Goal: Task Accomplishment & Management: Use online tool/utility

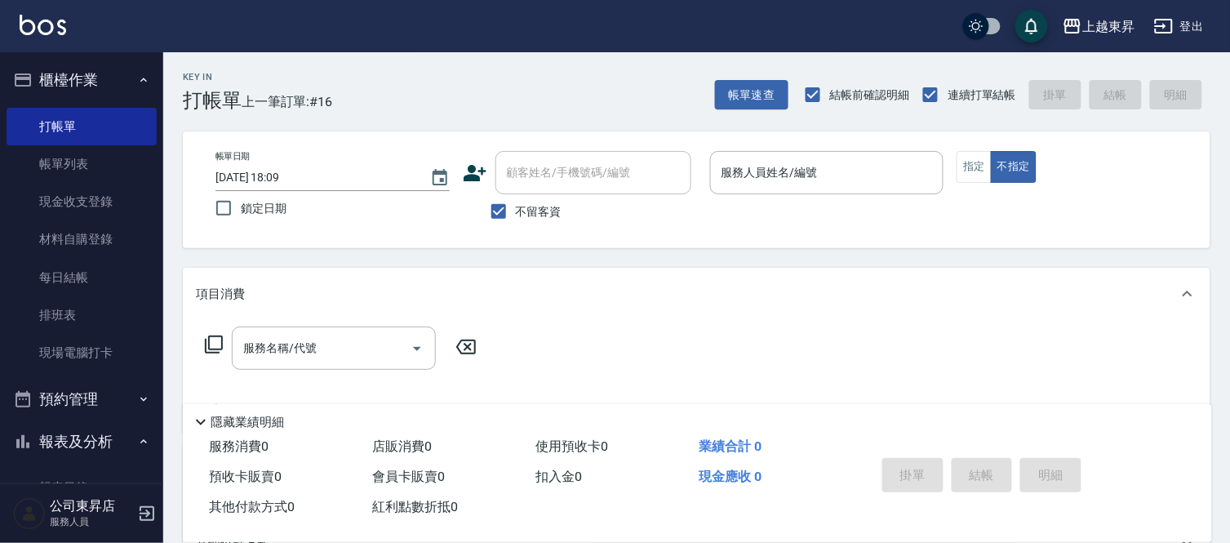
click at [1111, 166] on div "指定 不指定" at bounding box center [1074, 167] width 234 height 32
drag, startPoint x: 1108, startPoint y: 166, endPoint x: 1072, endPoint y: 199, distance: 49.1
click at [1081, 207] on div "帳單日期 [DATE] 18:09 鎖定日期 顧客姓名/手機號碼/編號 顧客姓名/手機號碼/編號 不留客資 服務人員姓名/編號 服務人員姓名/編號 指定 不指定" at bounding box center [696, 190] width 988 height 78
click at [1067, 209] on div "帳單日期 [DATE] 18:09 鎖定日期 顧客姓名/手機號碼/編號 顧客姓名/手機號碼/編號 不留客資 服務人員姓名/編號 服務人員姓名/編號 指定 不指定" at bounding box center [696, 190] width 988 height 78
click at [1045, 230] on div "帳單日期 [DATE] 18:09 鎖定日期 顧客姓名/手機號碼/編號 顧客姓名/手機號碼/編號 不留客資 服務人員姓名/編號 服務人員姓名/編號 指定 不指定" at bounding box center [697, 189] width 1028 height 117
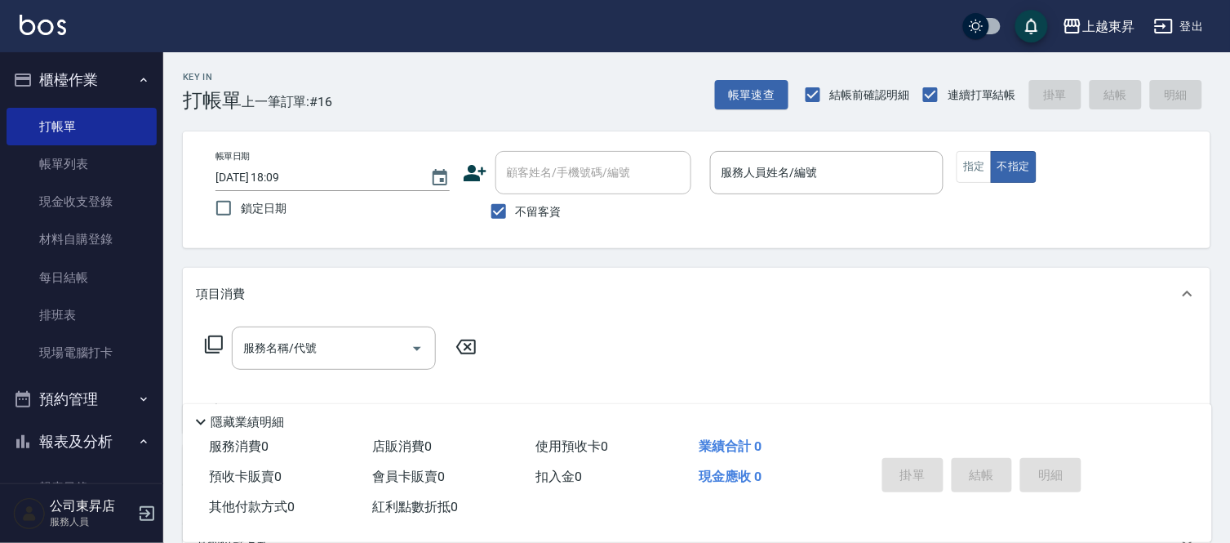
drag, startPoint x: 1035, startPoint y: 243, endPoint x: 1032, endPoint y: 261, distance: 18.1
click at [1032, 261] on div "Key In 打帳單 上一筆訂單:#16 帳單速查 結帳前確認明細 連續打單結帳 掛單 結帳 明細 帳單日期 [DATE] 18:09 鎖定日期 顧客姓名/手…" at bounding box center [696, 404] width 1067 height 705
drag, startPoint x: 1026, startPoint y: 276, endPoint x: 1050, endPoint y: 389, distance: 115.9
click at [1049, 388] on div "項目消費 服務名稱/代號 服務名稱/代號" at bounding box center [697, 350] width 1028 height 165
click at [1054, 388] on div "服務名稱/代號 服務名稱/代號" at bounding box center [697, 376] width 1028 height 113
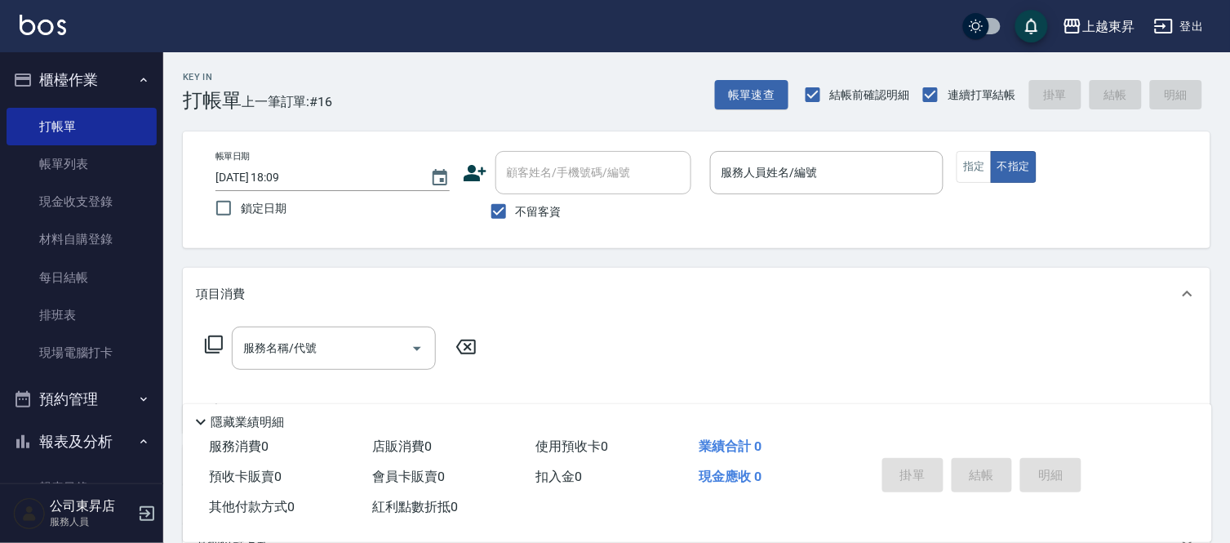
drag, startPoint x: 1058, startPoint y: 389, endPoint x: 1066, endPoint y: 403, distance: 16.1
click at [1062, 397] on div "服務名稱/代號 服務名稱/代號" at bounding box center [697, 376] width 1028 height 113
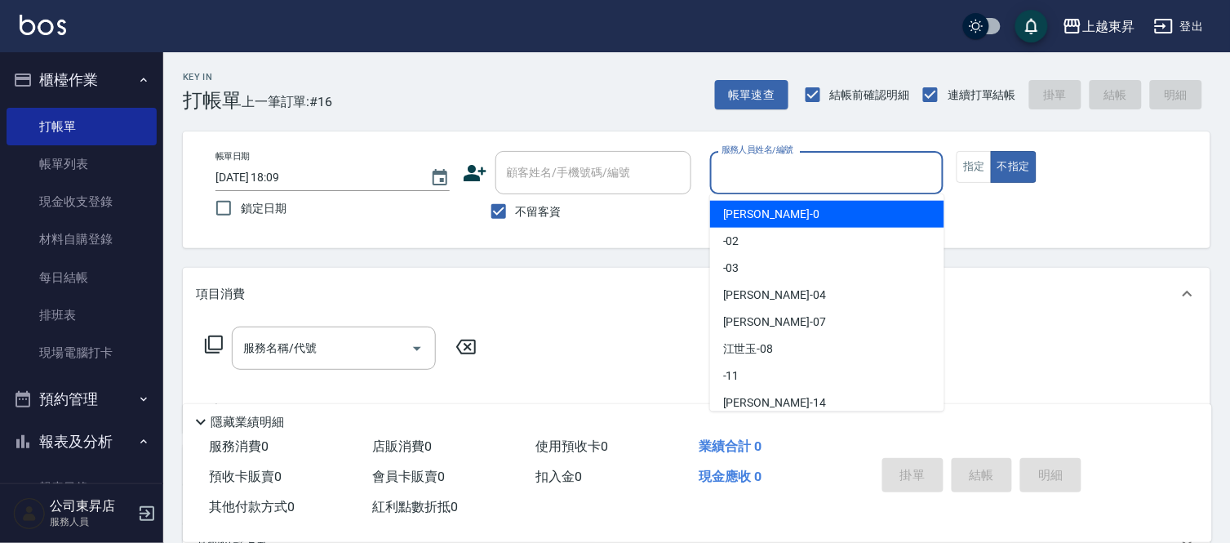
click at [766, 168] on input "服務人員姓名/編號" at bounding box center [827, 172] width 220 height 29
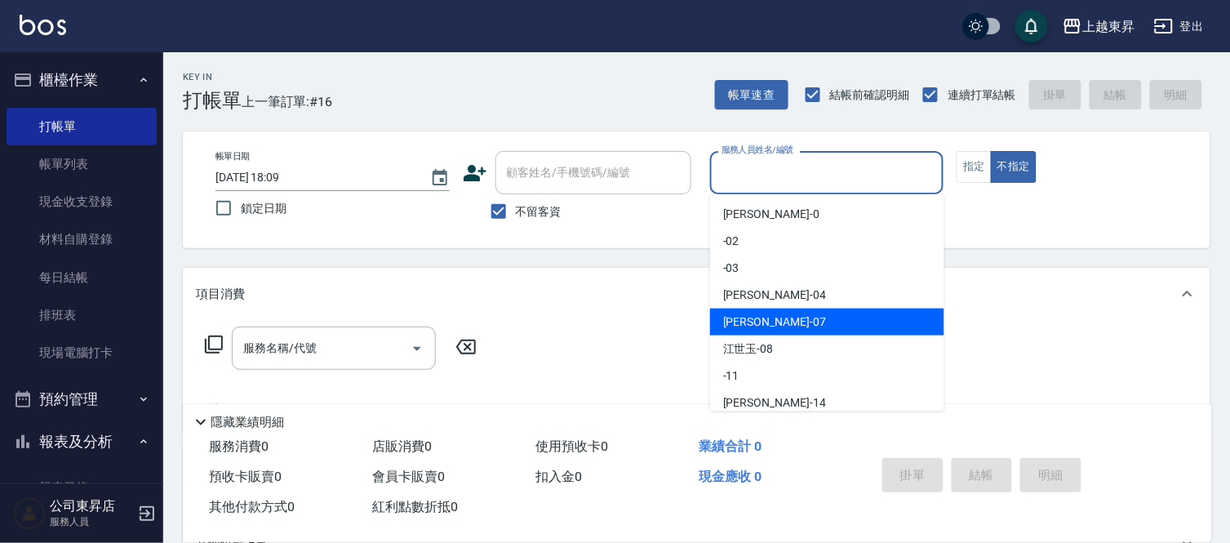
click at [749, 318] on span "[PERSON_NAME] -07" at bounding box center [774, 321] width 103 height 17
type input "[PERSON_NAME]-07"
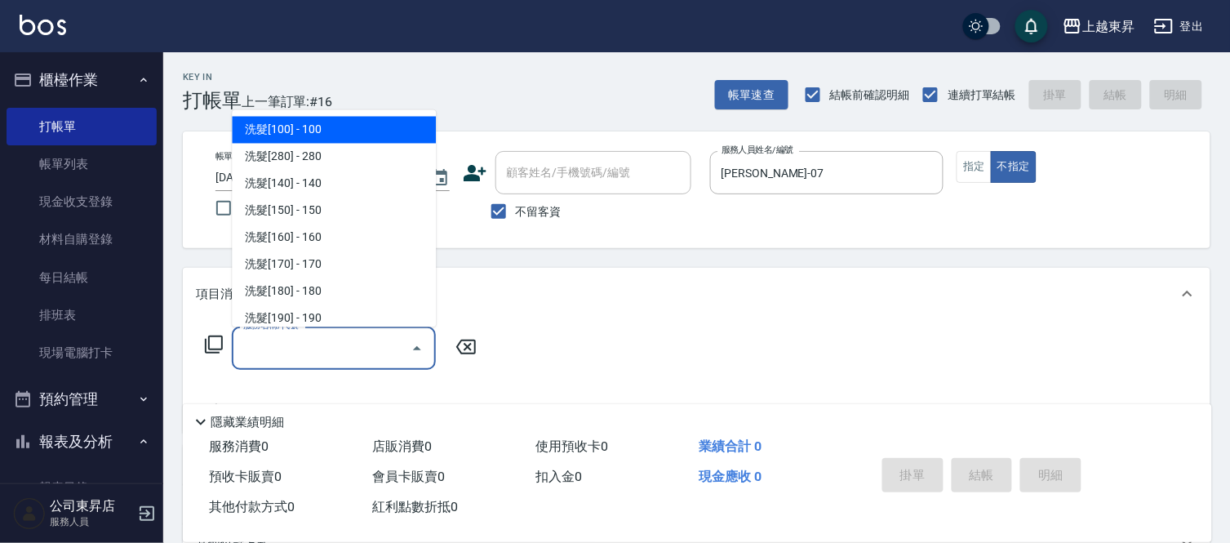
click at [321, 348] on input "服務名稱/代號" at bounding box center [321, 348] width 165 height 29
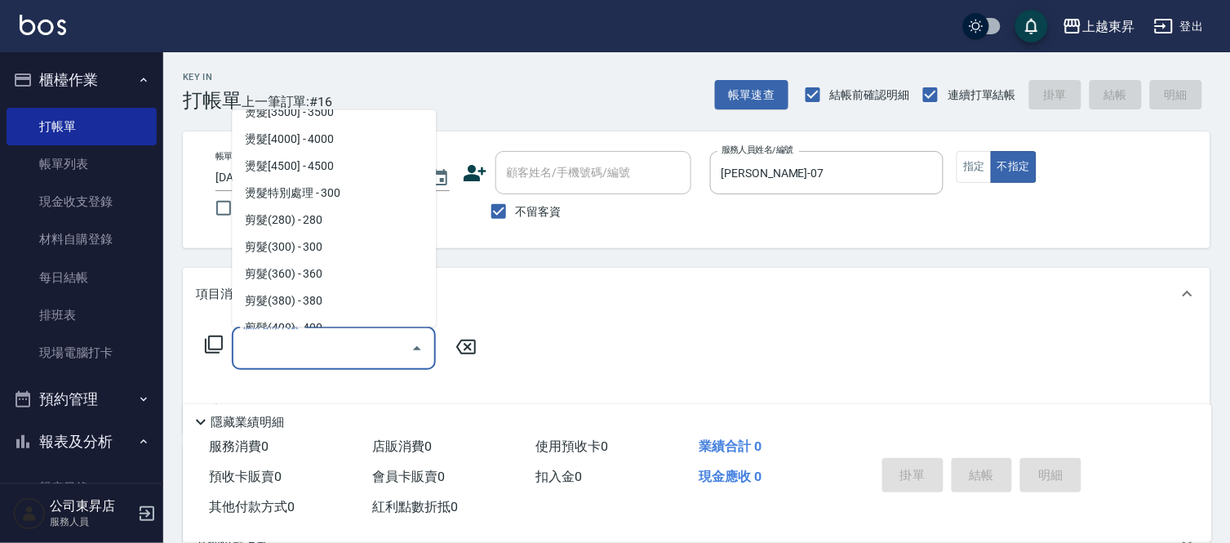
scroll to position [1179, 0]
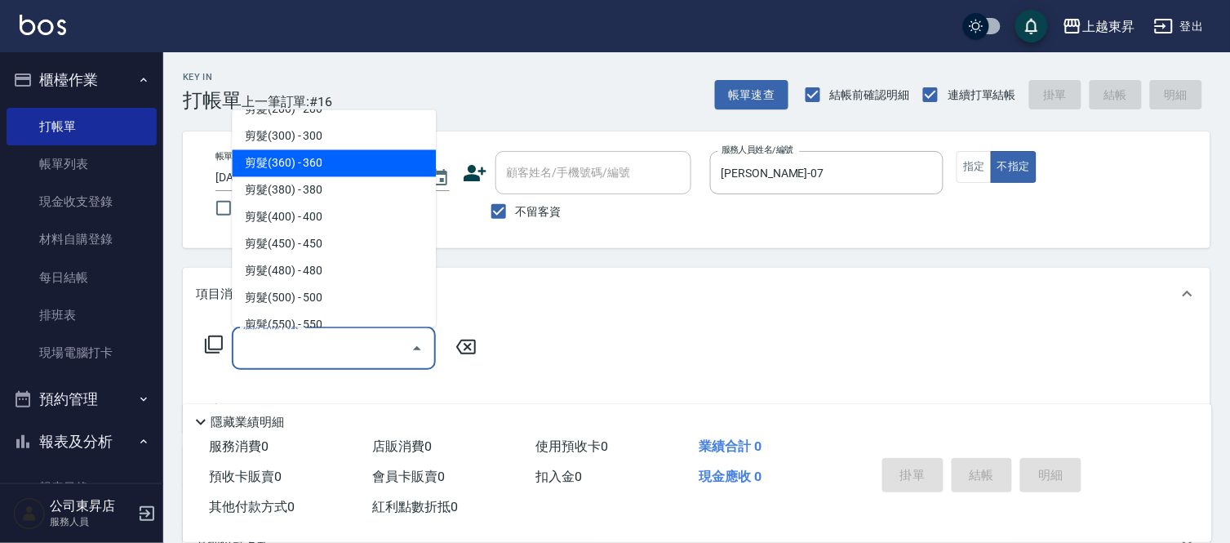
click at [340, 158] on span "剪髮(360) - 360" at bounding box center [334, 163] width 204 height 27
type input "剪髮(360)(403)"
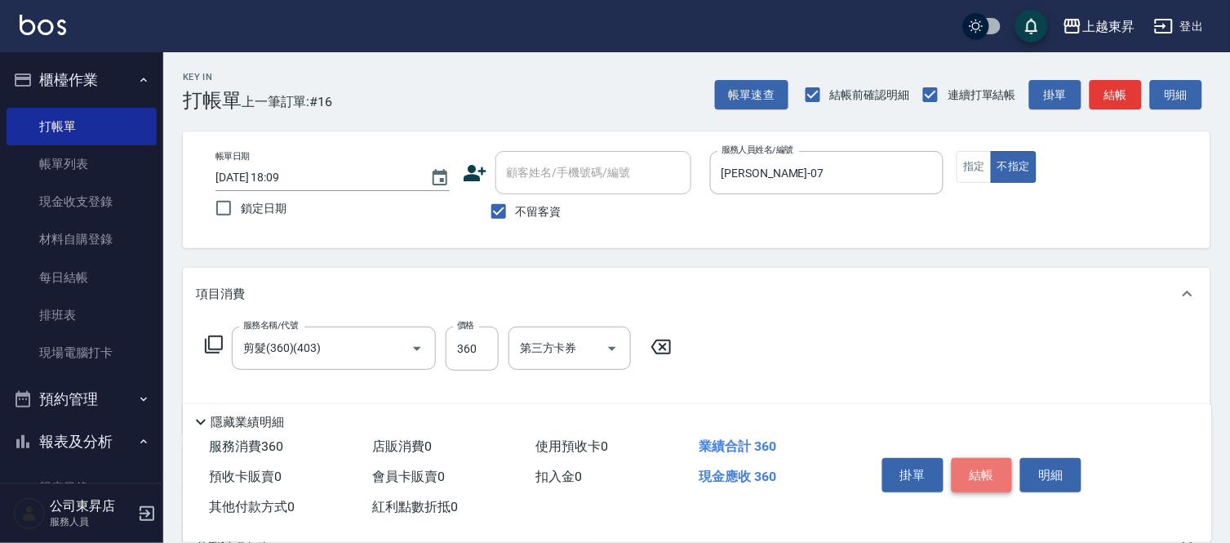
click at [985, 467] on button "結帳" at bounding box center [982, 475] width 61 height 34
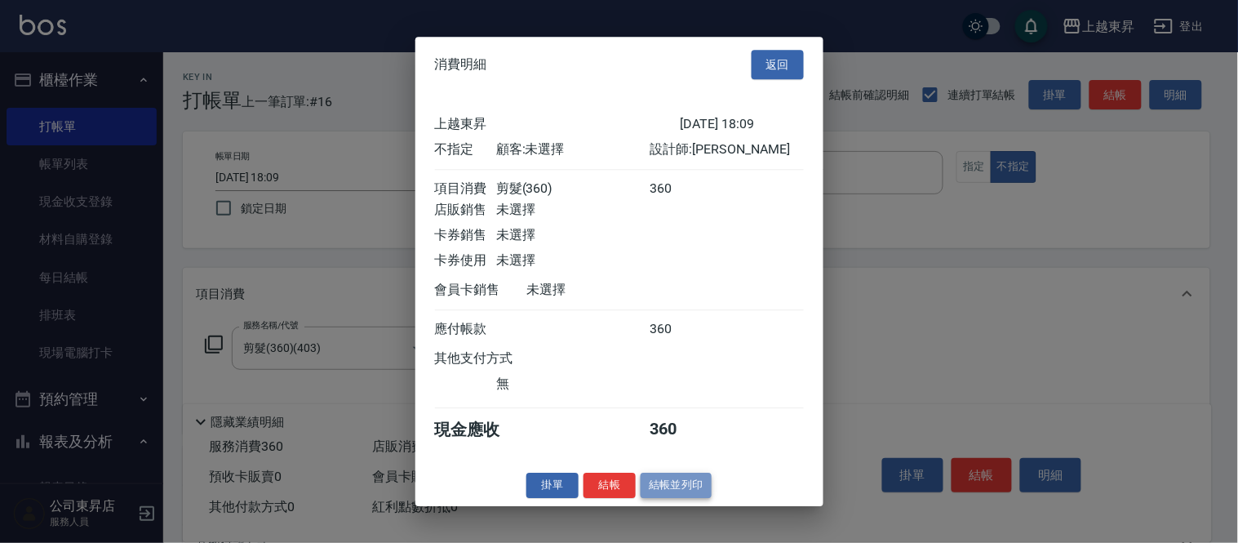
click at [661, 491] on button "結帳並列印" at bounding box center [676, 485] width 71 height 25
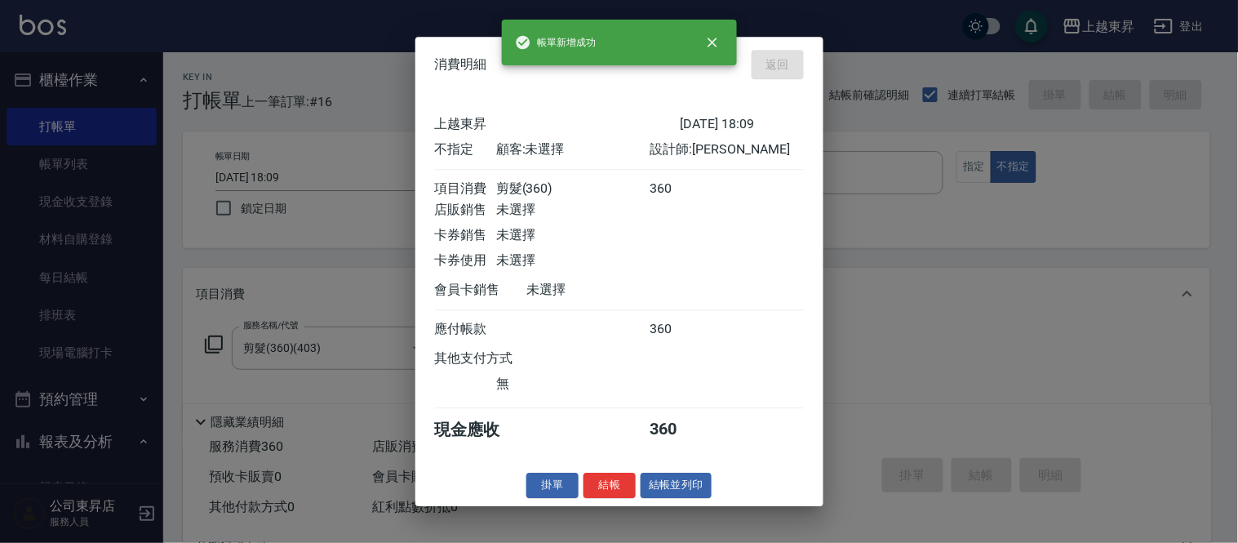
type input "[DATE] 18:49"
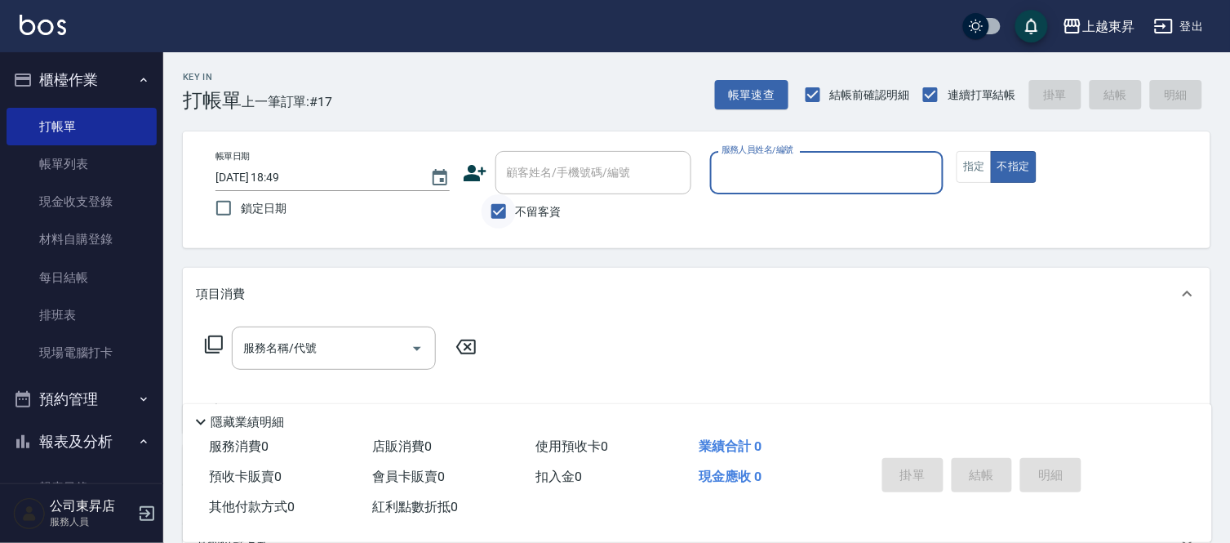
click at [502, 215] on input "不留客資" at bounding box center [499, 211] width 34 height 34
checkbox input "false"
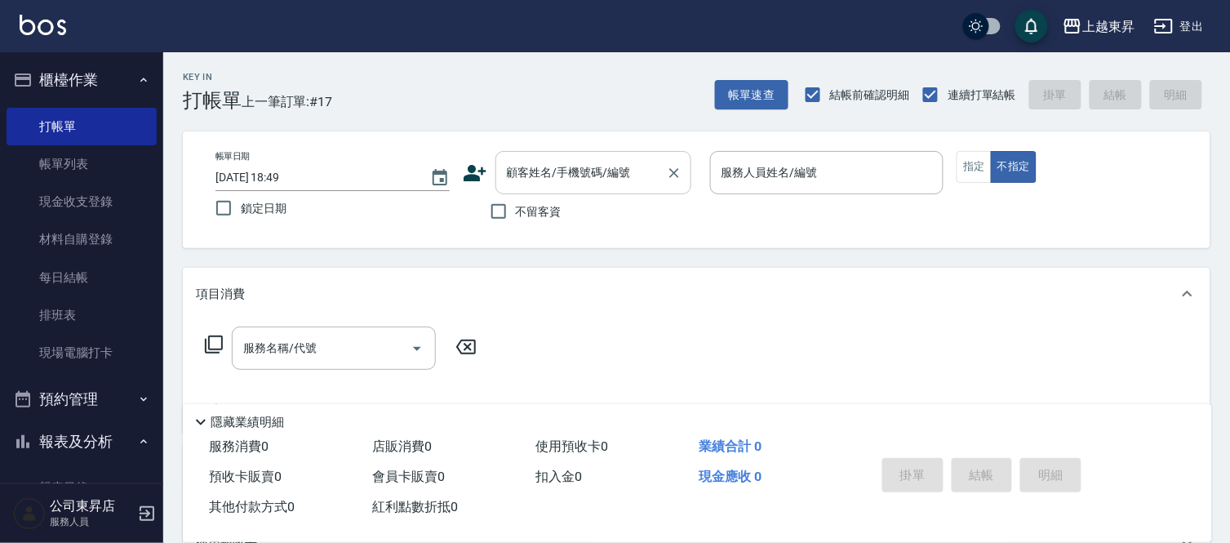
click at [519, 173] on div "顧客姓名/手機號碼/編號 顧客姓名/手機號碼/編號" at bounding box center [593, 172] width 196 height 43
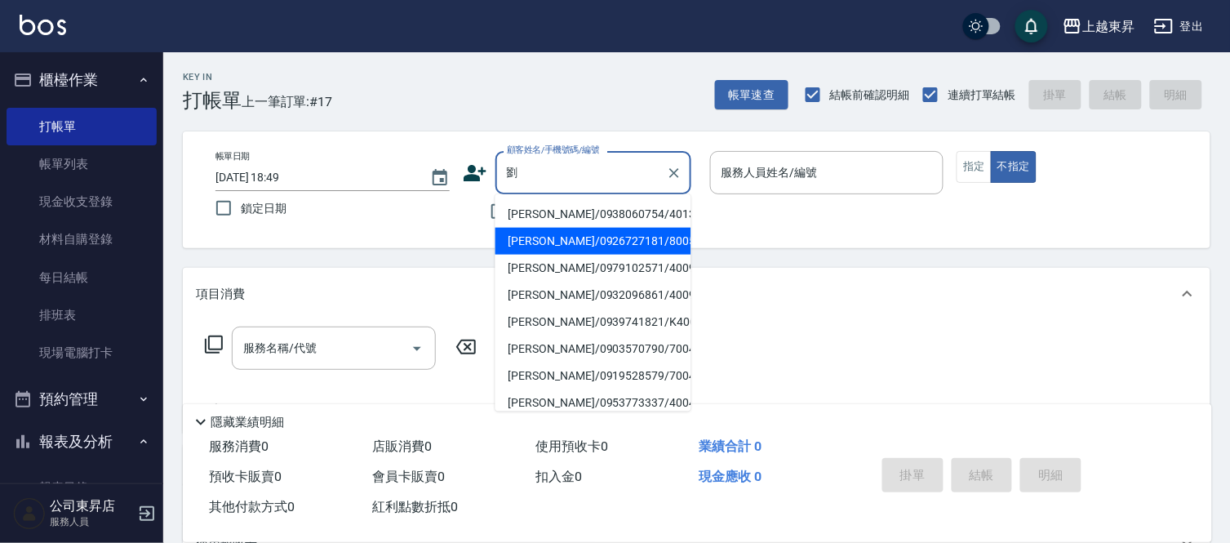
click at [515, 240] on li "[PERSON_NAME]/0926727181/80056" at bounding box center [593, 241] width 196 height 27
type input "[PERSON_NAME]/0926727181/80056"
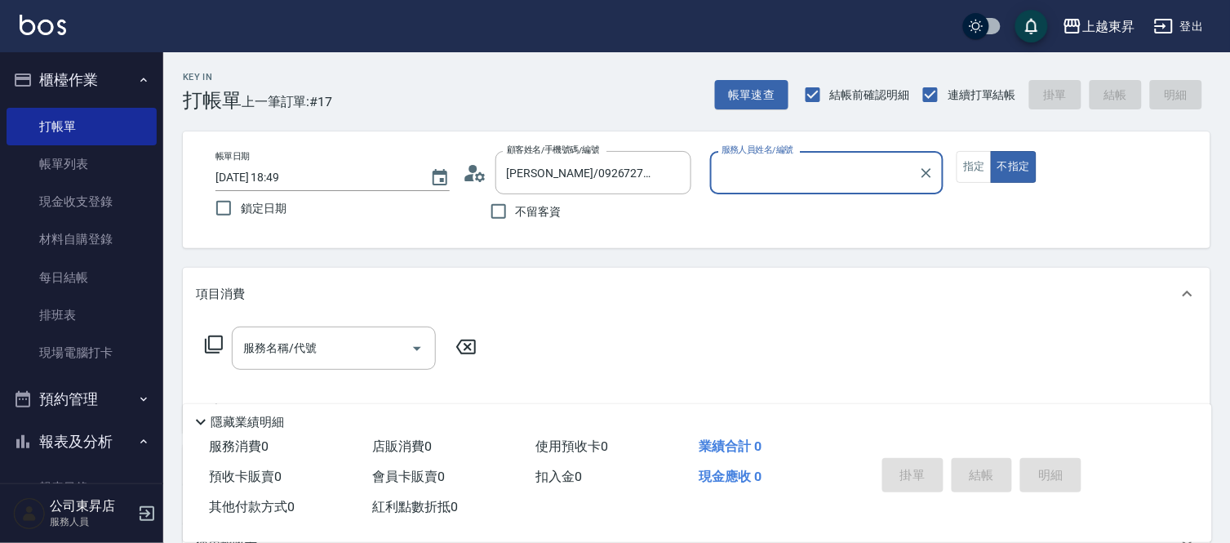
type input "[PERSON_NAME]-08"
click at [969, 166] on button "指定" at bounding box center [974, 167] width 35 height 32
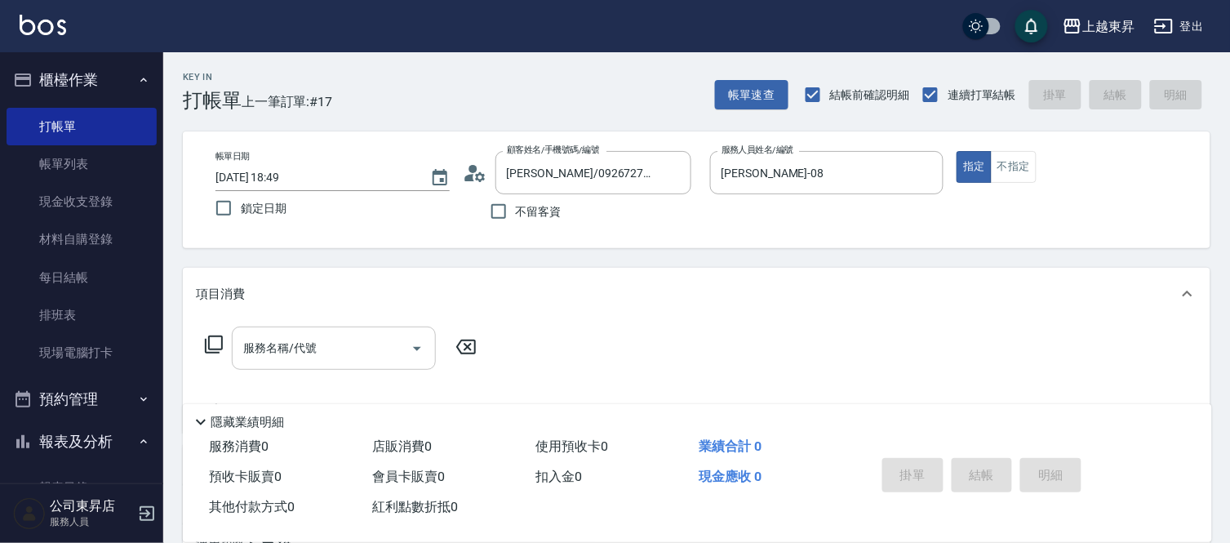
click at [300, 357] on input "服務名稱/代號" at bounding box center [321, 348] width 165 height 29
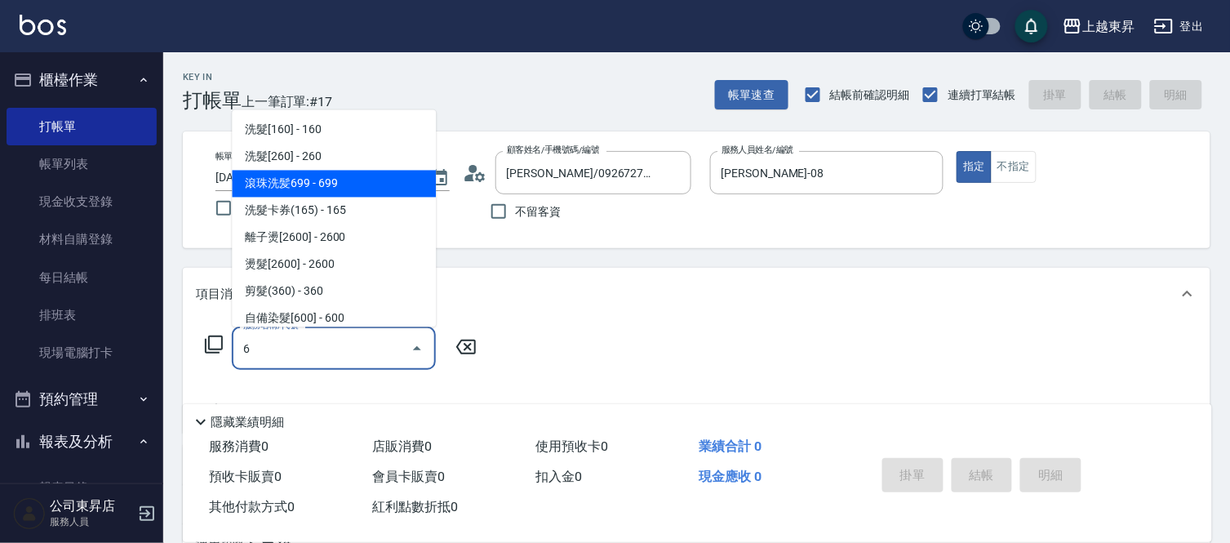
click at [309, 178] on span "滾珠洗髪699 - 699" at bounding box center [334, 184] width 204 height 27
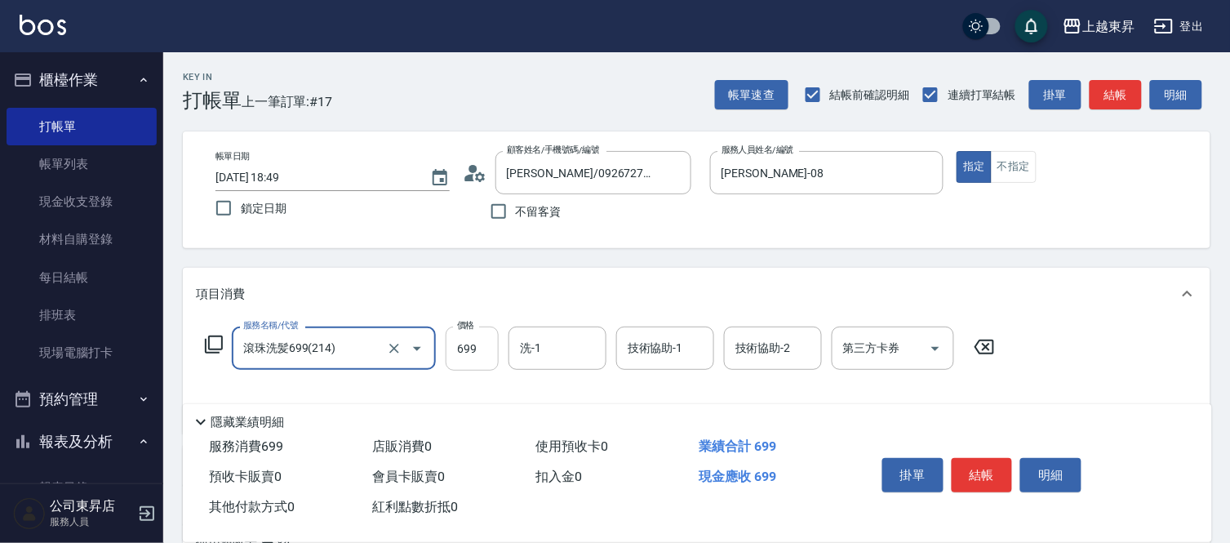
type input "滾珠洗髪699(214)"
click at [482, 351] on input "699" at bounding box center [472, 348] width 53 height 44
type input "700"
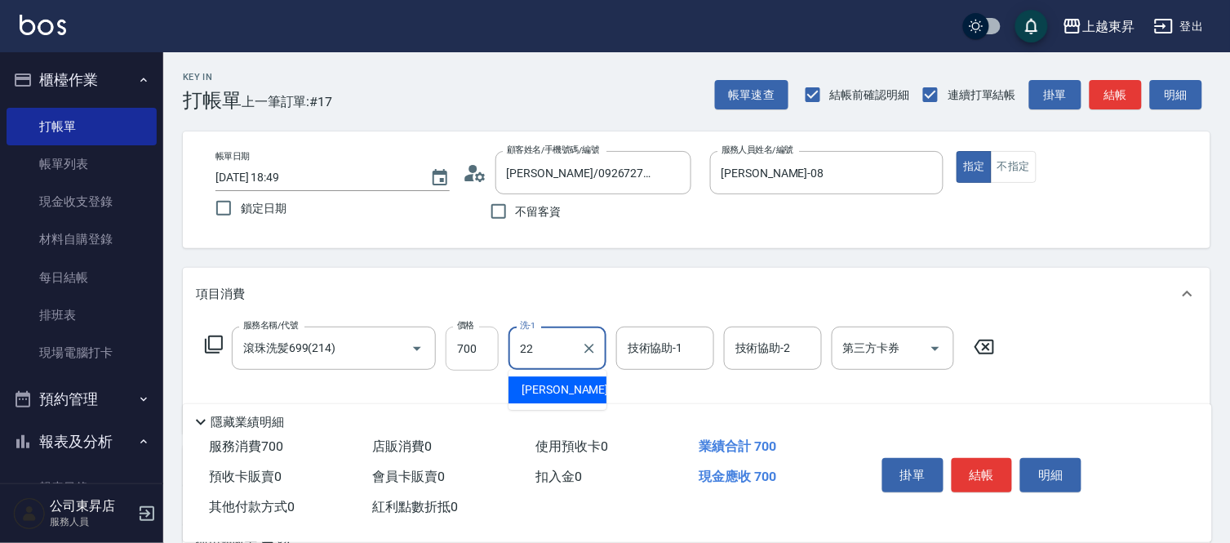
type input "[PERSON_NAME]-22"
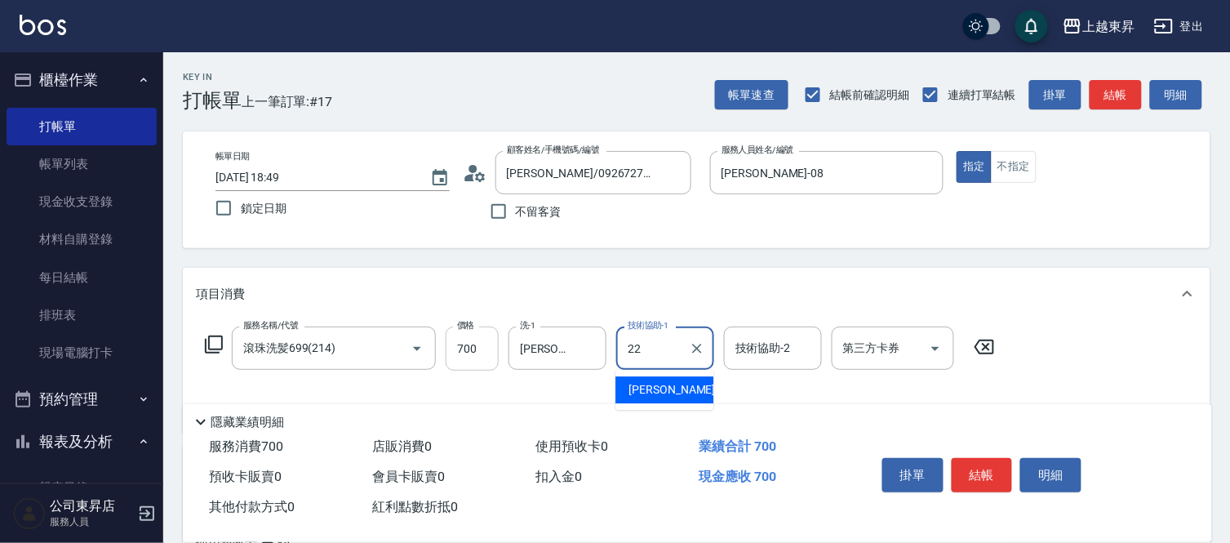
type input "[PERSON_NAME]-22"
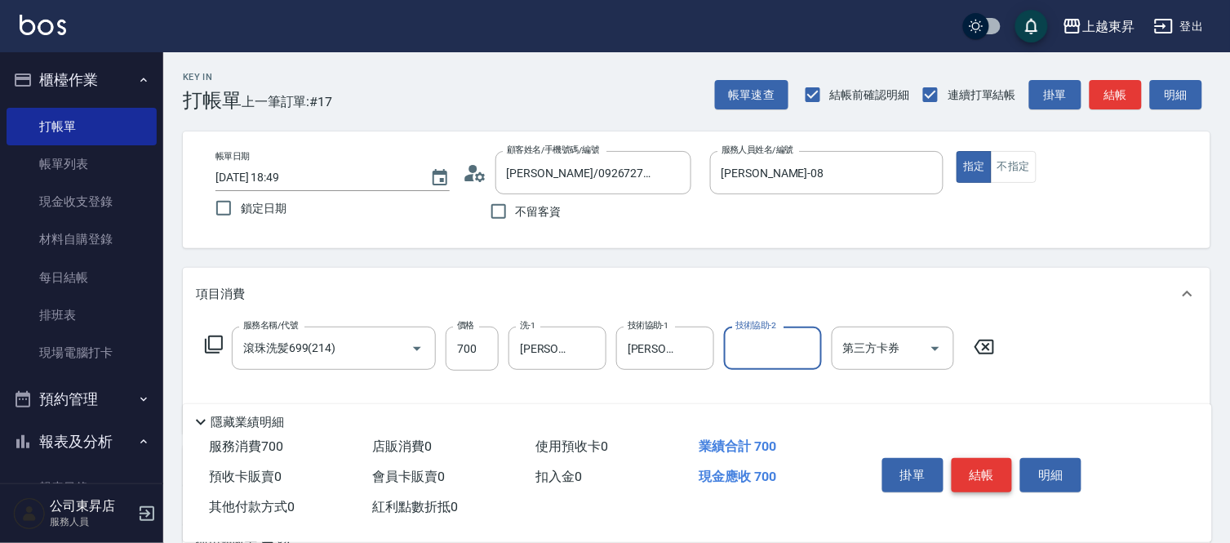
click at [985, 471] on button "結帳" at bounding box center [982, 475] width 61 height 34
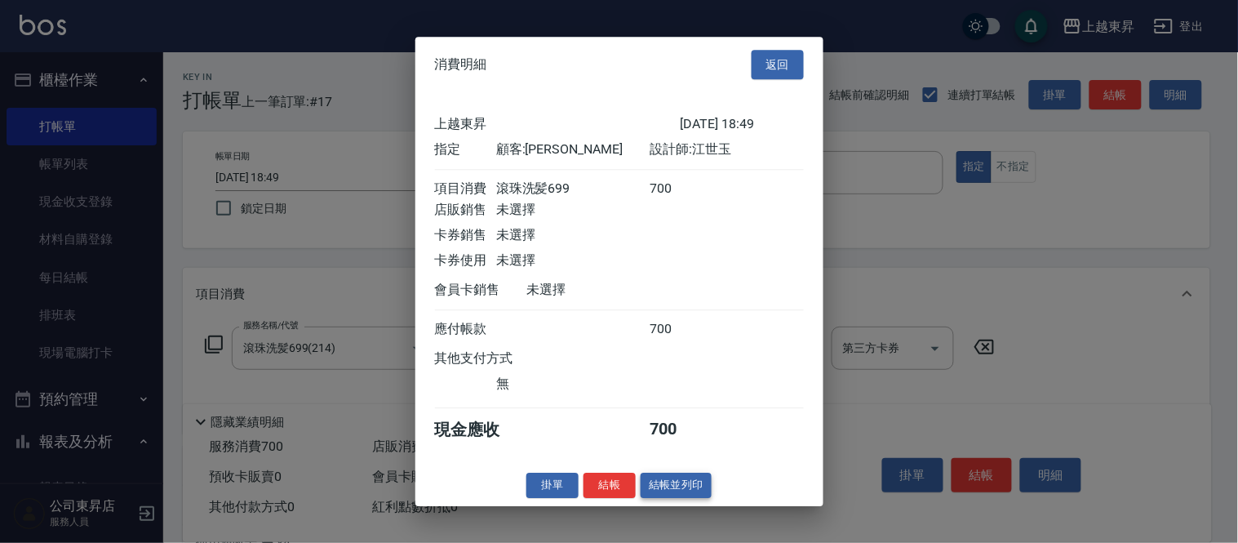
click at [668, 495] on button "結帳並列印" at bounding box center [676, 485] width 71 height 25
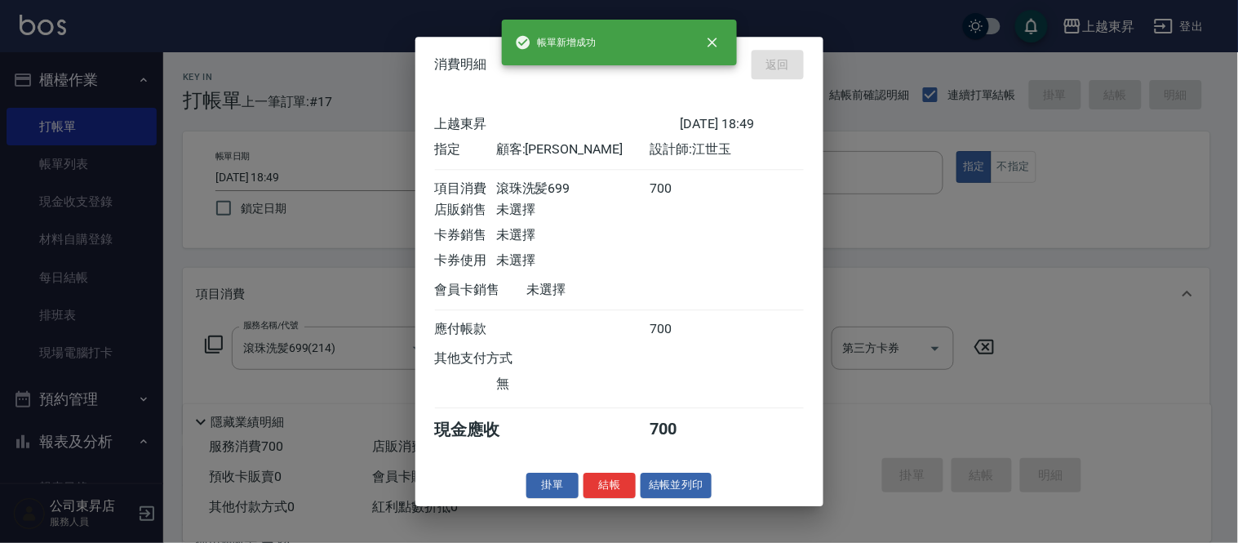
type input "[DATE] 18:52"
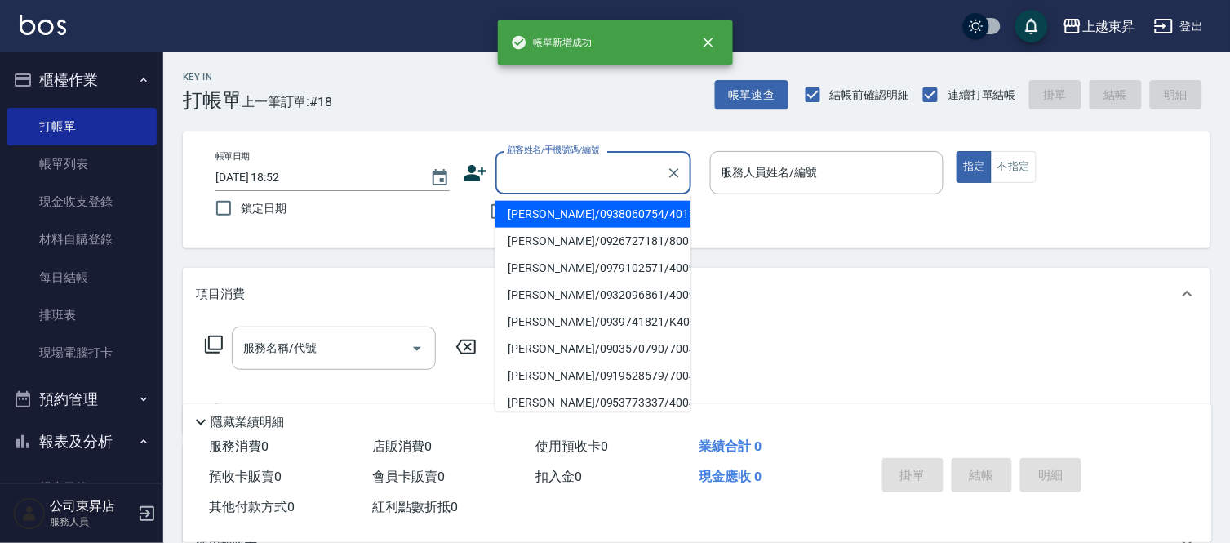
click at [533, 170] on input "顧客姓名/手機號碼/編號" at bounding box center [581, 172] width 157 height 29
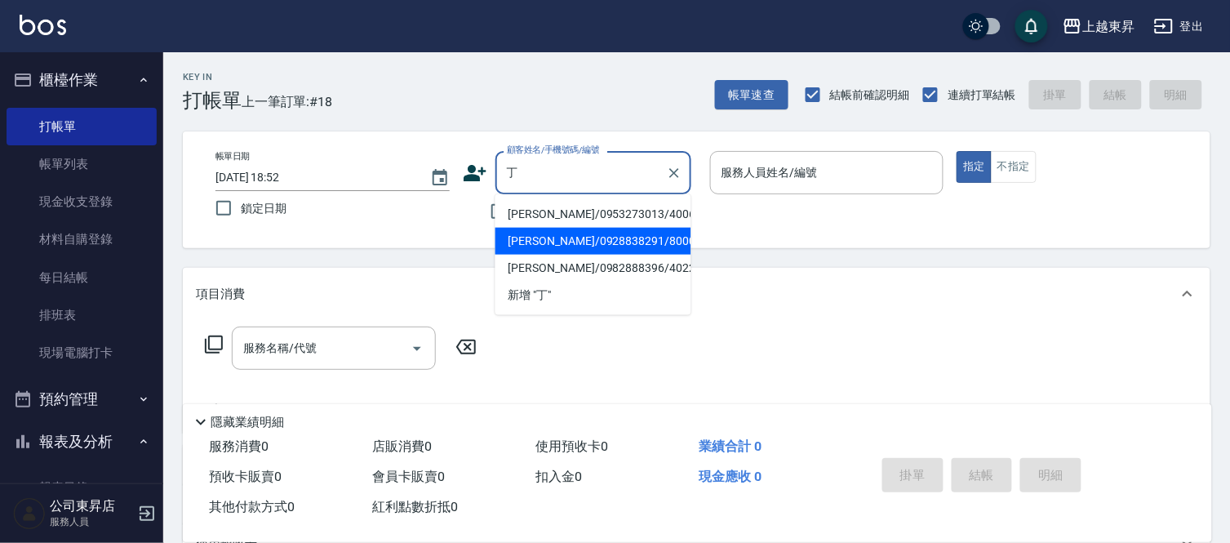
click at [550, 231] on li "[PERSON_NAME]/0928838291/80008" at bounding box center [593, 241] width 196 height 27
type input "[PERSON_NAME]/0928838291/80008"
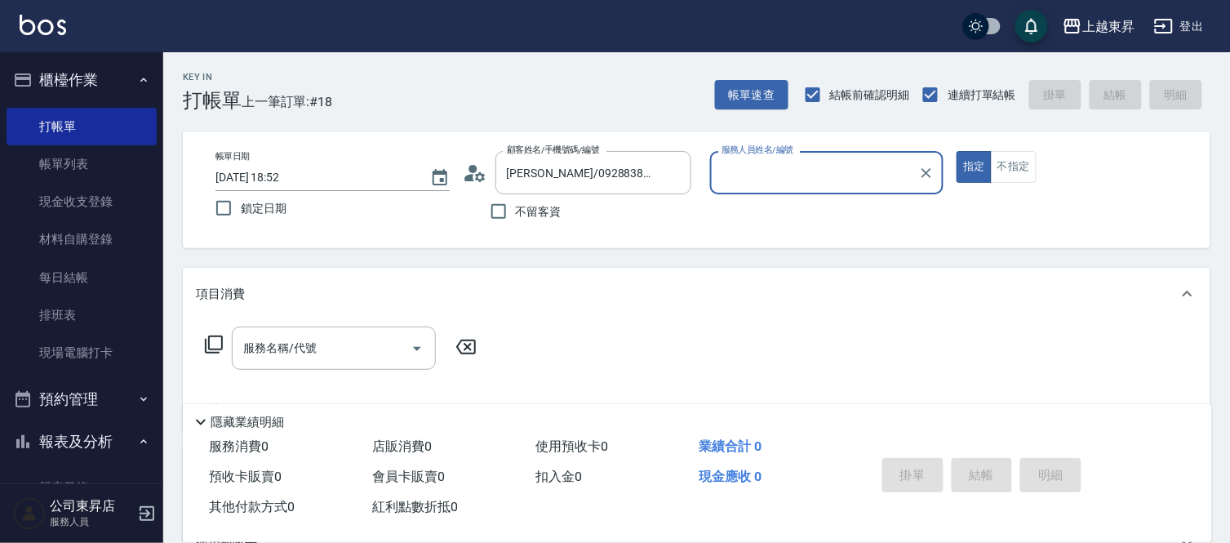
type input "[PERSON_NAME]-08"
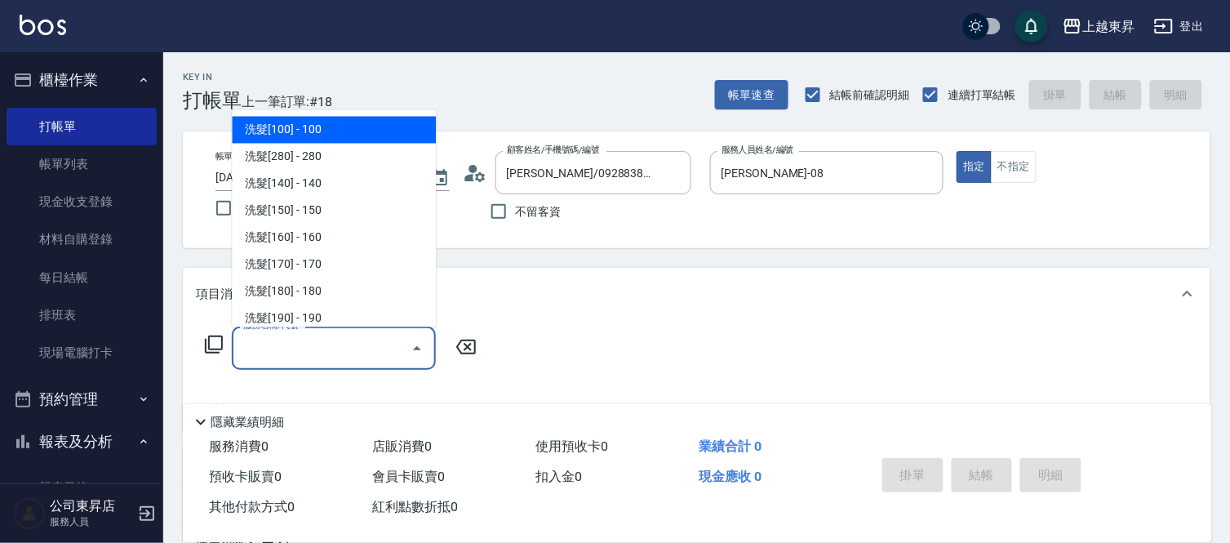
click at [346, 344] on input "服務名稱/代號" at bounding box center [321, 348] width 165 height 29
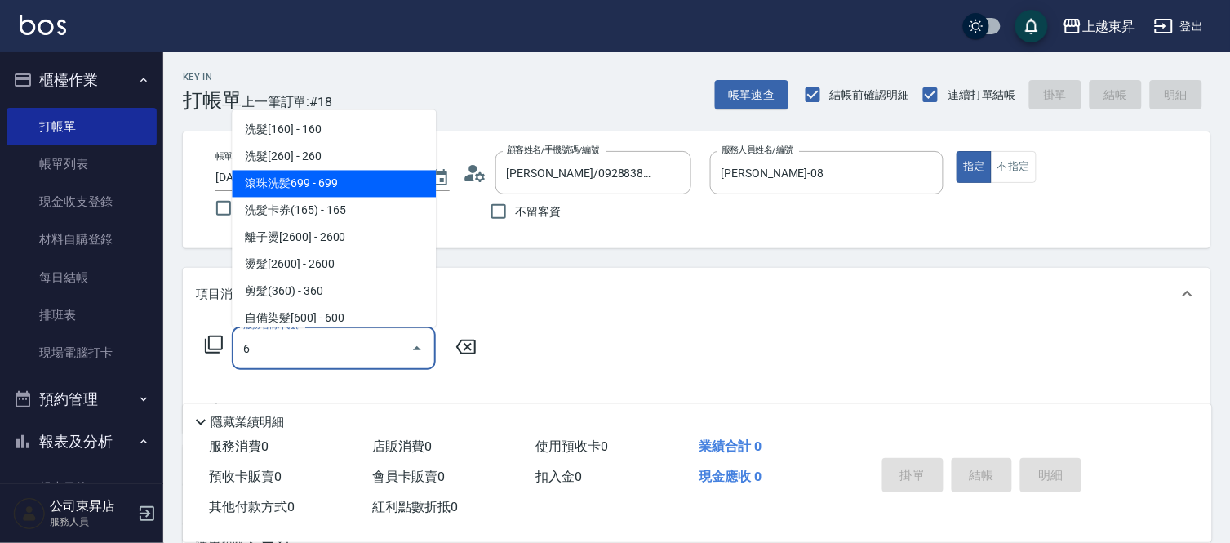
click at [296, 182] on span "滾珠洗髪699 - 699" at bounding box center [334, 184] width 204 height 27
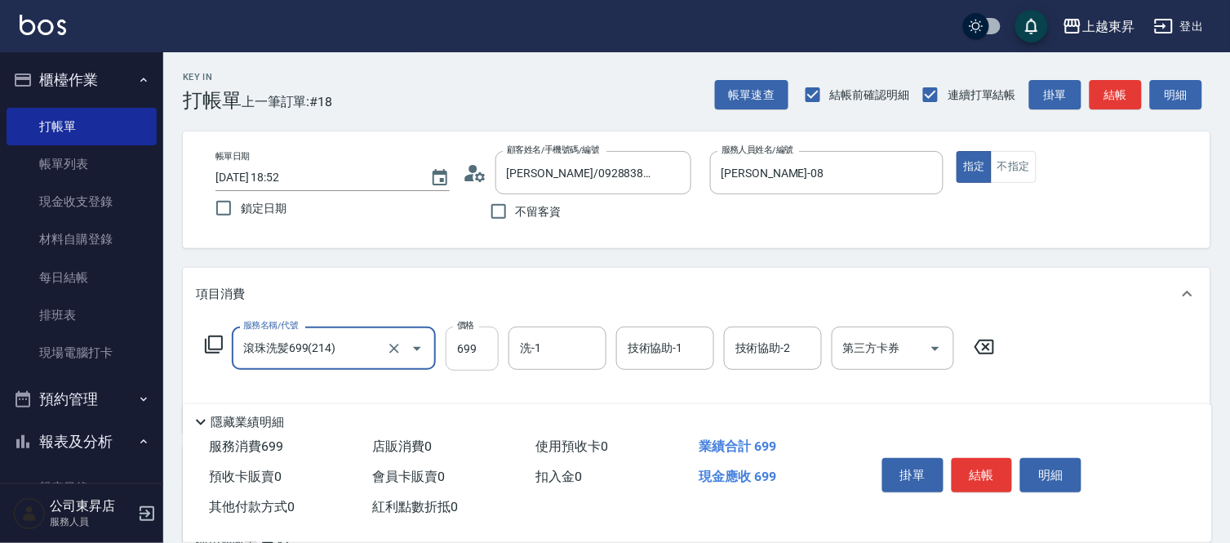
type input "滾珠洗髪699(214)"
click at [460, 369] on input "699" at bounding box center [472, 348] width 53 height 44
type input "700"
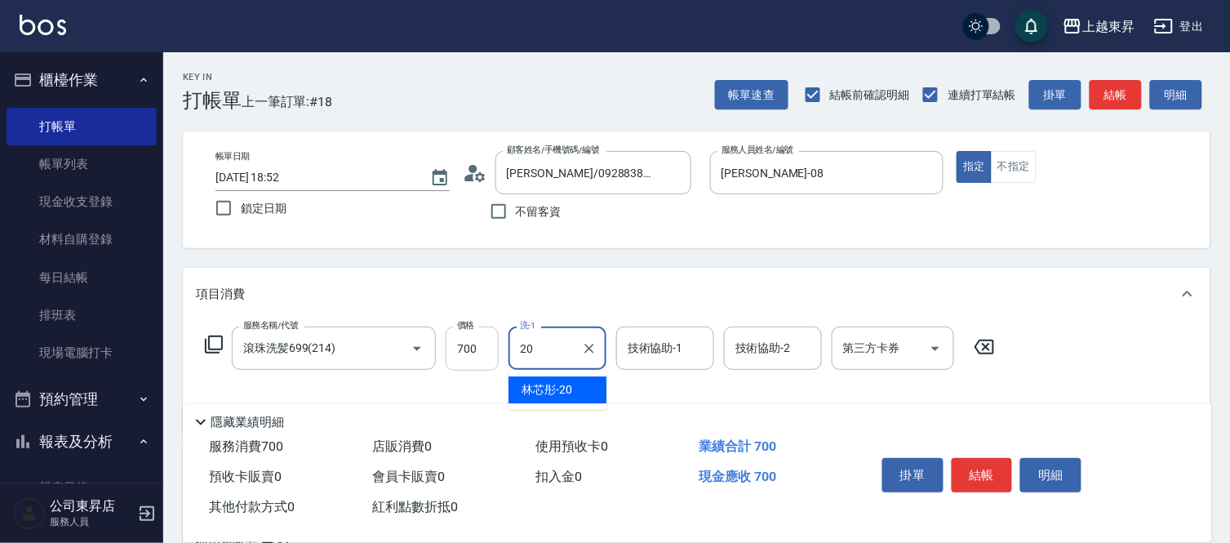
type input "林芯彤-20"
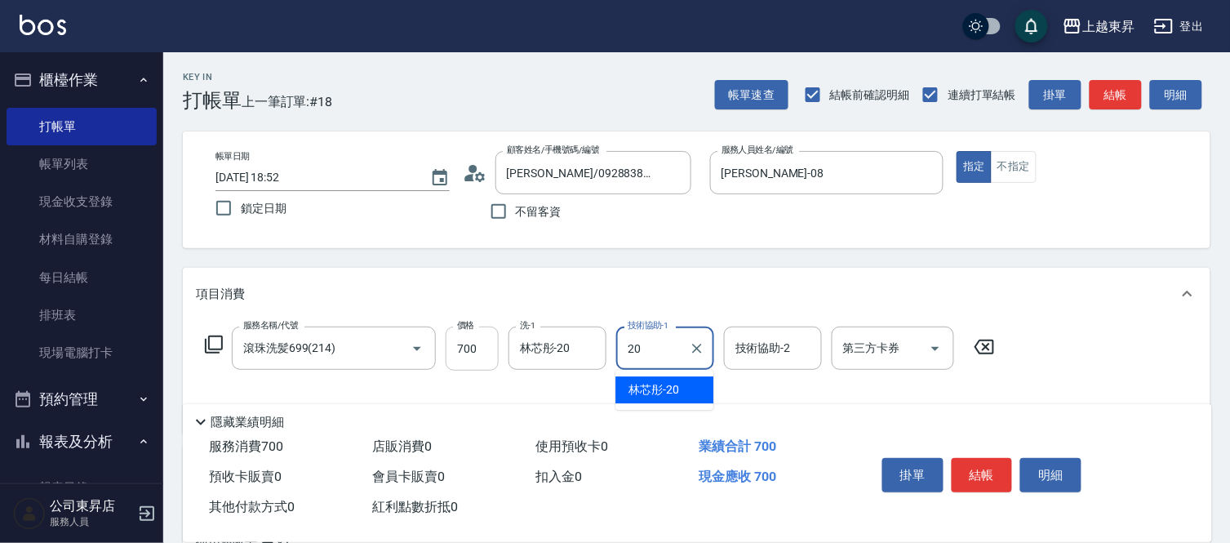
type input "林芯彤-20"
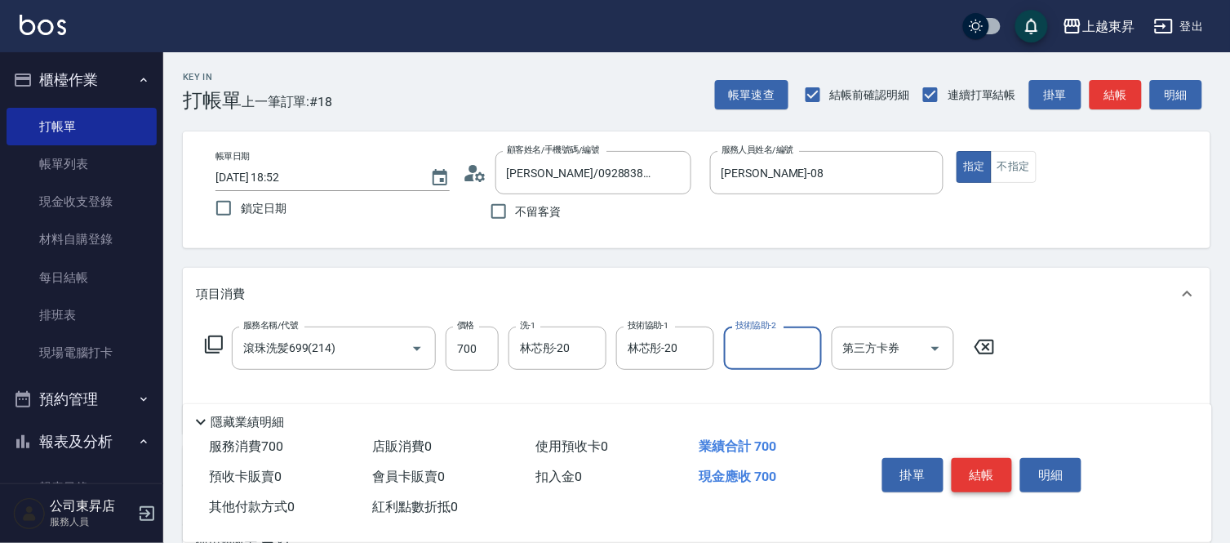
click at [989, 473] on button "結帳" at bounding box center [982, 475] width 61 height 34
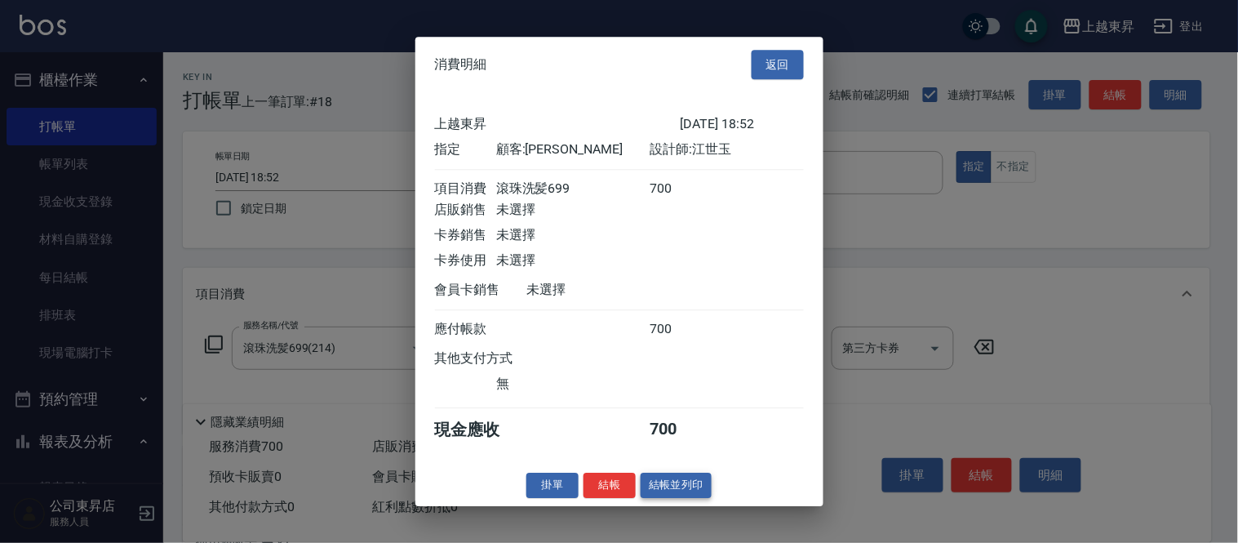
click at [680, 498] on button "結帳並列印" at bounding box center [676, 485] width 71 height 25
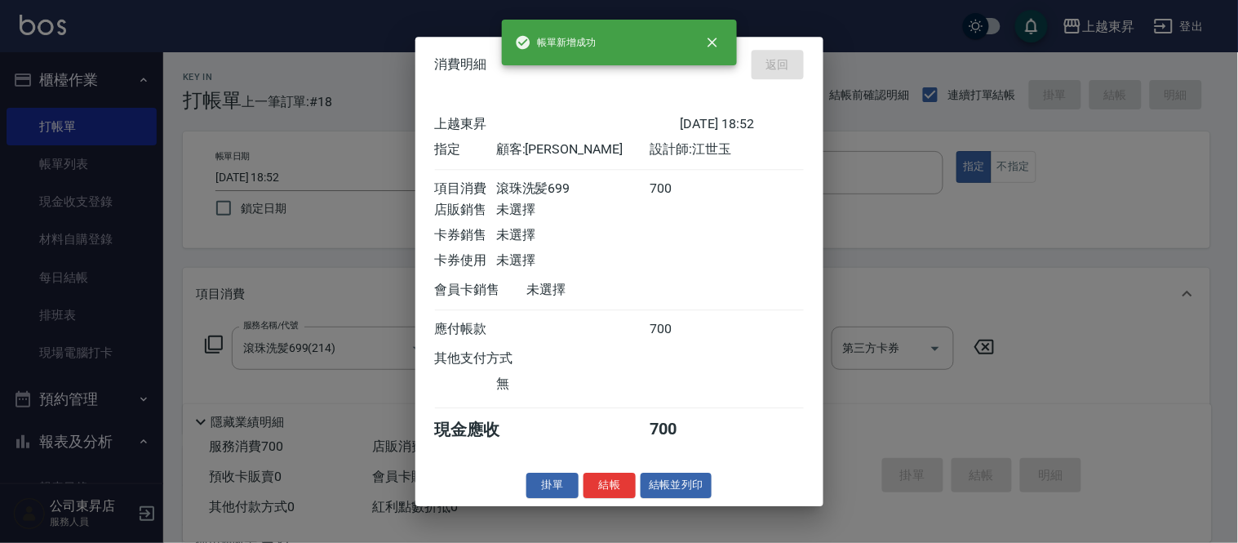
type input "[DATE] 18:53"
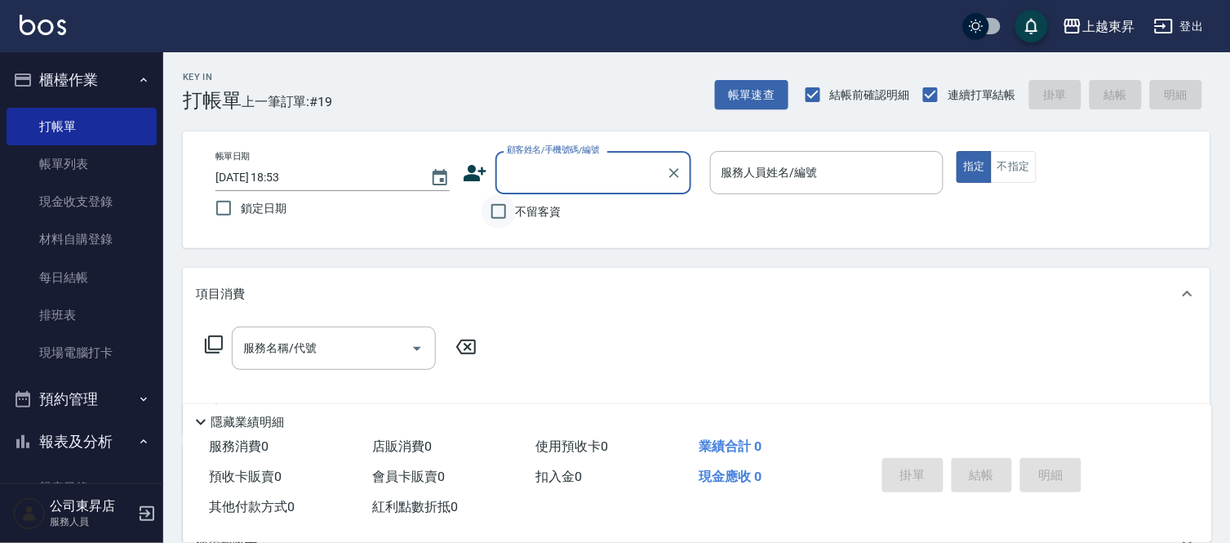
click at [499, 206] on input "不留客資" at bounding box center [499, 211] width 34 height 34
checkbox input "true"
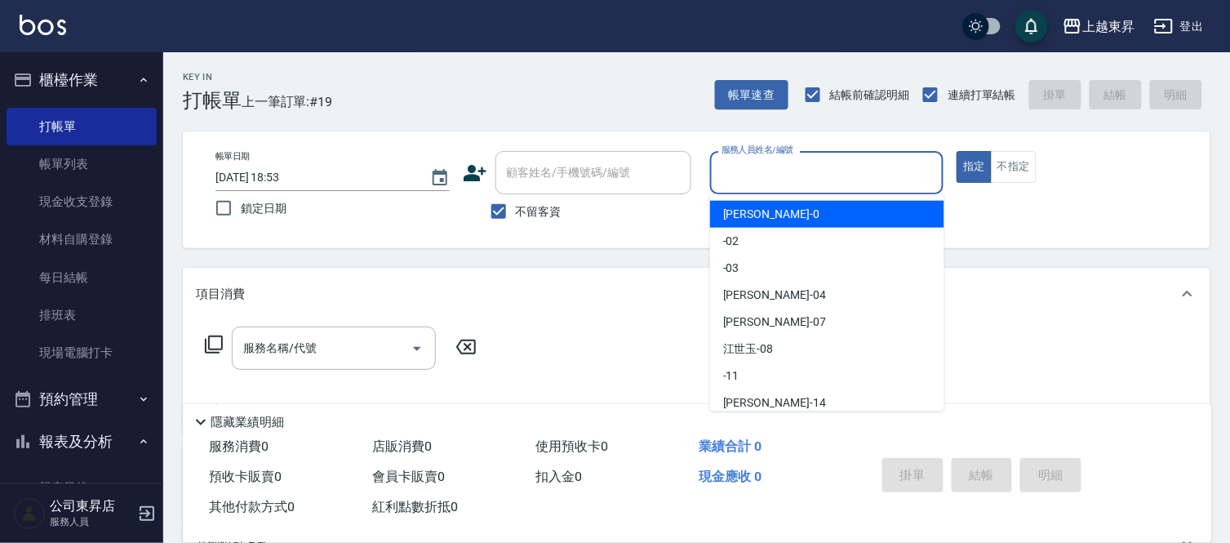
click at [741, 162] on input "服務人員姓名/編號" at bounding box center [827, 172] width 220 height 29
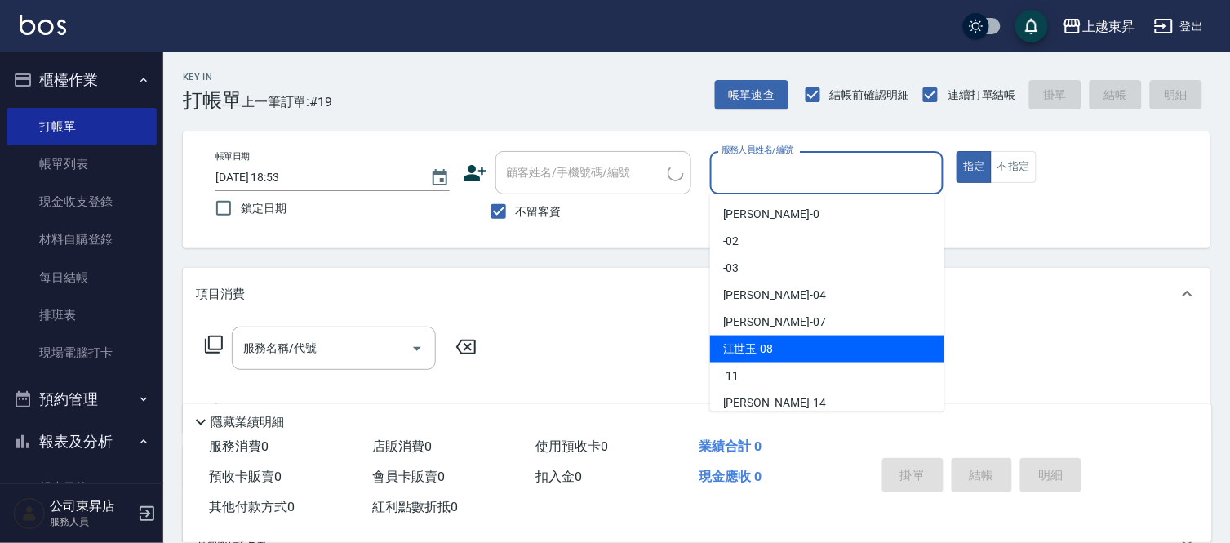
click at [740, 354] on span "[PERSON_NAME]-08" at bounding box center [748, 348] width 51 height 17
type input "[PERSON_NAME]-08"
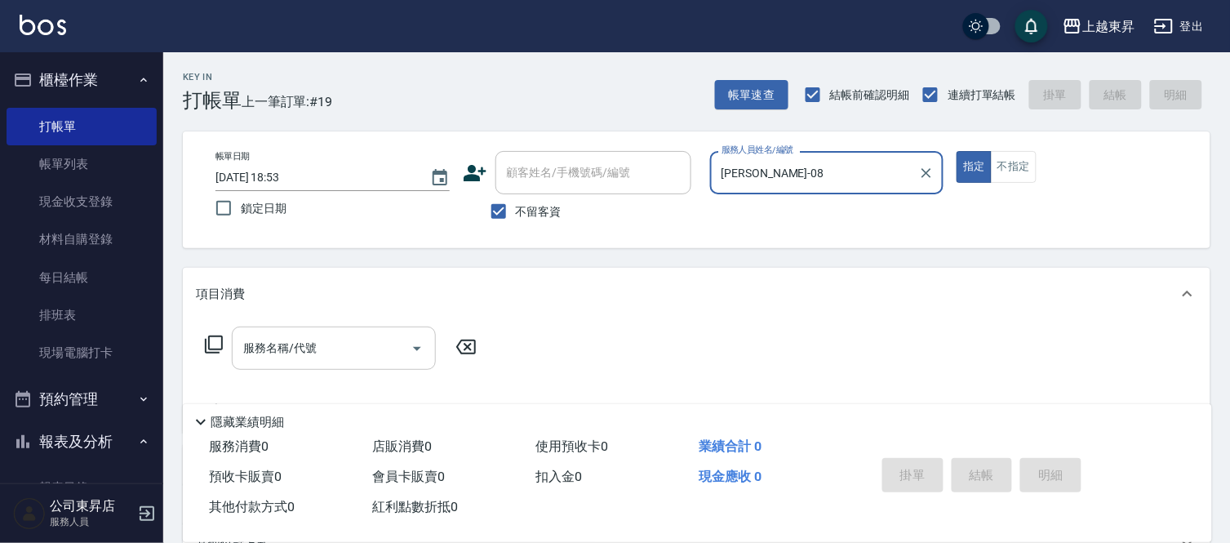
click at [356, 362] on div "服務名稱/代號" at bounding box center [334, 347] width 204 height 43
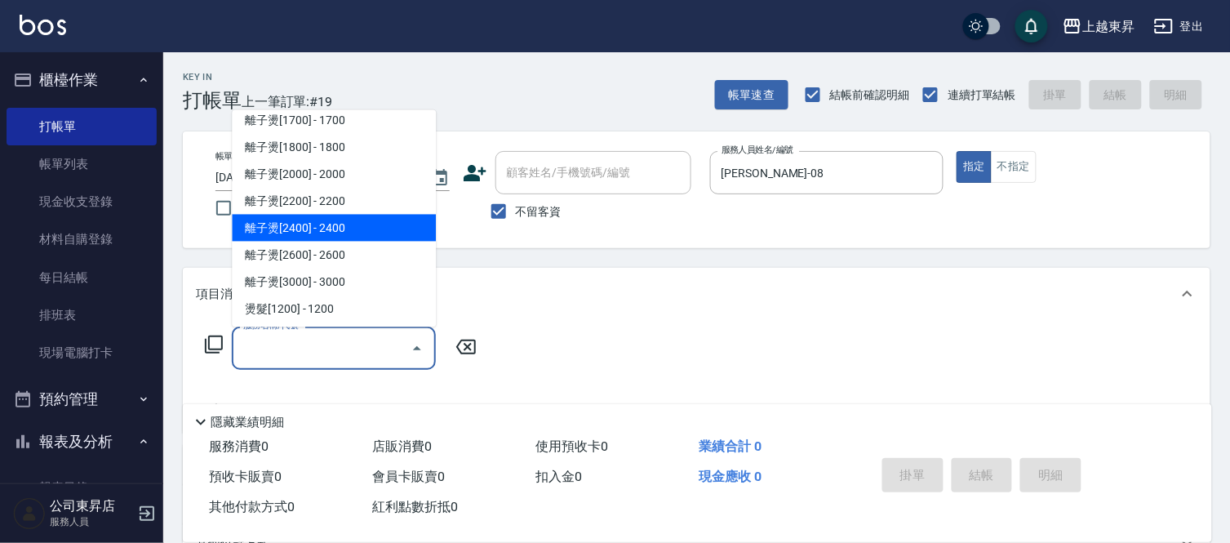
scroll to position [544, 0]
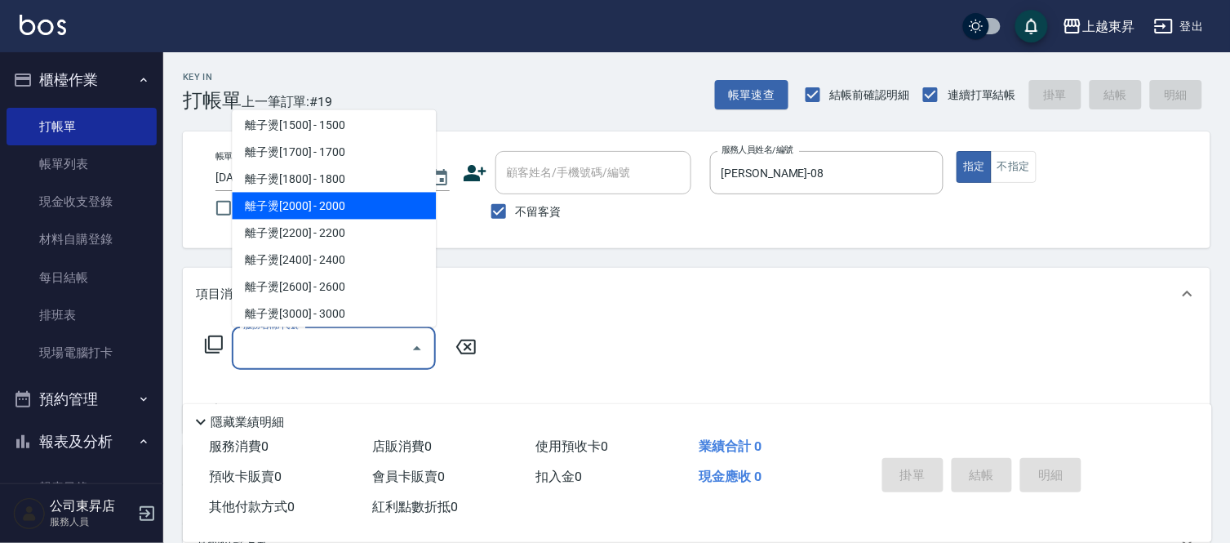
click at [337, 198] on span "離子燙[2000] - 2000" at bounding box center [334, 206] width 204 height 27
type input "離子燙[2000](305)"
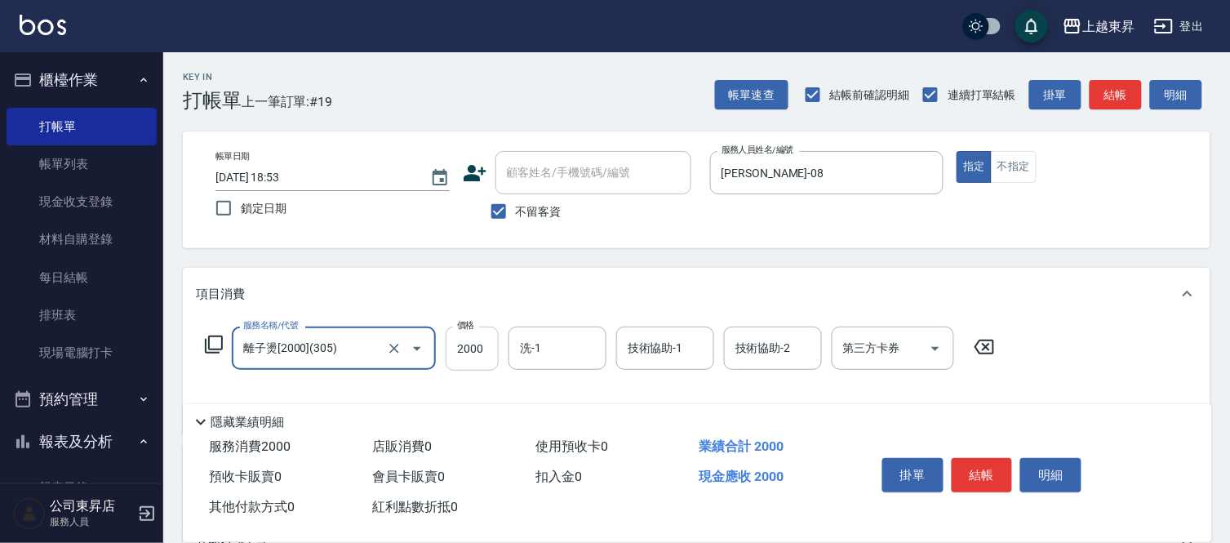
click at [470, 354] on input "2000" at bounding box center [472, 348] width 53 height 44
type input "2200"
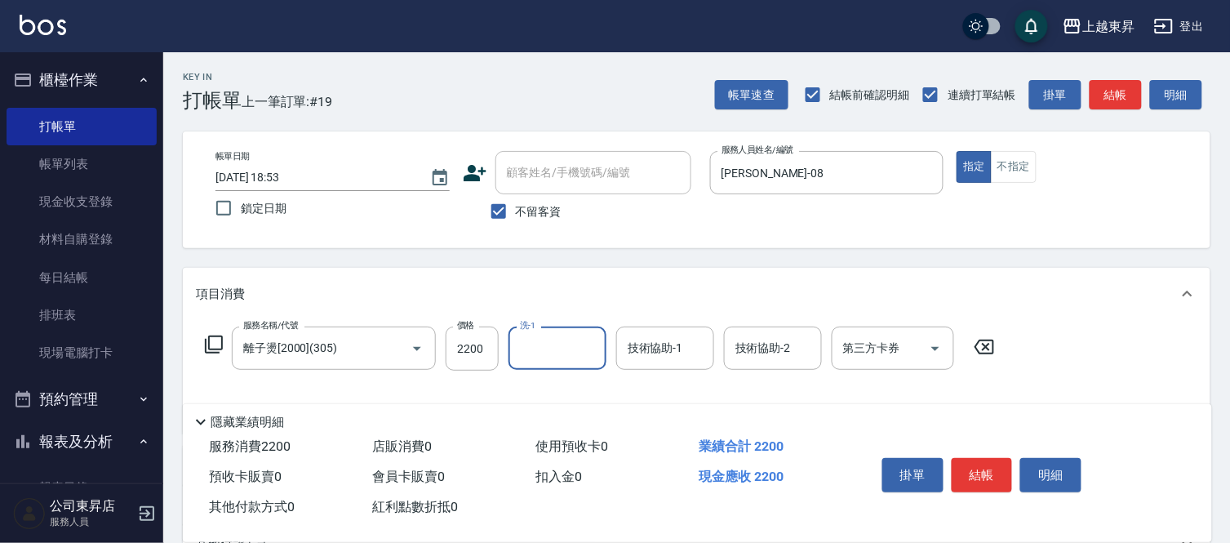
click at [544, 361] on input "洗-1" at bounding box center [557, 348] width 83 height 29
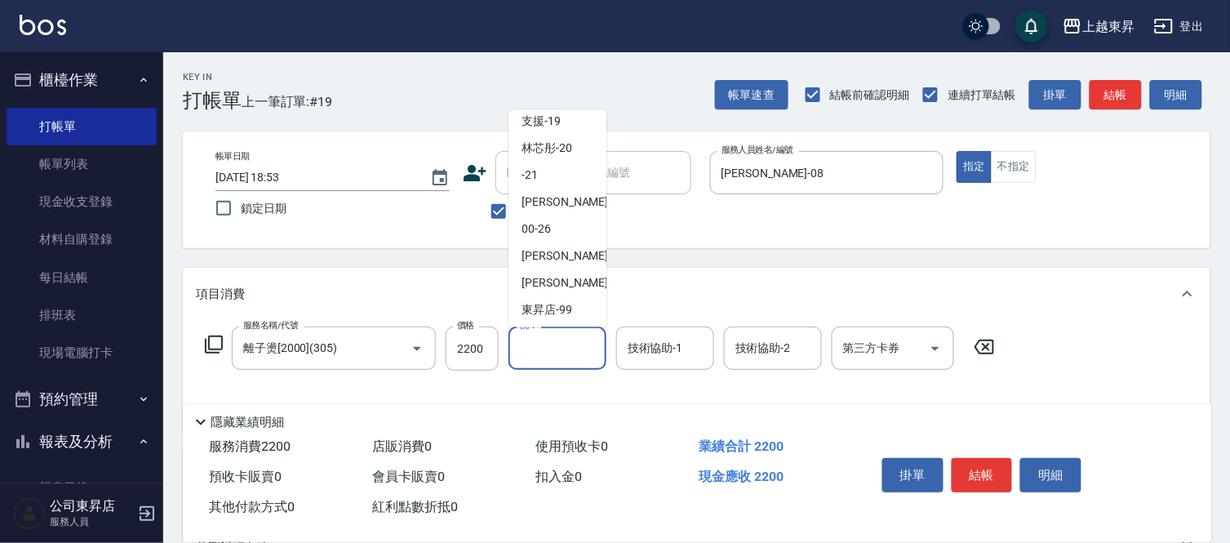
scroll to position [253, 0]
click at [549, 149] on span "林芯彤 -20" at bounding box center [547, 146] width 51 height 17
type input "林芯彤-20"
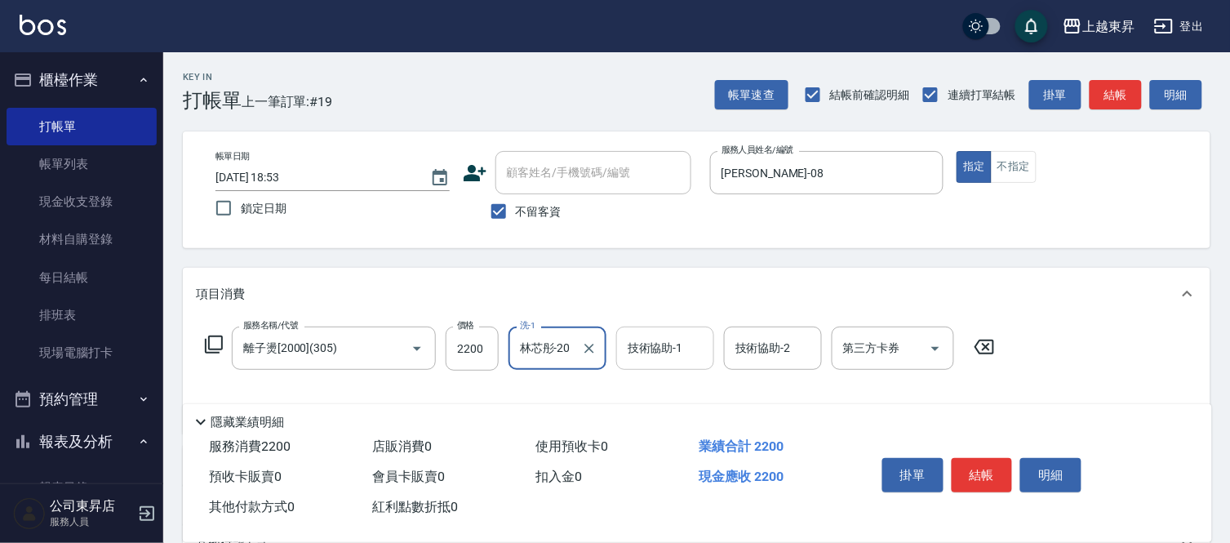
click at [650, 345] on div "技術協助-1 技術協助-1" at bounding box center [665, 347] width 98 height 43
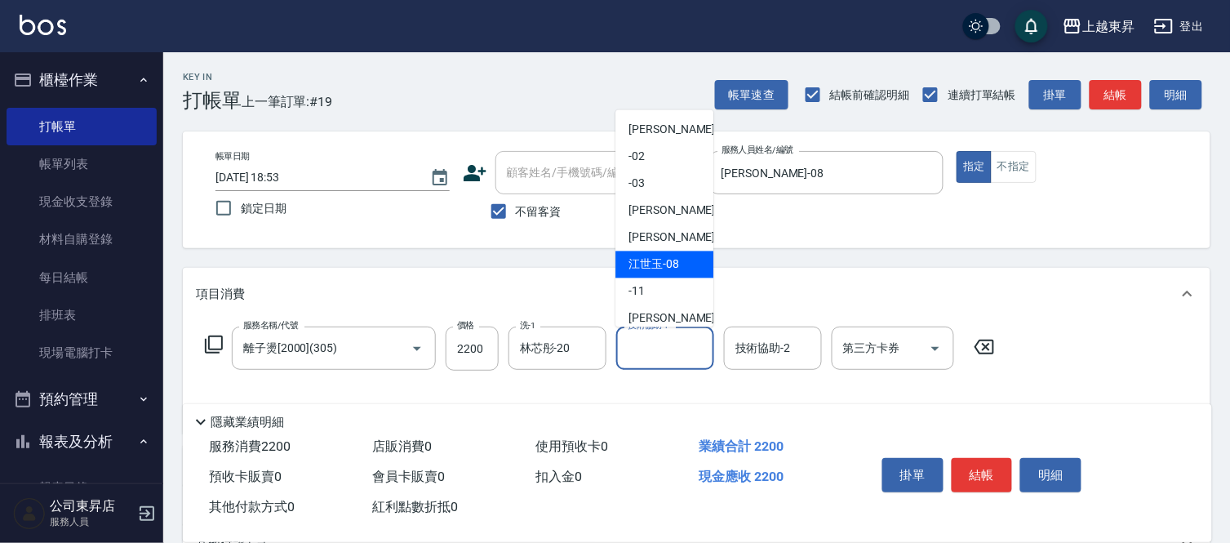
click at [647, 256] on span "[PERSON_NAME]-08" at bounding box center [653, 264] width 51 height 17
type input "[PERSON_NAME]-08"
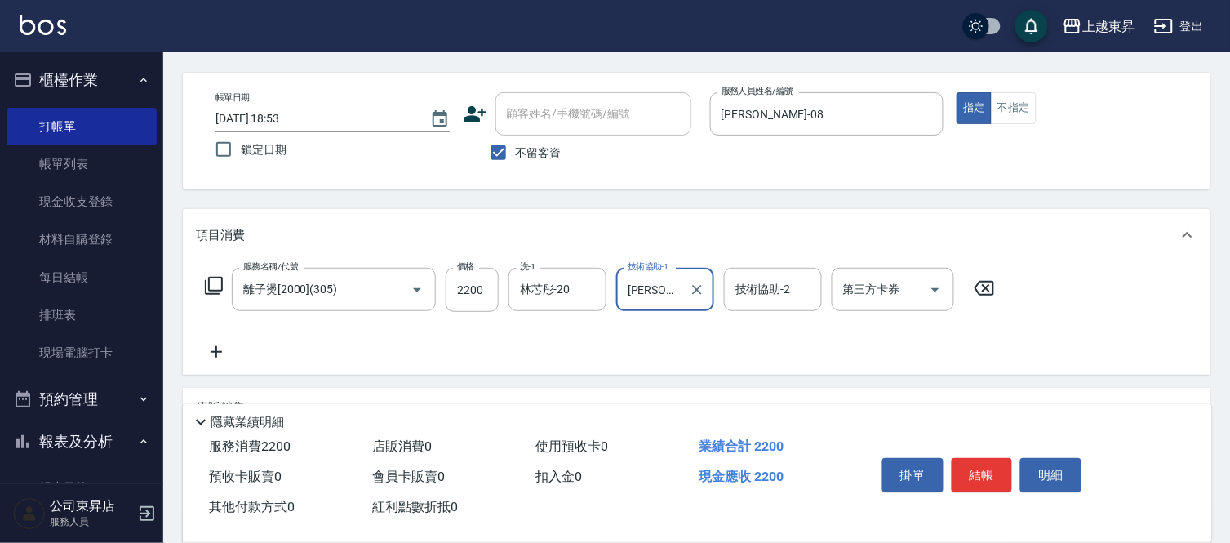
scroll to position [91, 0]
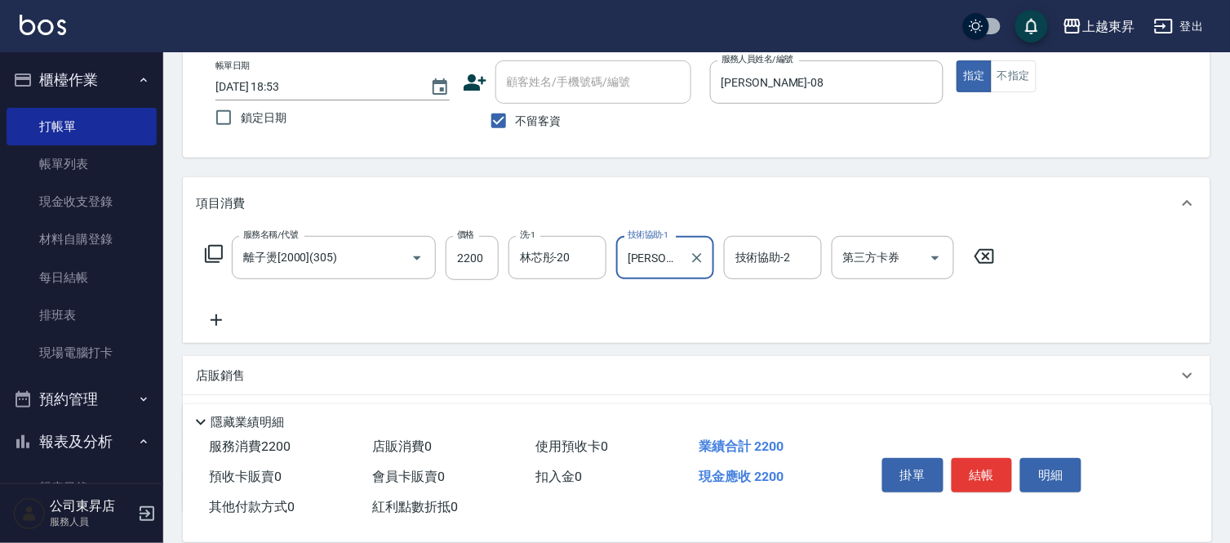
click at [202, 321] on icon at bounding box center [216, 320] width 41 height 20
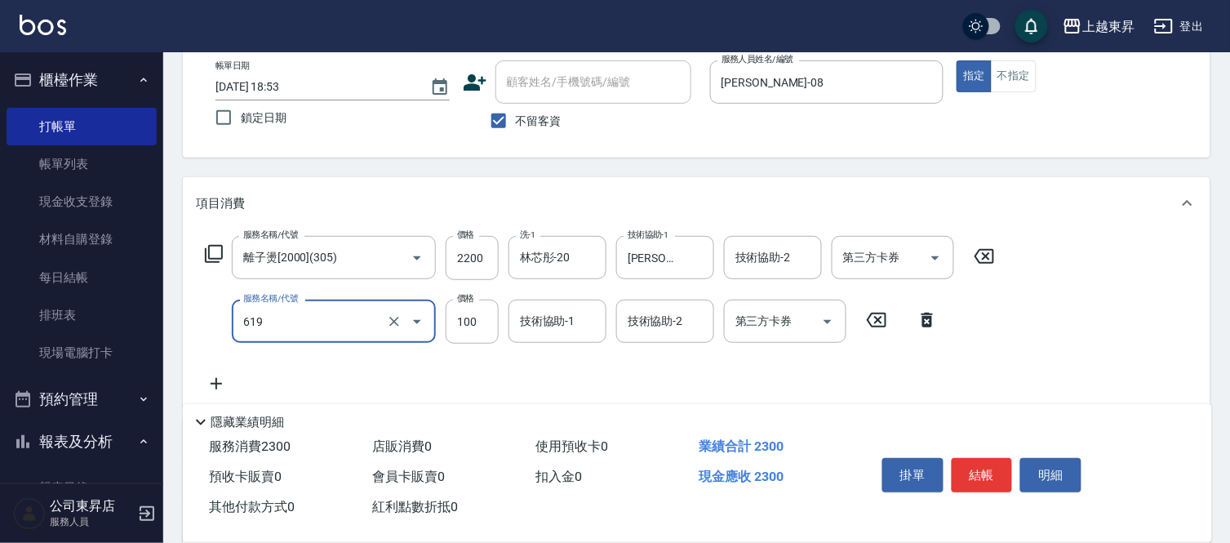
type input "煥彩.玻酸.晶膜.水療(619)"
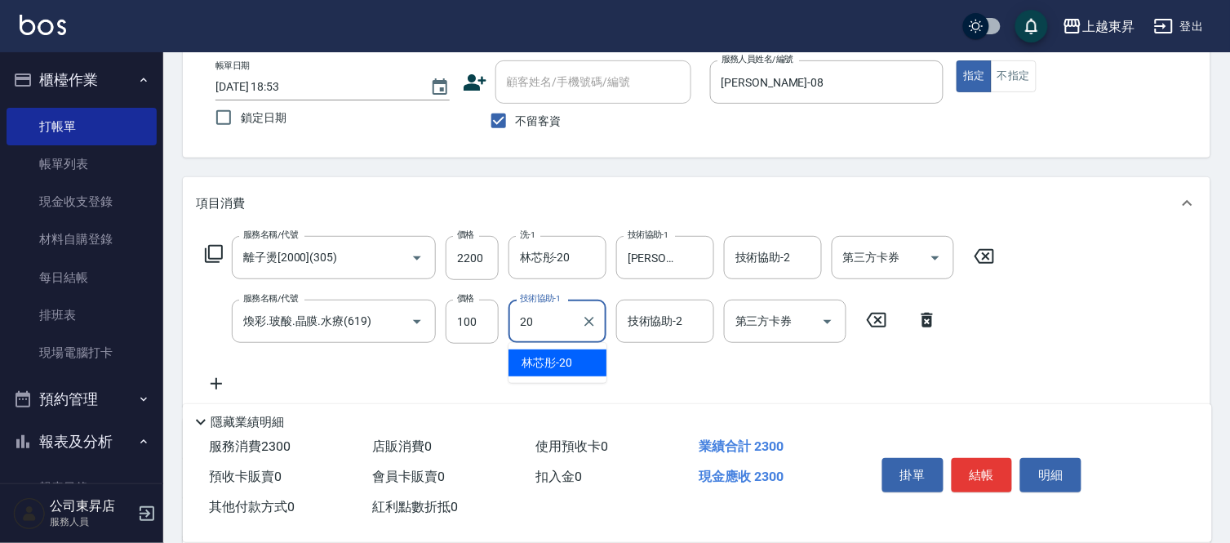
type input "林芯彤-20"
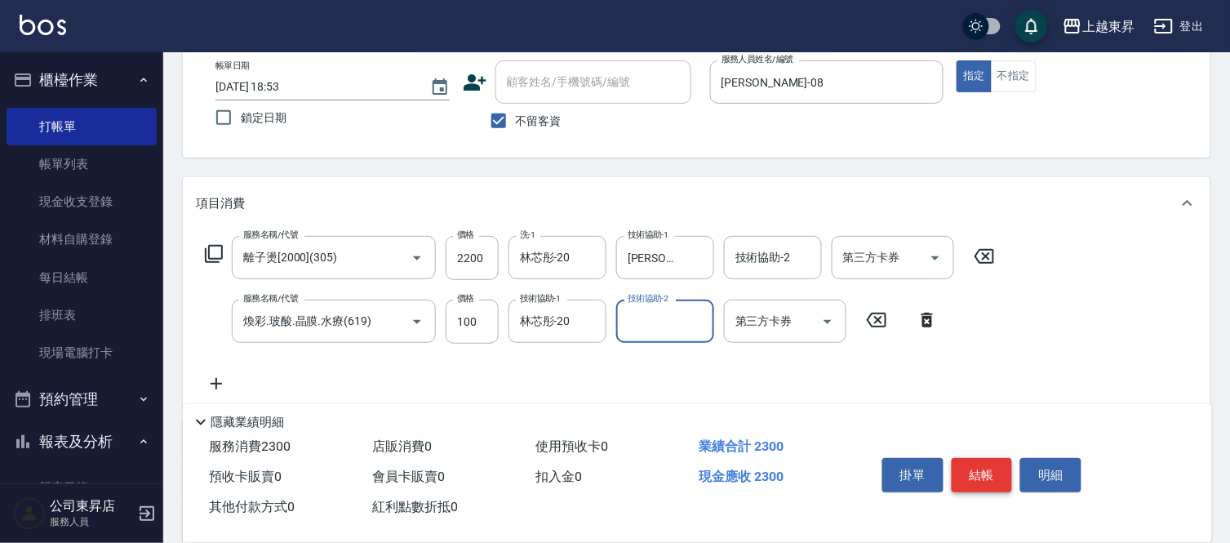
click at [991, 471] on button "結帳" at bounding box center [982, 475] width 61 height 34
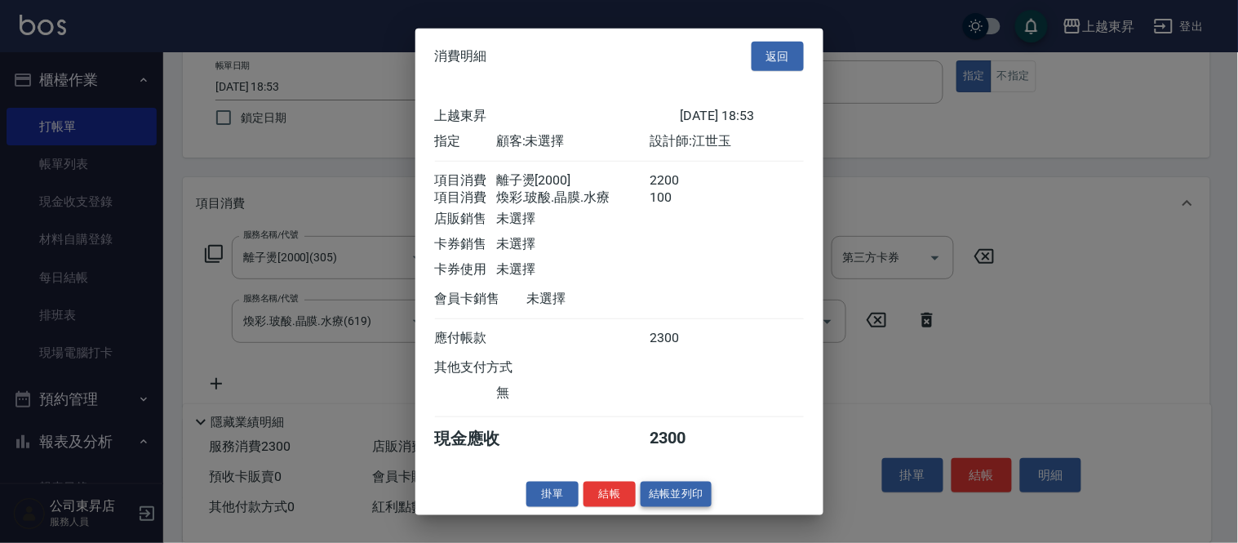
click at [674, 504] on button "結帳並列印" at bounding box center [676, 494] width 71 height 25
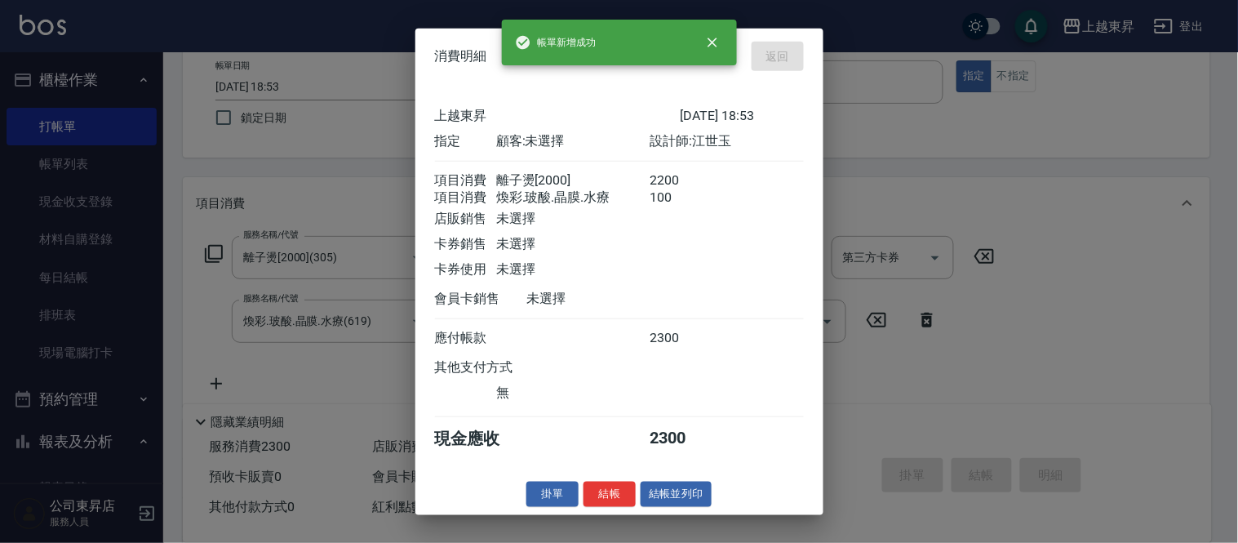
type input "[DATE] 18:54"
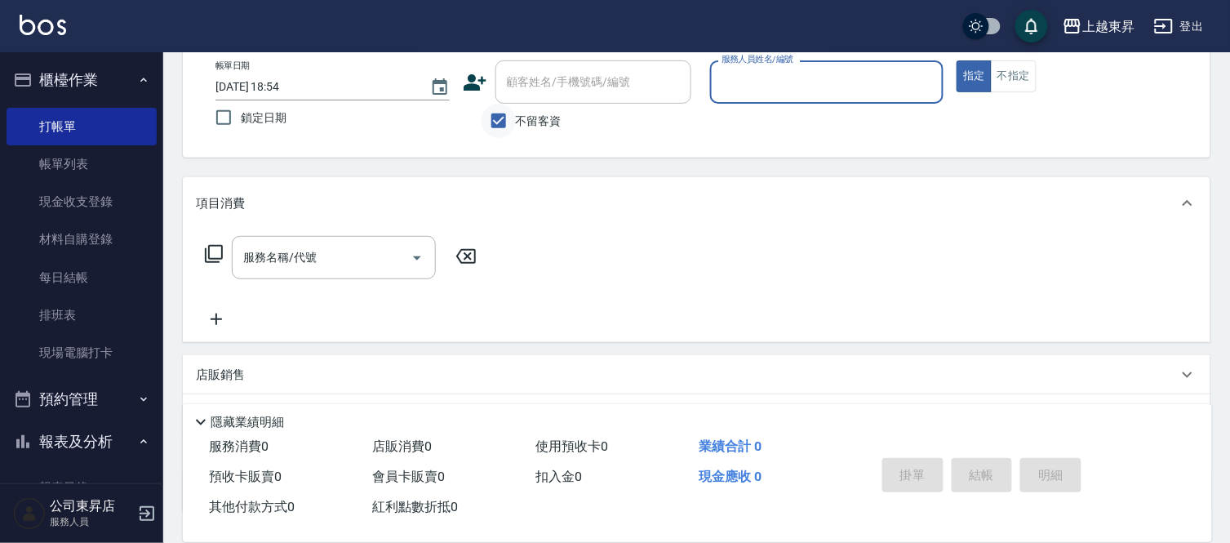
drag, startPoint x: 503, startPoint y: 118, endPoint x: 511, endPoint y: 109, distance: 12.1
click at [503, 118] on input "不留客資" at bounding box center [499, 121] width 34 height 34
checkbox input "false"
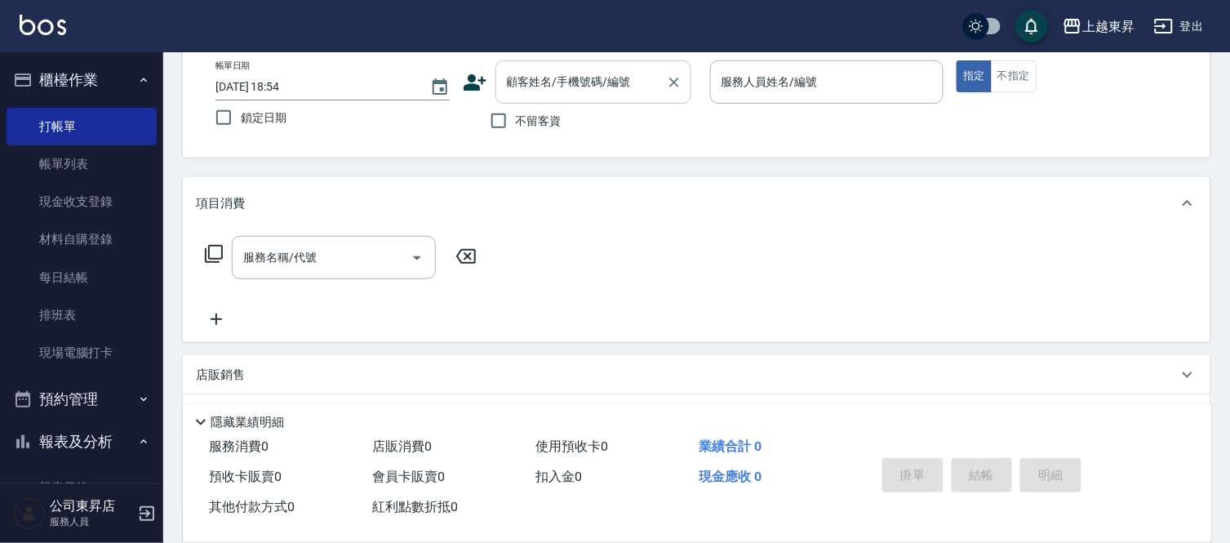
click at [522, 96] on div "顧客姓名/手機號碼/編號" at bounding box center [593, 81] width 196 height 43
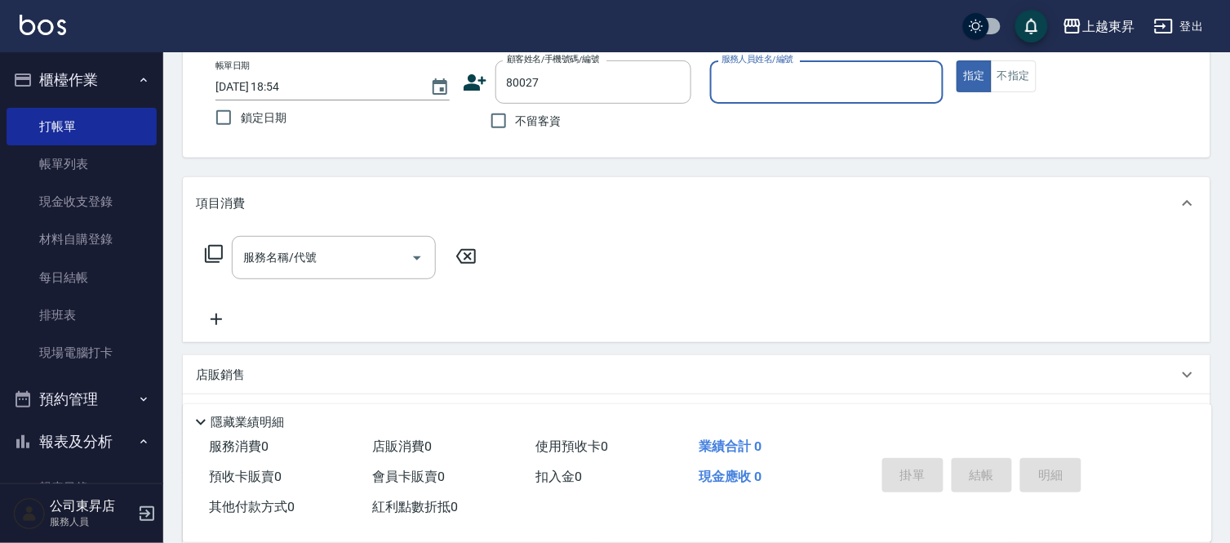
type input "[PERSON_NAME]/0936131525/80027"
type input "[PERSON_NAME]-08"
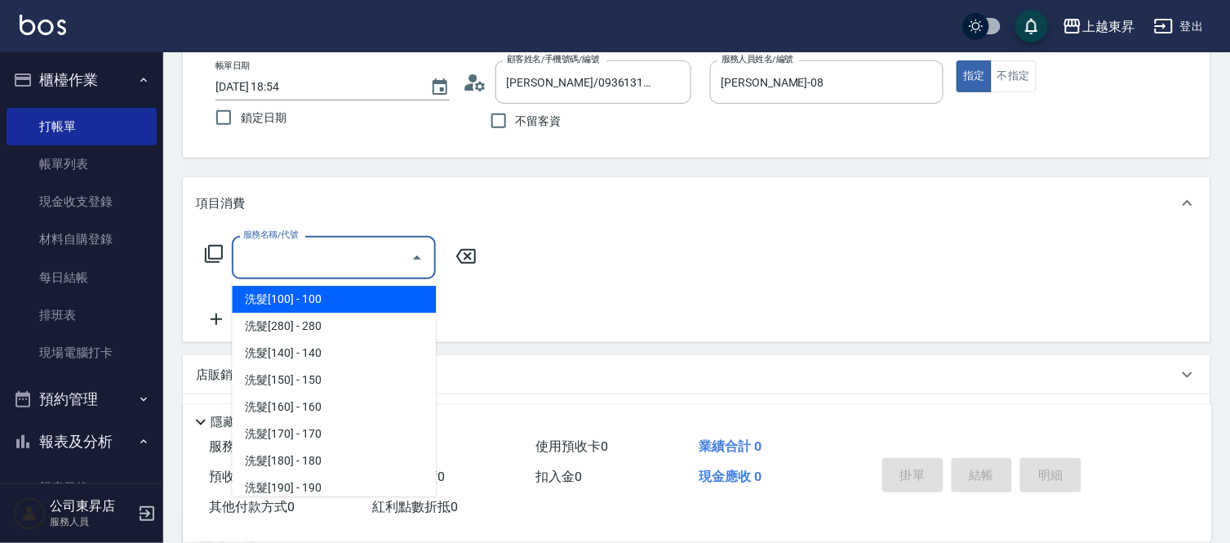
click at [313, 257] on input "服務名稱/代號" at bounding box center [321, 257] width 165 height 29
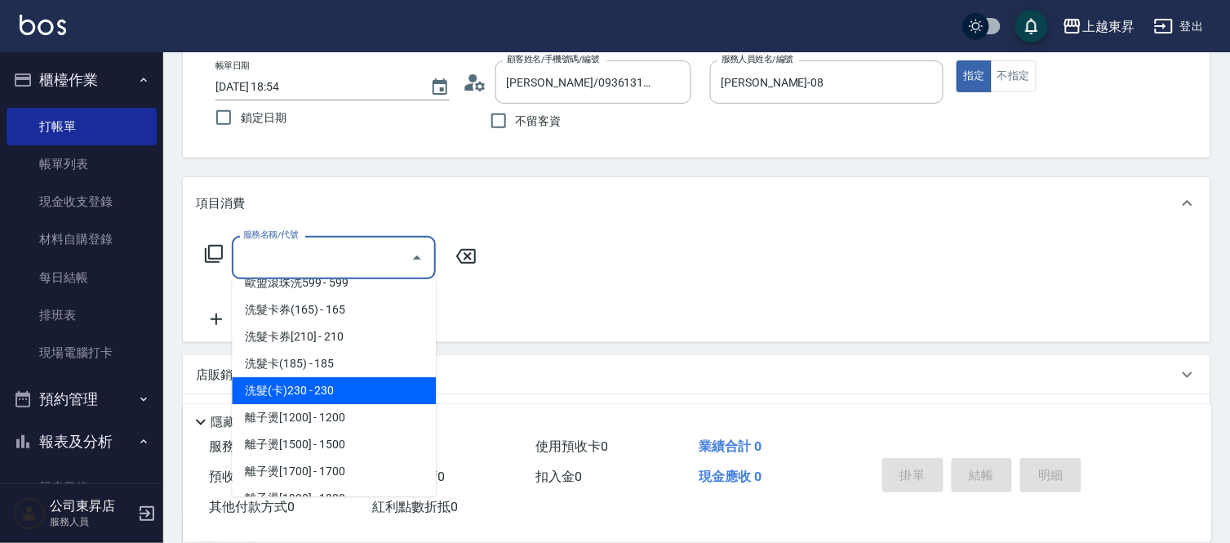
scroll to position [362, 0]
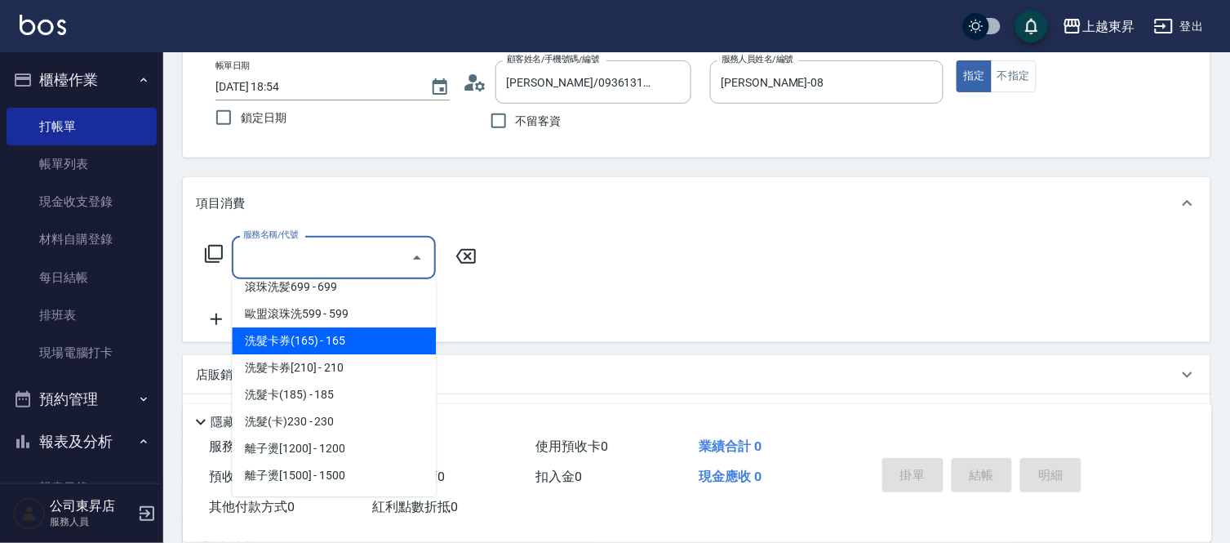
click at [351, 343] on span "洗髮卡券(165) - 165" at bounding box center [334, 340] width 204 height 27
type input "洗髮卡券(165)(220)"
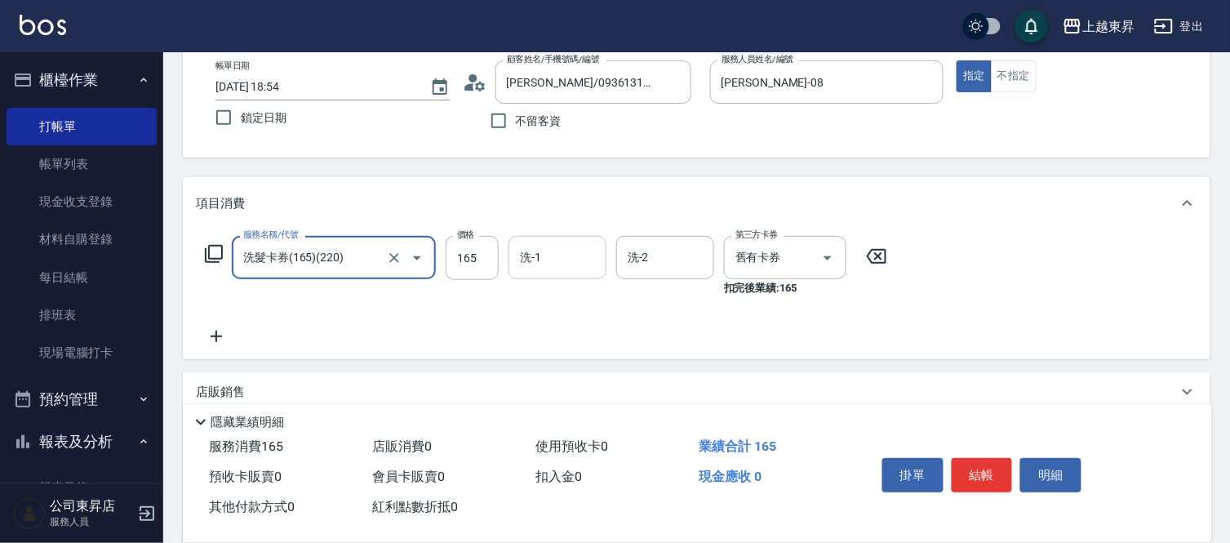
click at [524, 249] on div "洗-1 洗-1" at bounding box center [557, 257] width 98 height 43
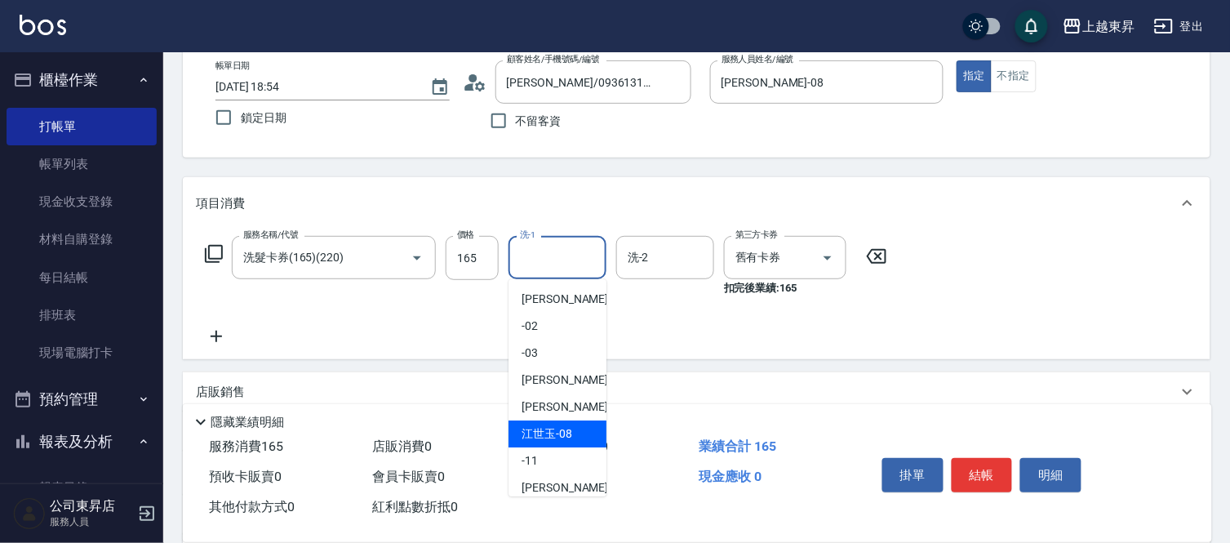
click at [570, 433] on span "[PERSON_NAME]-08" at bounding box center [547, 433] width 51 height 17
type input "[PERSON_NAME]-08"
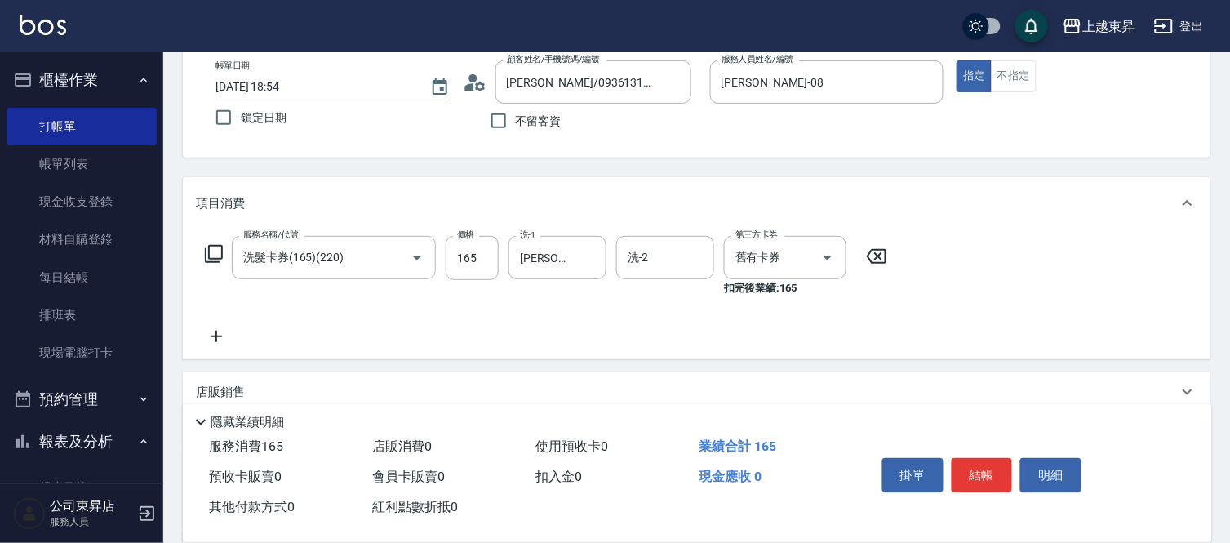
click at [207, 327] on icon at bounding box center [216, 336] width 41 height 20
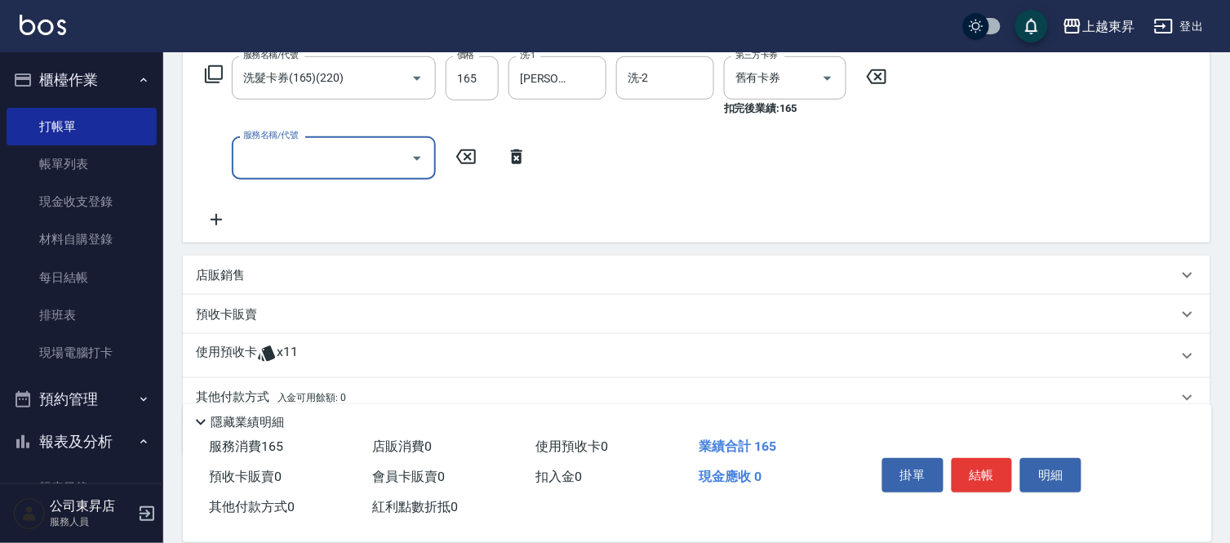
scroll to position [272, 0]
click at [253, 155] on input "服務名稱/代號" at bounding box center [321, 156] width 165 height 29
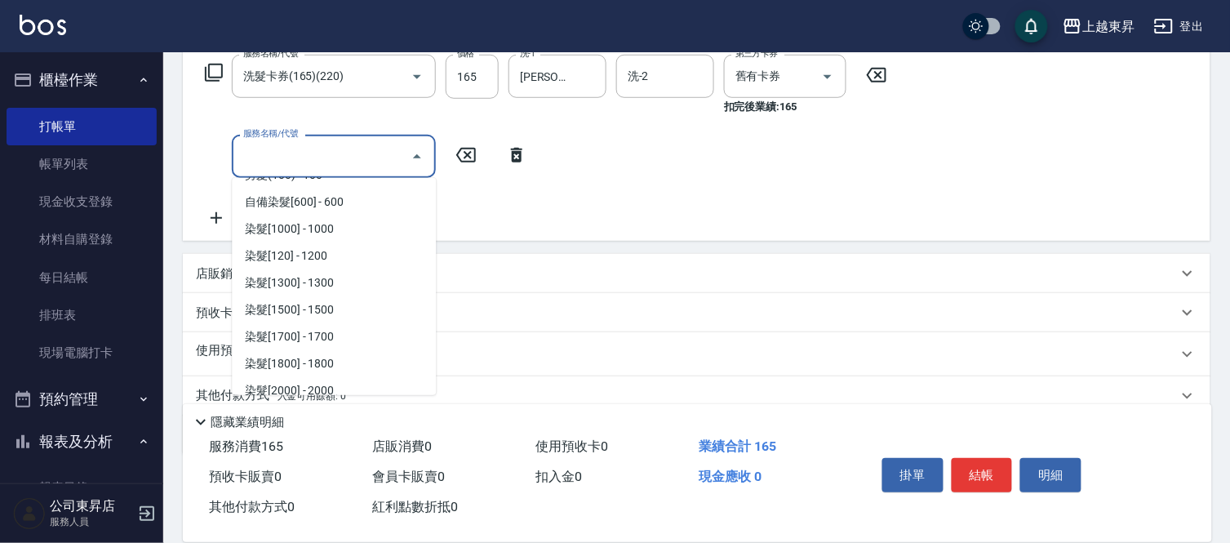
scroll to position [1360, 0]
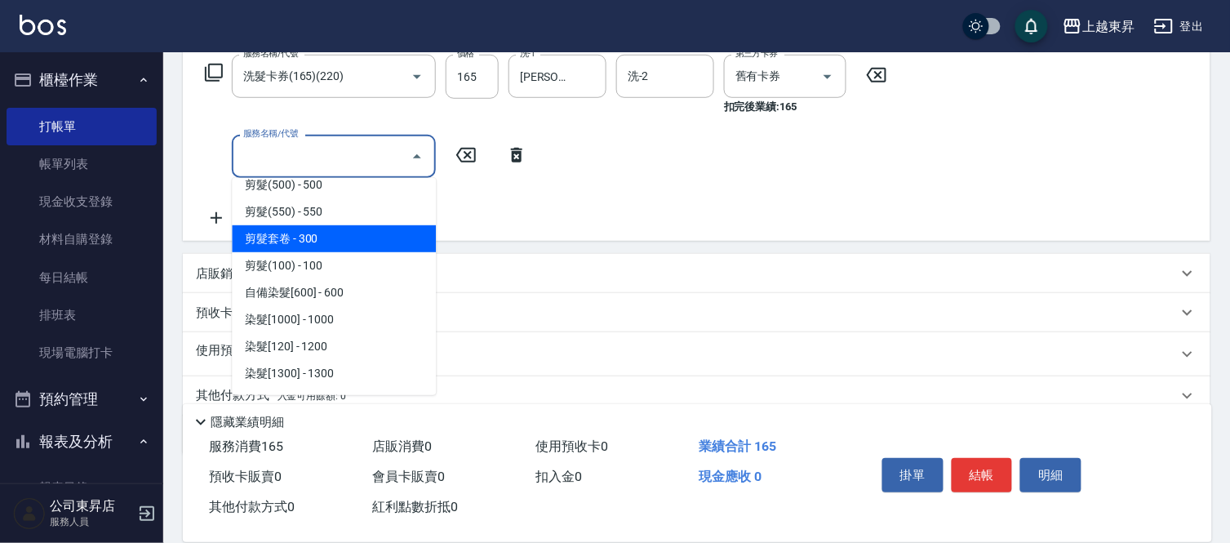
click at [310, 233] on span "剪髮套卷 - 300" at bounding box center [334, 238] width 204 height 27
type input "剪髮套卷(410)"
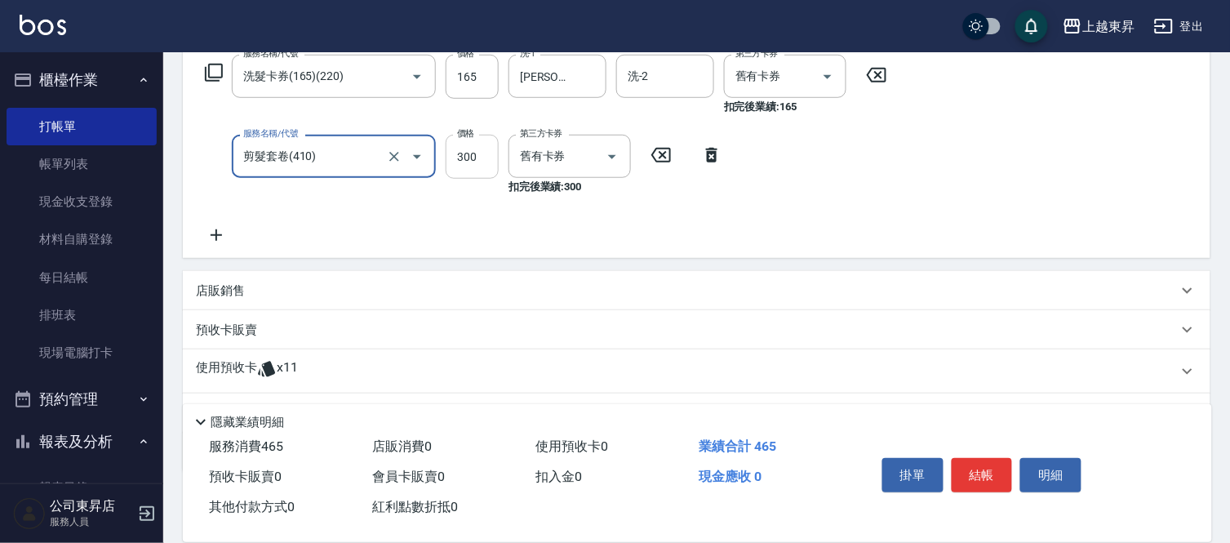
click at [466, 160] on input "300" at bounding box center [472, 157] width 53 height 44
type input "430"
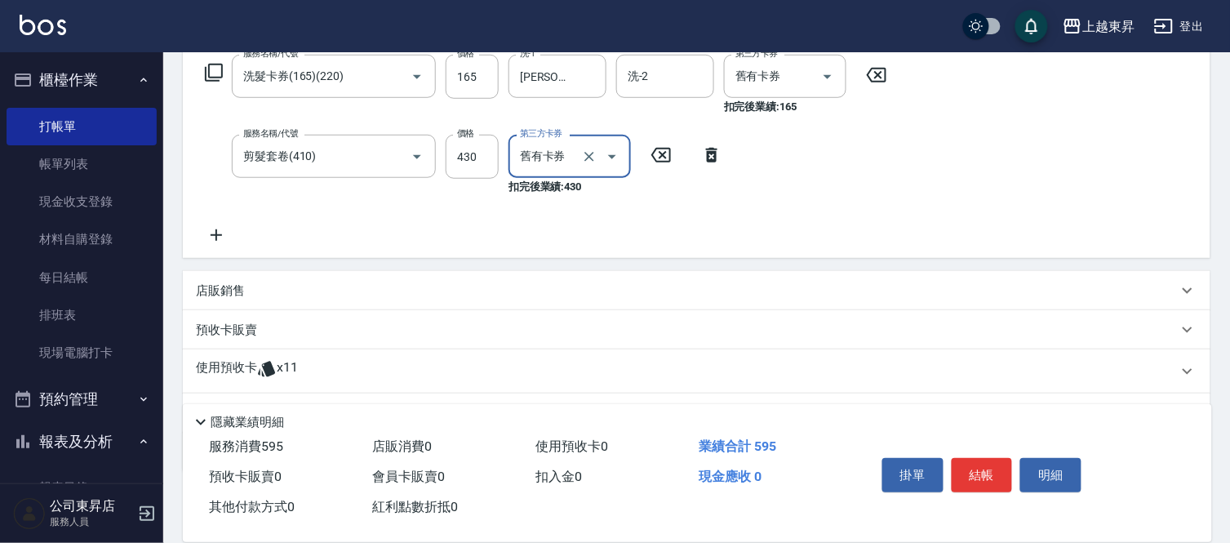
click at [219, 231] on icon at bounding box center [216, 235] width 41 height 20
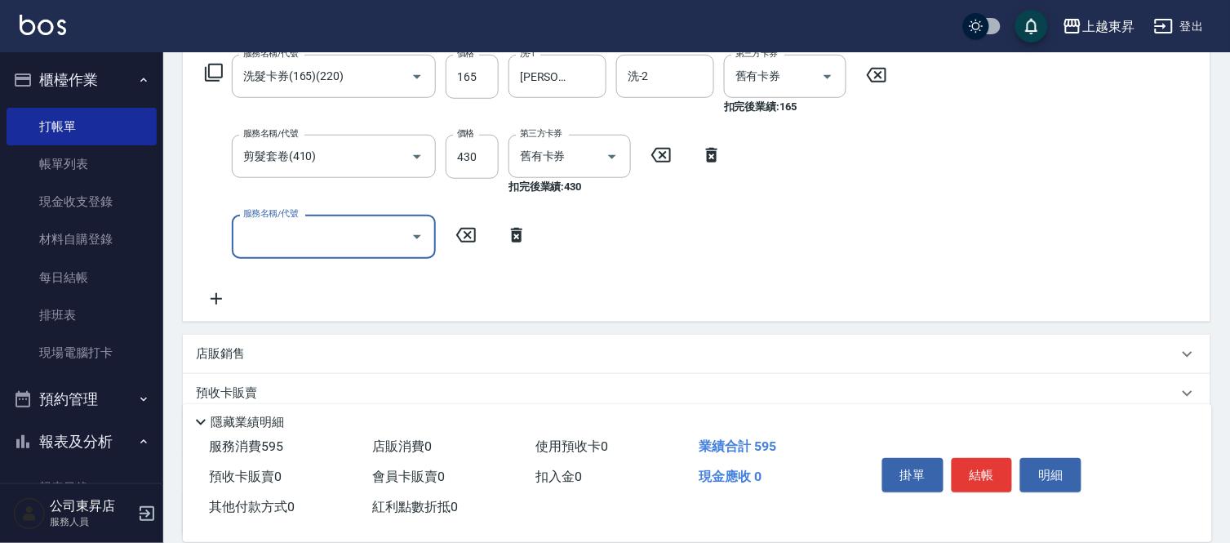
click at [280, 240] on input "服務名稱/代號" at bounding box center [321, 236] width 165 height 29
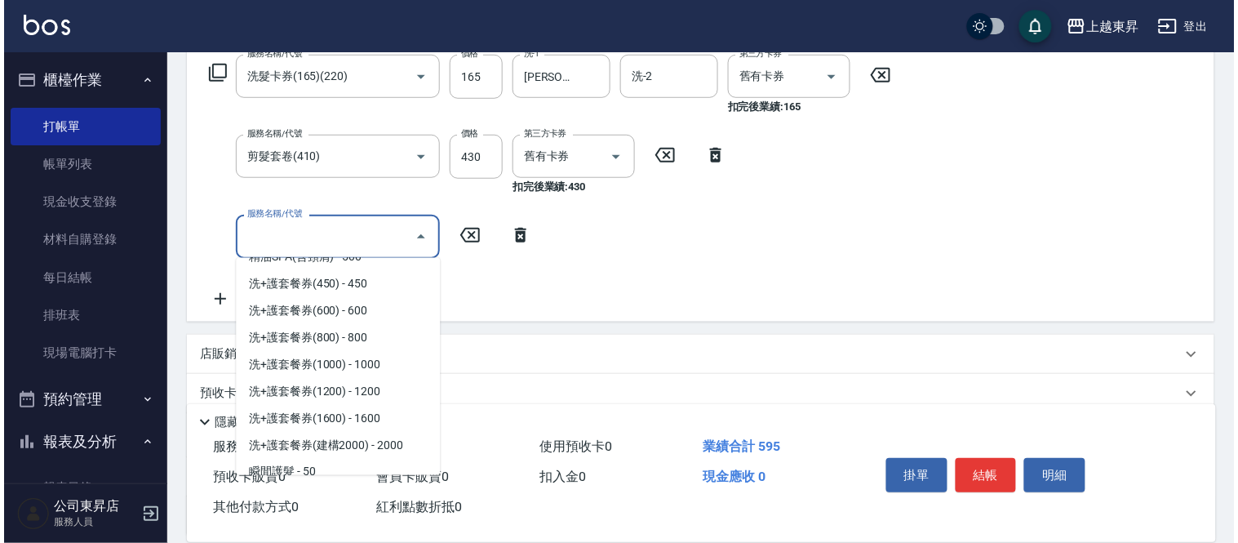
scroll to position [2357, 0]
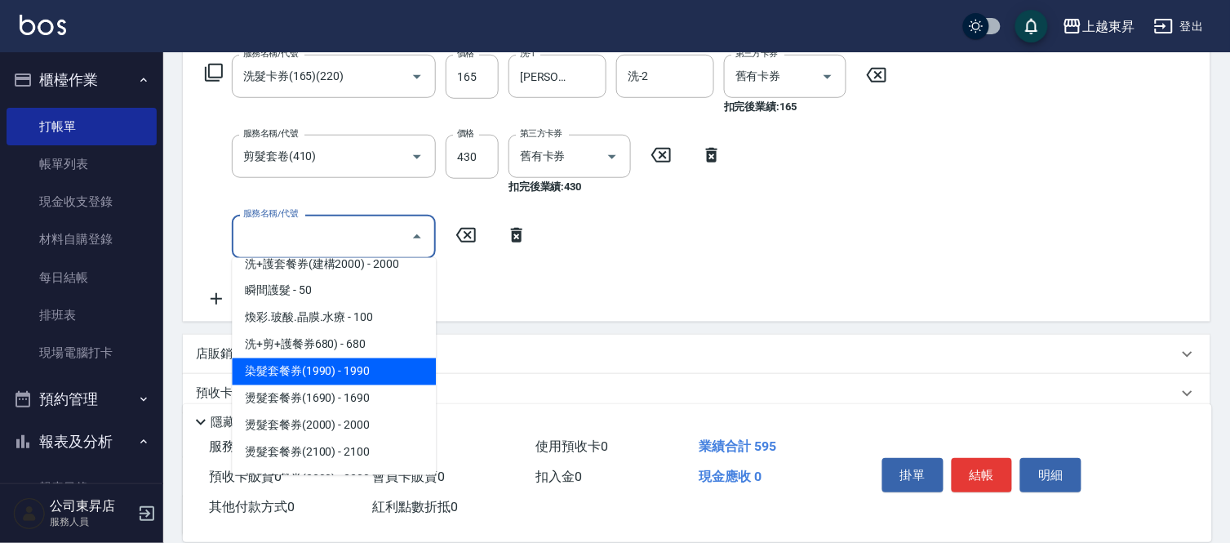
click at [295, 368] on span "染髮套餐券(1990) - 1990" at bounding box center [334, 371] width 204 height 27
type input "染髮套餐券(1990)(621)"
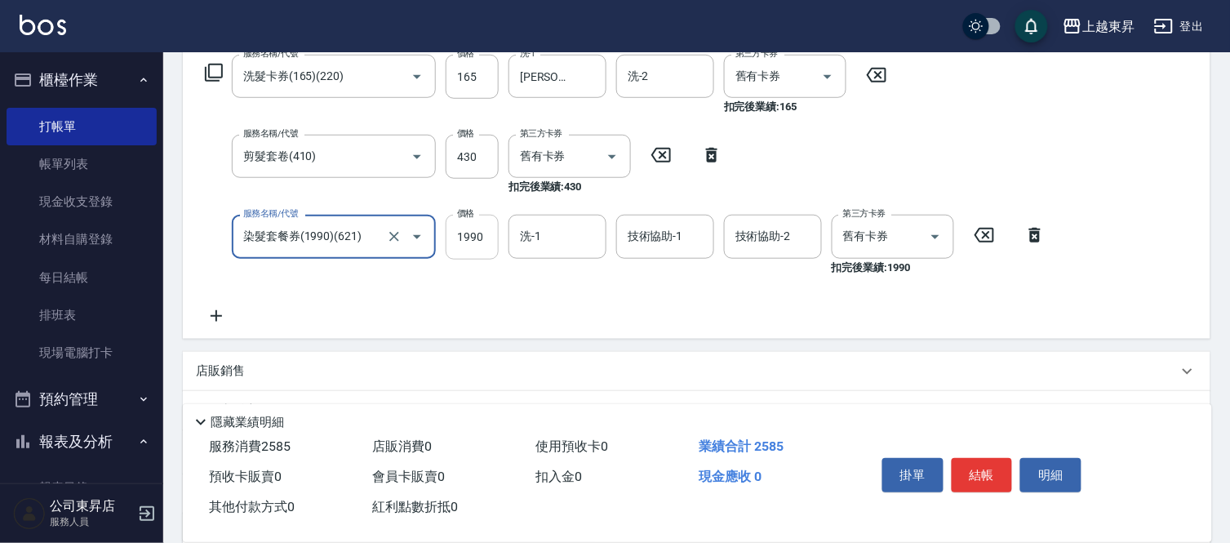
click at [477, 233] on input "1990" at bounding box center [472, 237] width 53 height 44
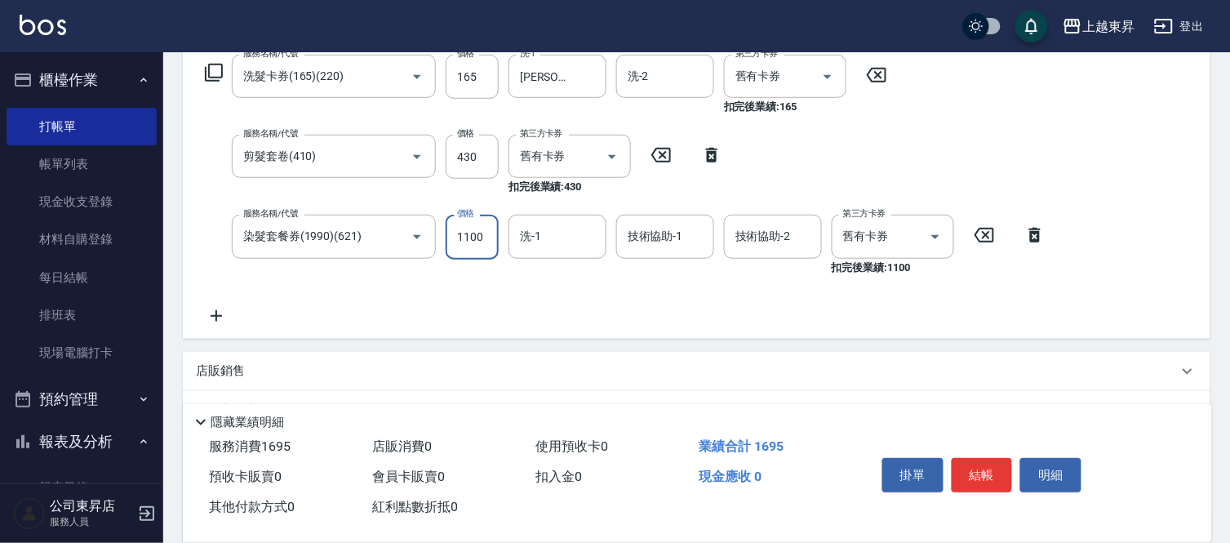
type input "1100"
click at [543, 250] on input "洗-1" at bounding box center [557, 236] width 83 height 29
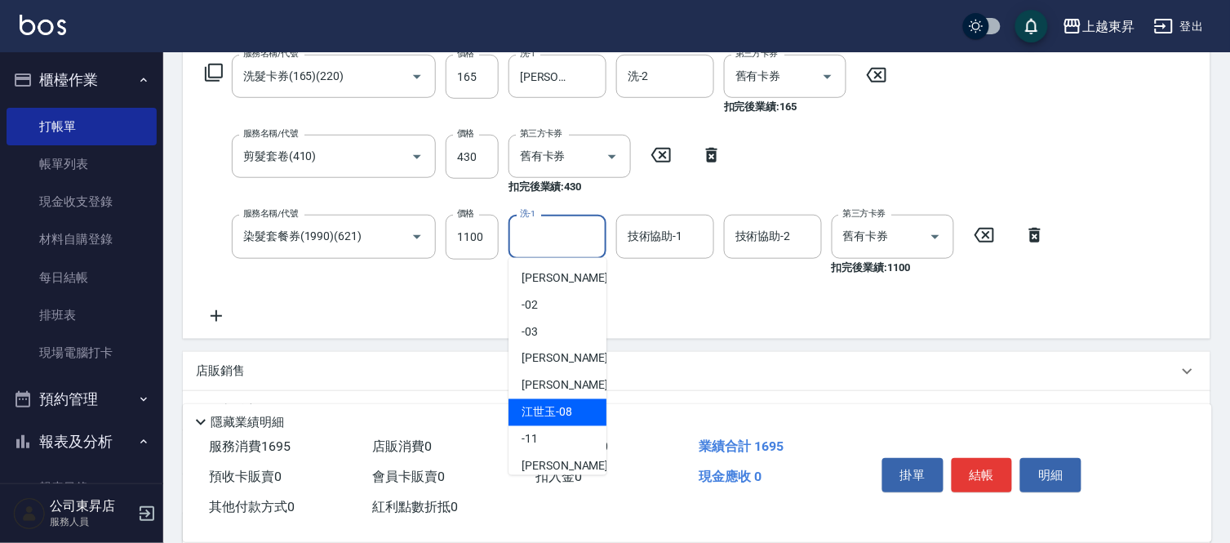
drag, startPoint x: 536, startPoint y: 416, endPoint x: 597, endPoint y: 381, distance: 69.9
click at [537, 416] on span "[PERSON_NAME]-08" at bounding box center [547, 412] width 51 height 17
type input "[PERSON_NAME]-08"
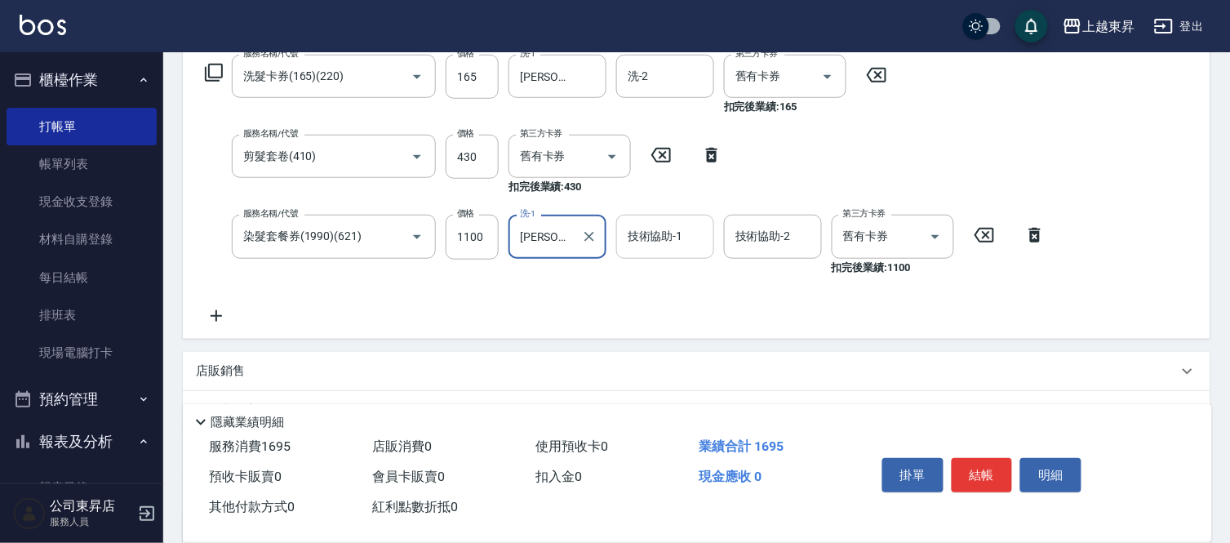
click at [658, 242] on div "技術協助-1 技術協助-1" at bounding box center [665, 236] width 98 height 43
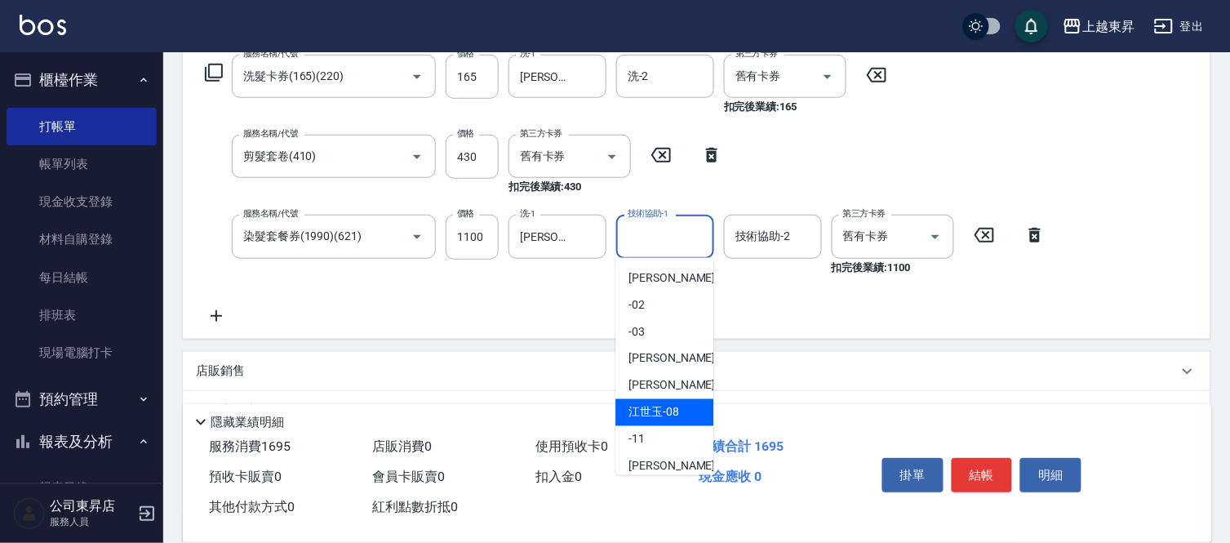
click at [669, 416] on span "[PERSON_NAME]-08" at bounding box center [653, 412] width 51 height 17
type input "[PERSON_NAME]-08"
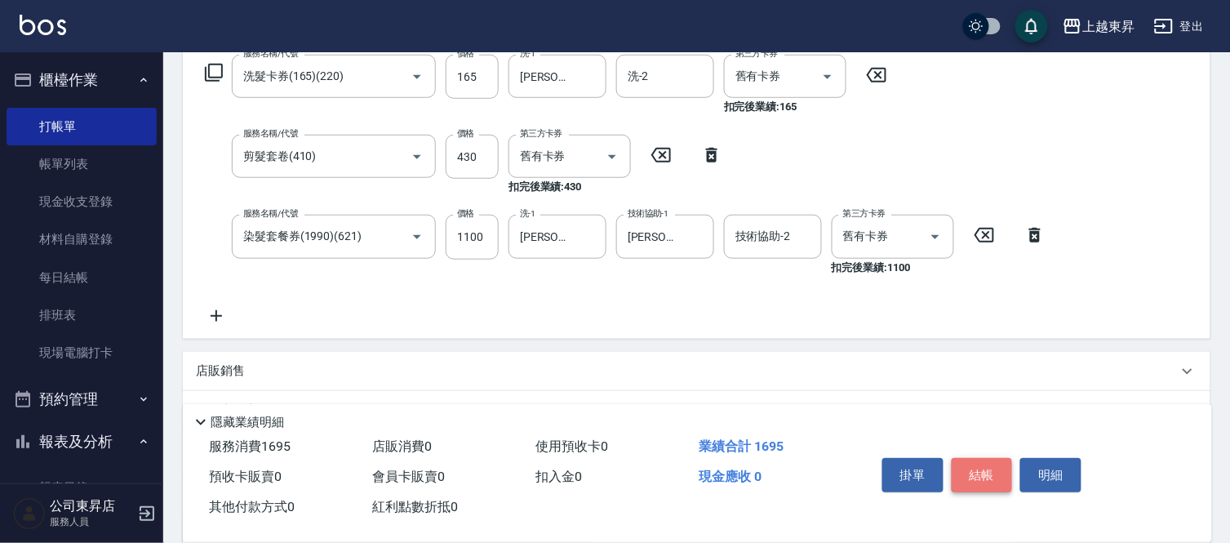
click at [972, 472] on button "結帳" at bounding box center [982, 475] width 61 height 34
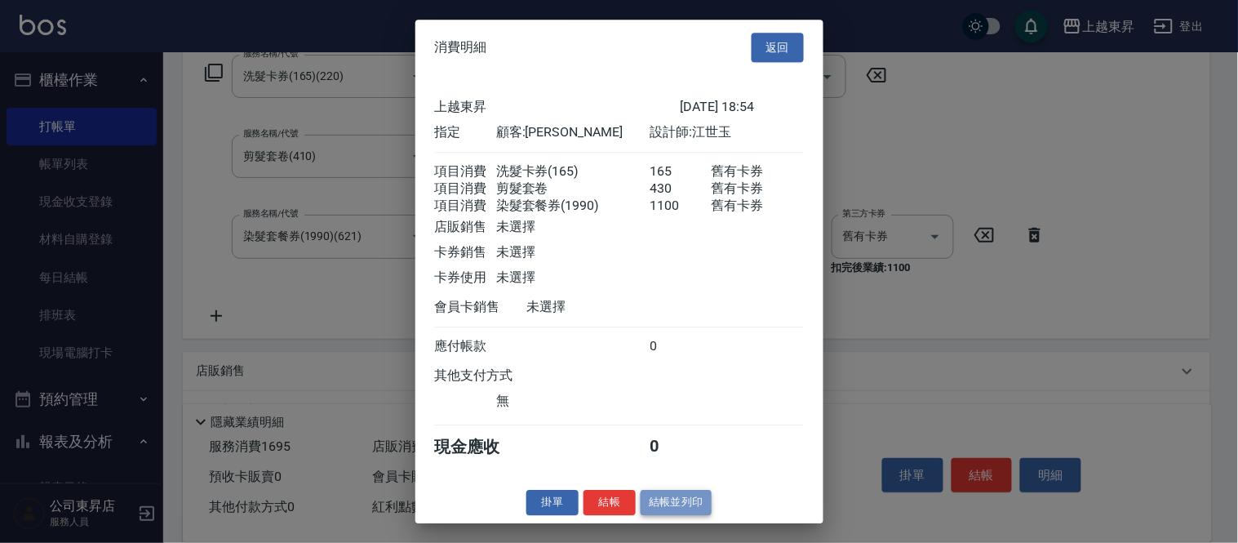
click at [690, 508] on button "結帳並列印" at bounding box center [676, 502] width 71 height 25
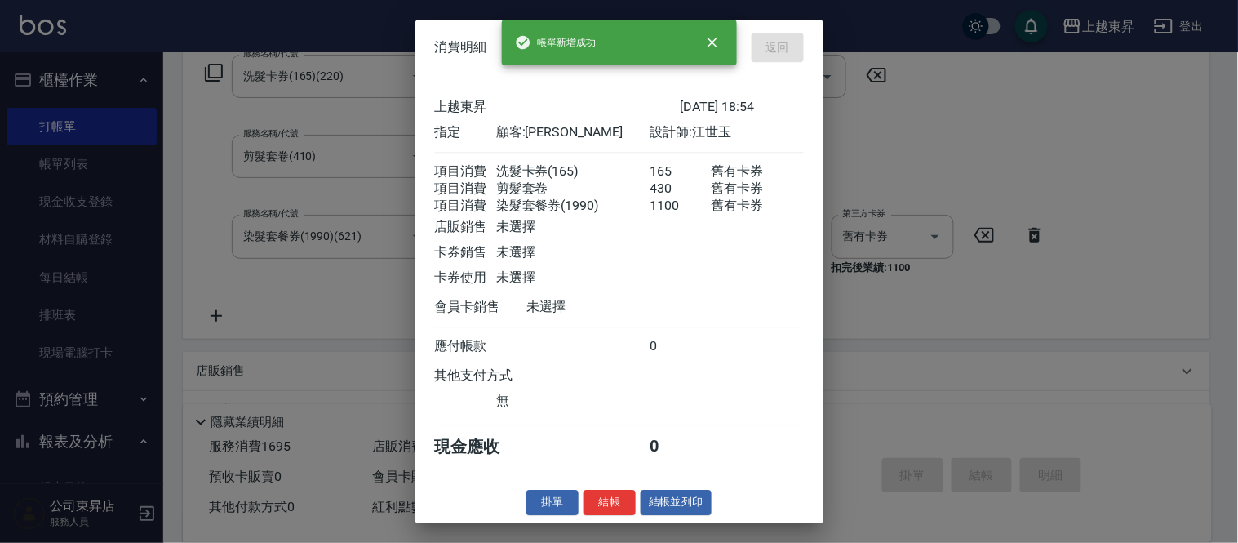
type input "[DATE] 19:08"
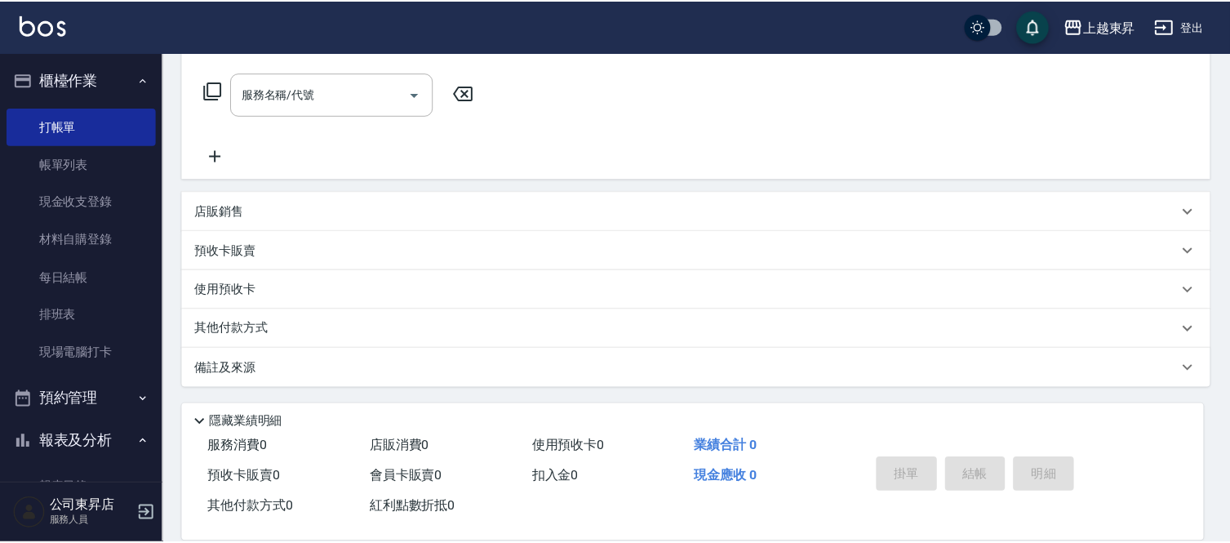
scroll to position [0, 0]
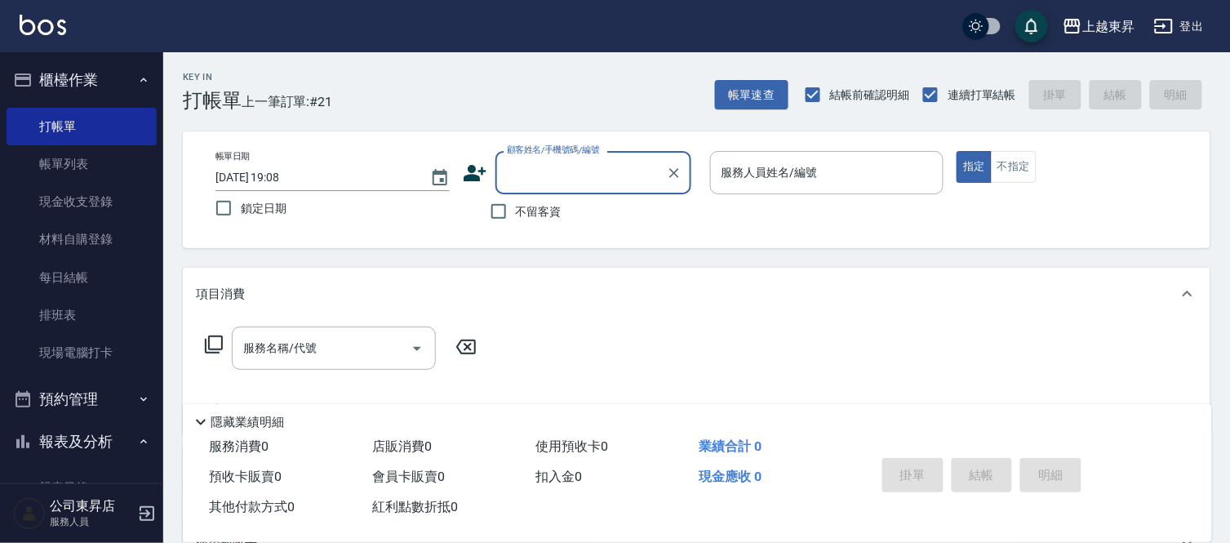
click at [535, 184] on input "顧客姓名/手機號碼/編號" at bounding box center [581, 172] width 157 height 29
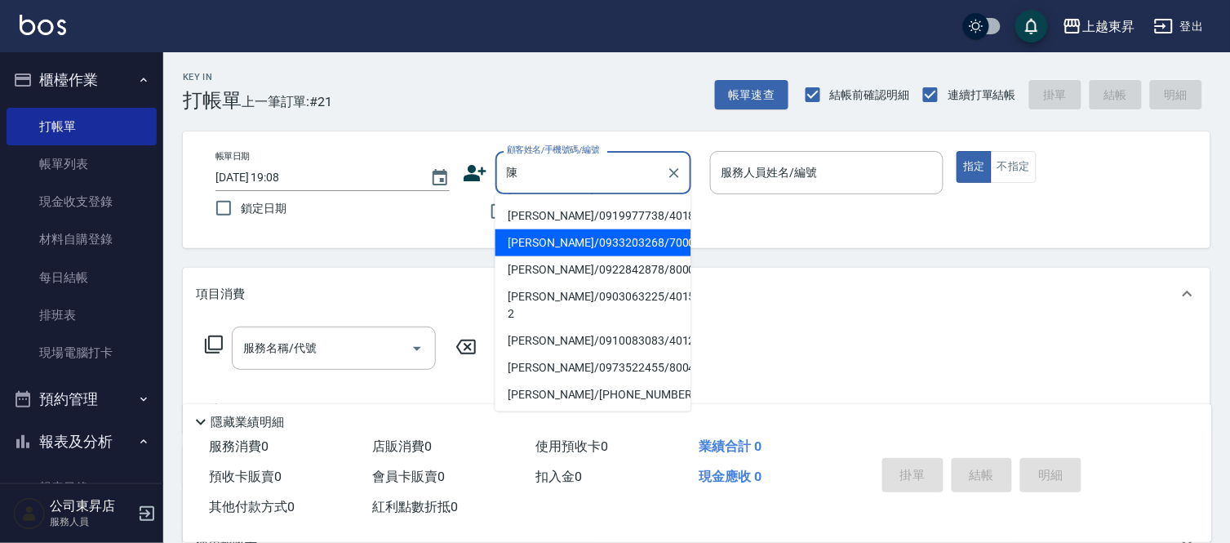
scroll to position [181, 0]
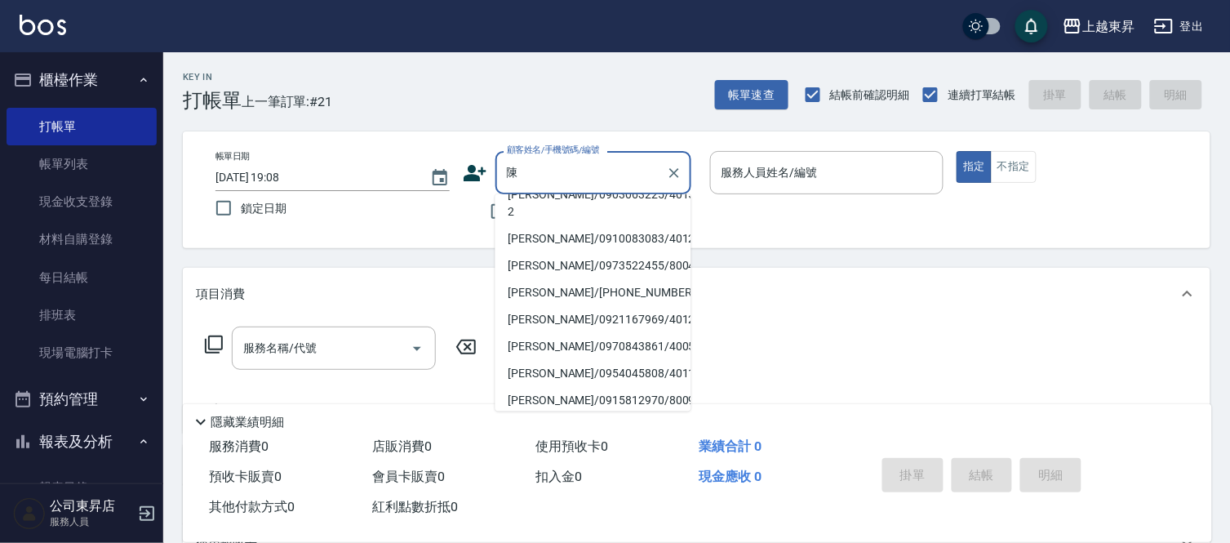
click at [642, 73] on li "[PERSON_NAME]/0938352682/80007" at bounding box center [593, 60] width 196 height 27
type input "[PERSON_NAME]/0938352682/80007"
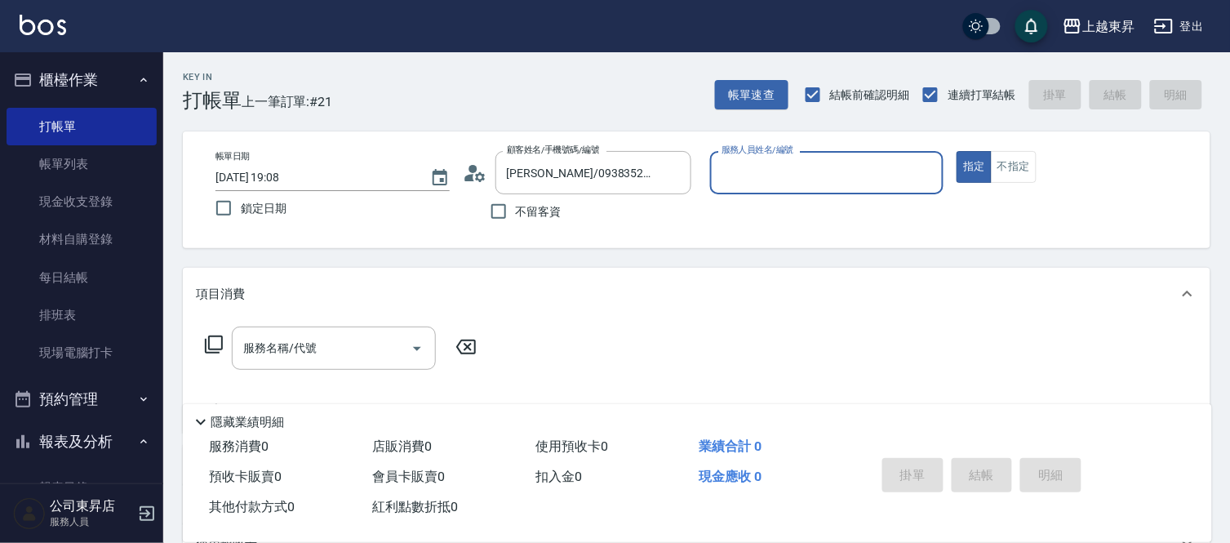
type input "[PERSON_NAME]-08"
click at [609, 169] on input "[PERSON_NAME]/0938352682/80007" at bounding box center [581, 172] width 157 height 29
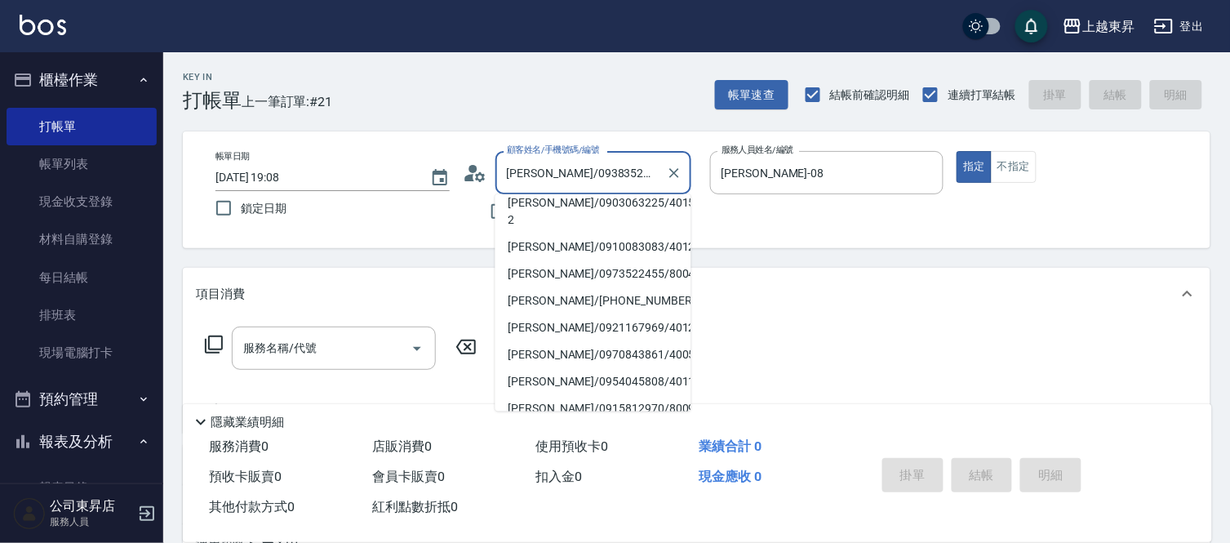
scroll to position [181, 0]
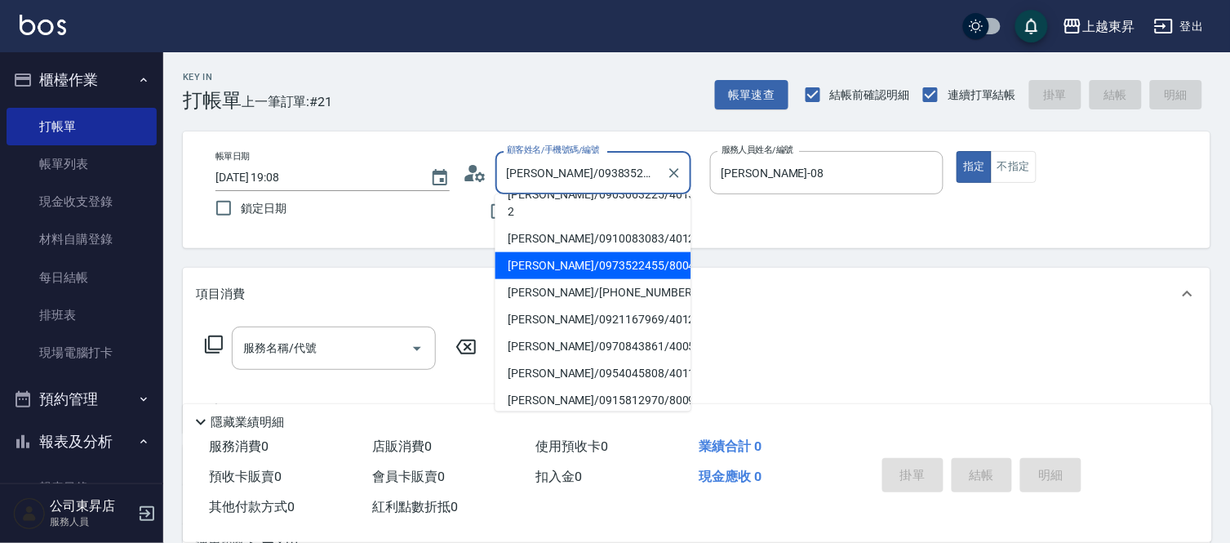
click at [622, 252] on li "[PERSON_NAME]/0973522455/80049" at bounding box center [593, 265] width 196 height 27
type input "[PERSON_NAME]/0973522455/80049"
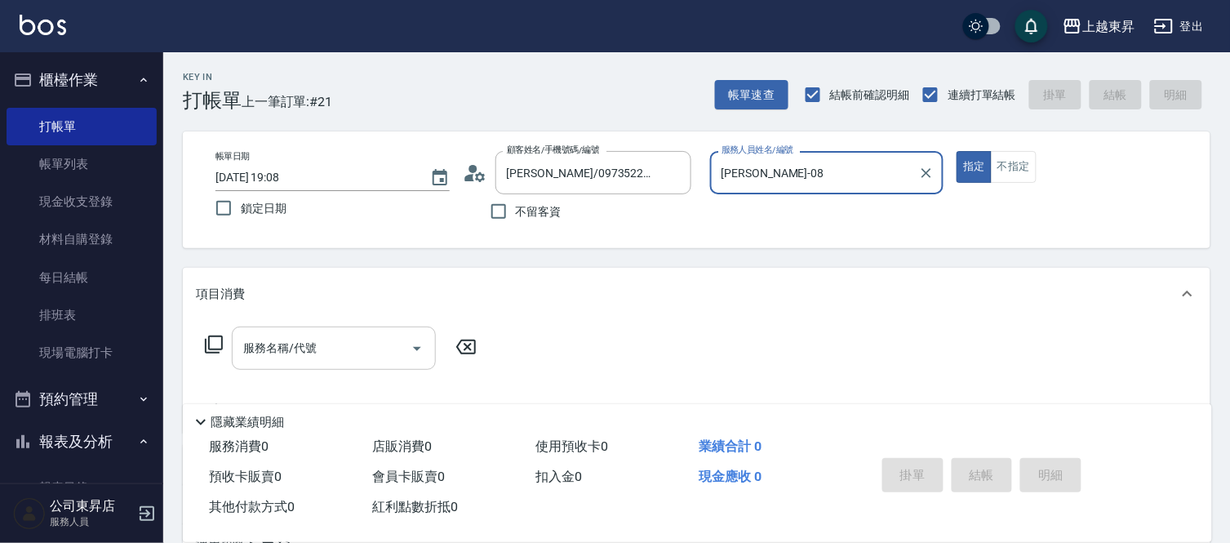
click at [321, 354] on input "服務名稱/代號" at bounding box center [321, 348] width 165 height 29
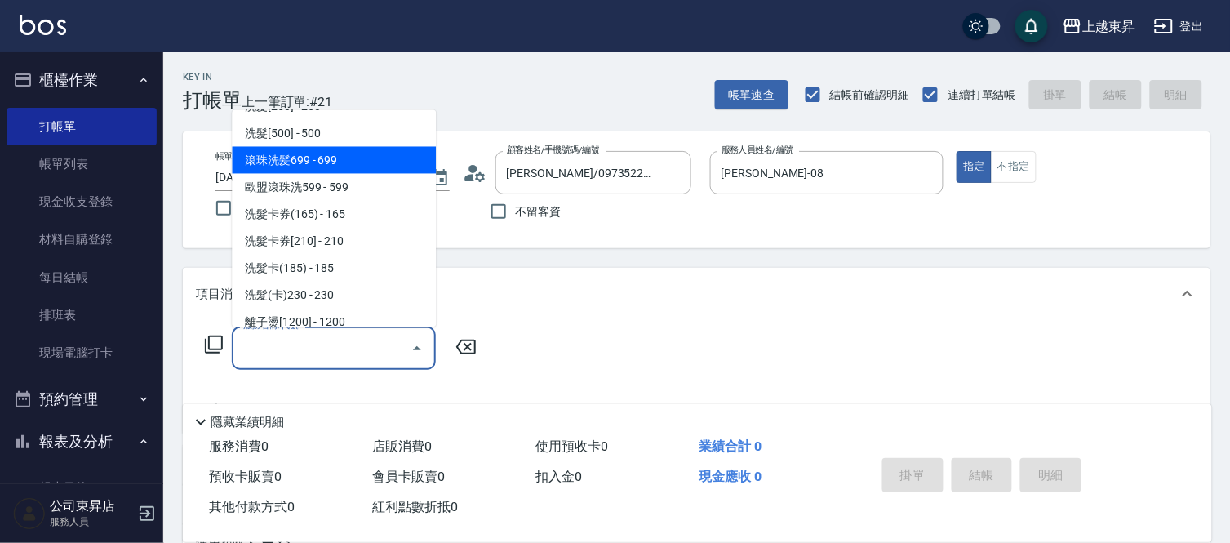
scroll to position [362, 0]
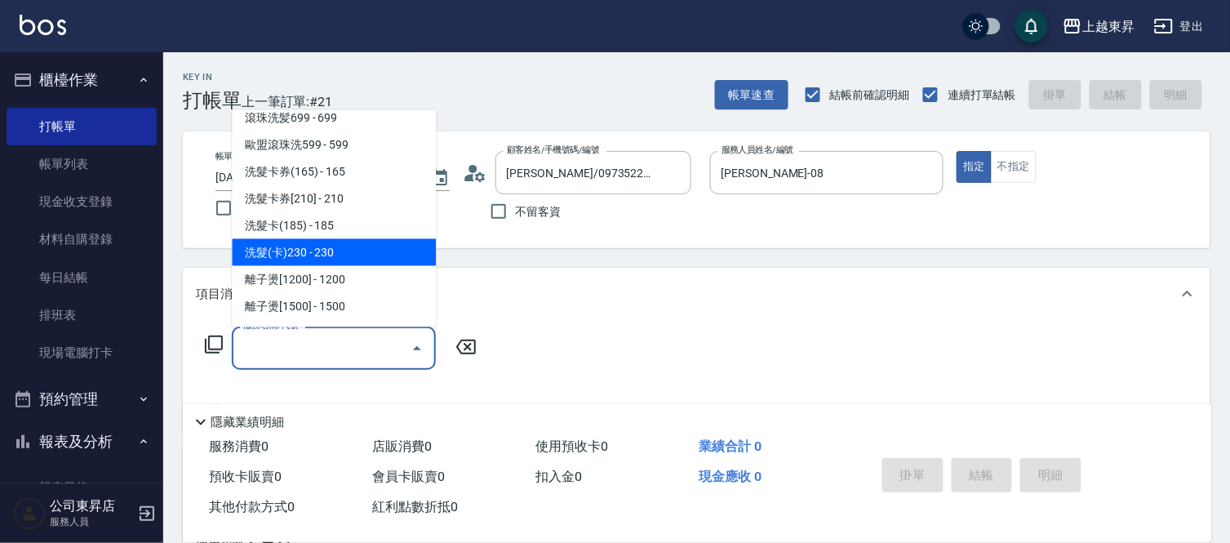
click at [347, 251] on span "洗髮(卡)230 - 230" at bounding box center [334, 252] width 204 height 27
type input "洗髮(卡)230(224)"
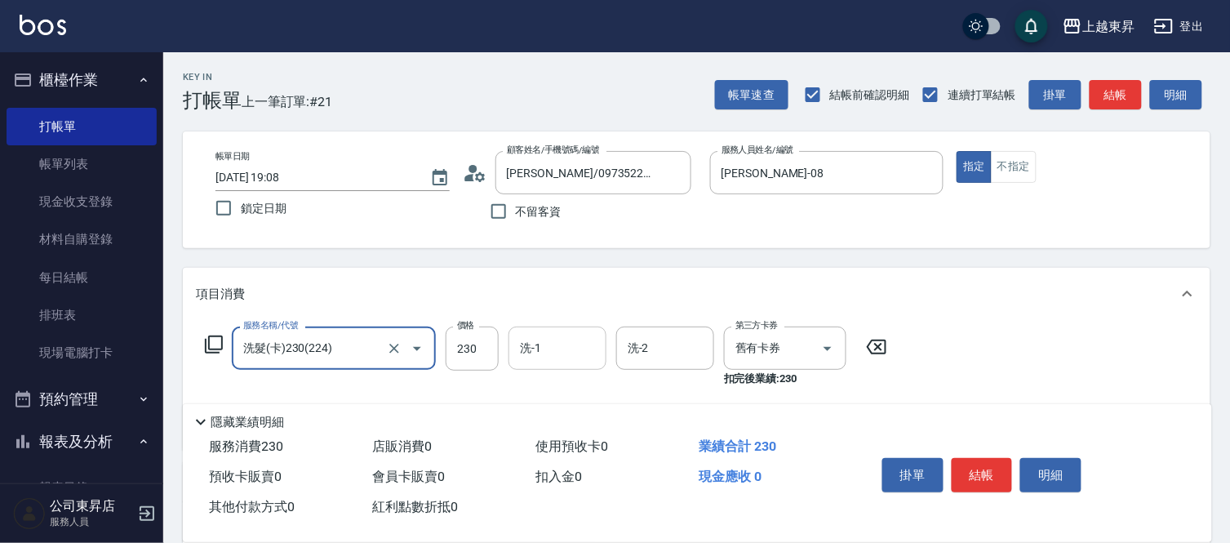
click at [535, 339] on div "洗-1 洗-1" at bounding box center [557, 347] width 98 height 43
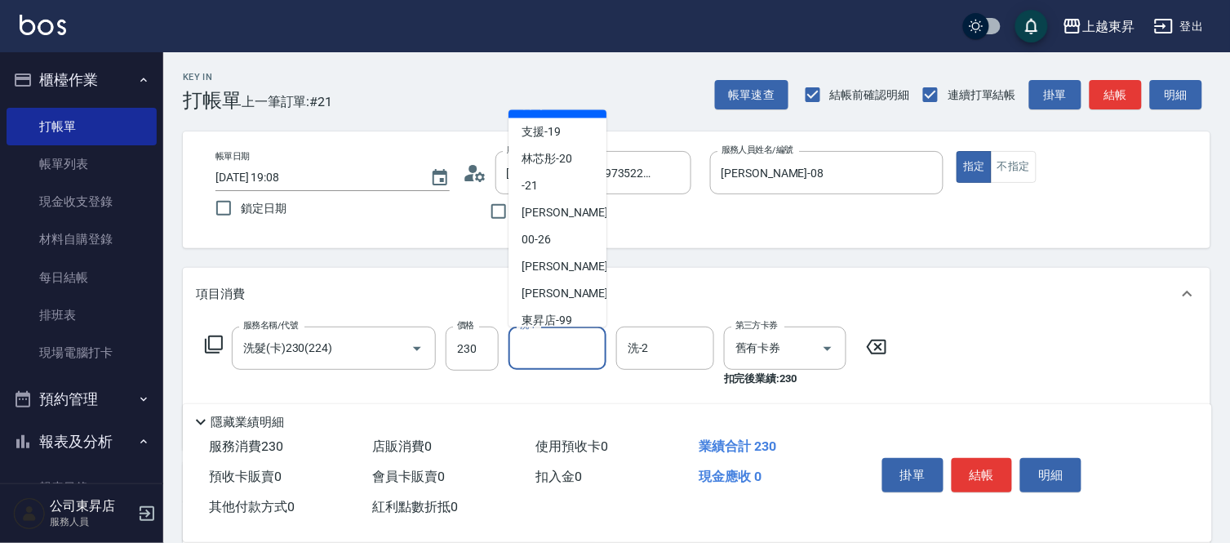
scroll to position [253, 0]
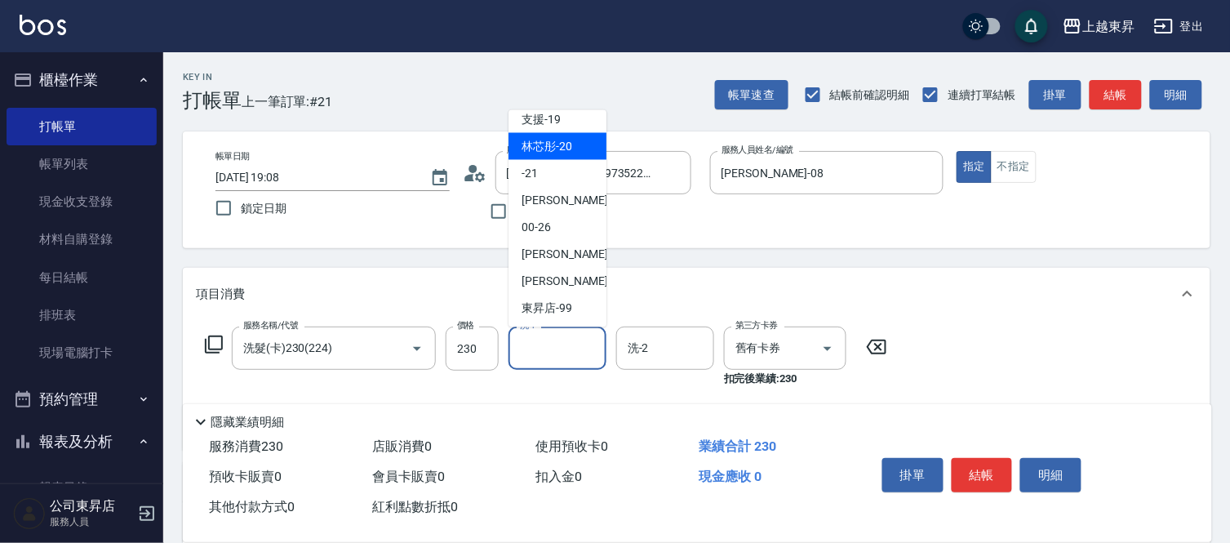
click at [549, 143] on span "林芯彤 -20" at bounding box center [547, 146] width 51 height 17
type input "林芯彤-20"
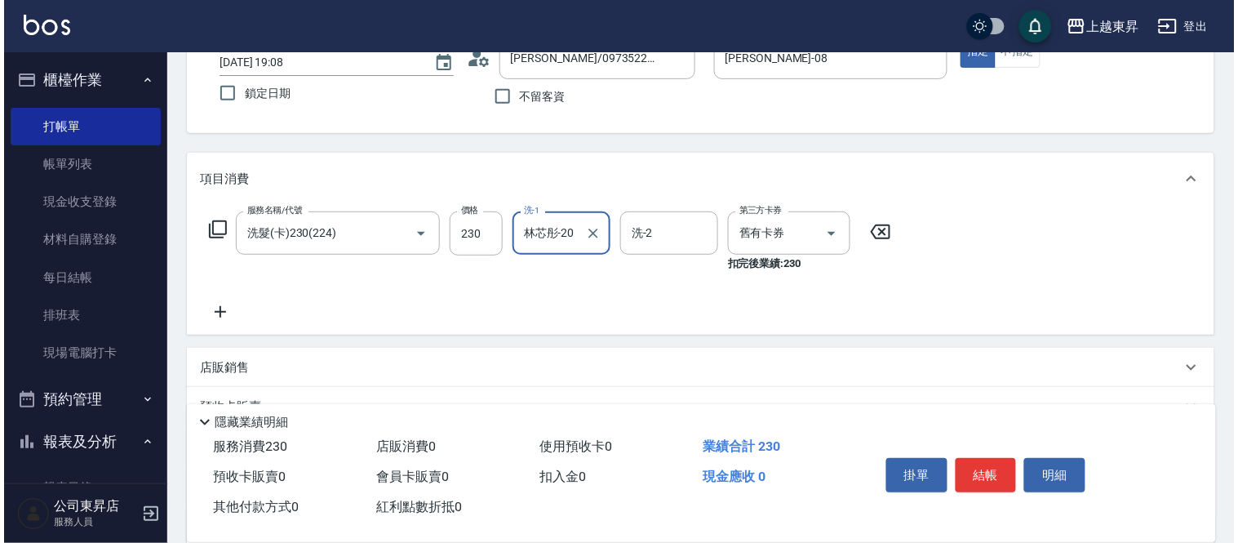
scroll to position [181, 0]
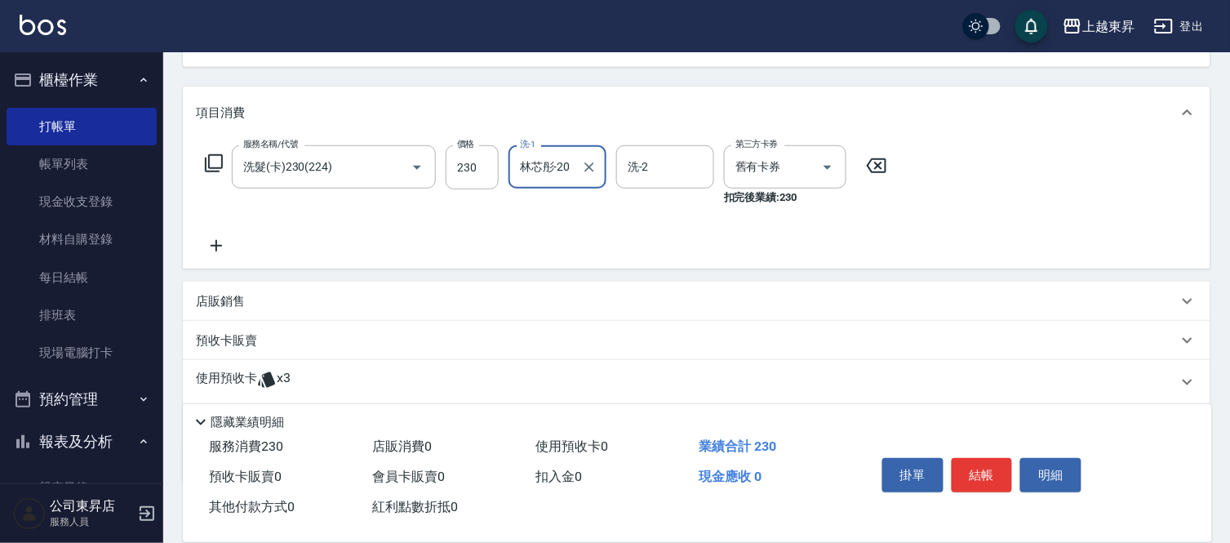
click at [219, 241] on icon at bounding box center [216, 246] width 41 height 20
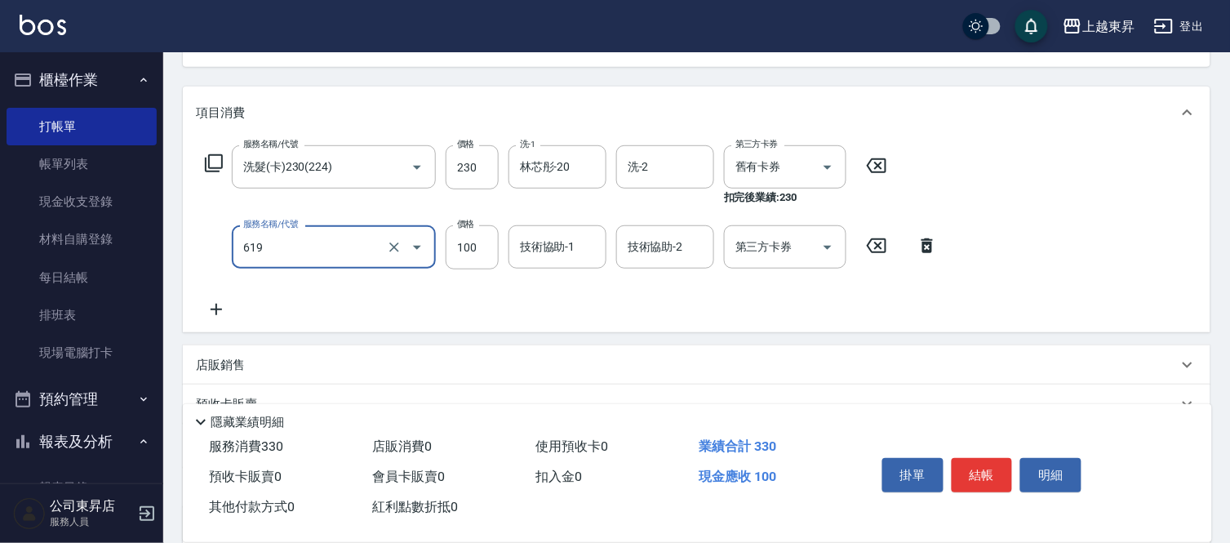
type input "煥彩.玻酸.晶膜.水療(619)"
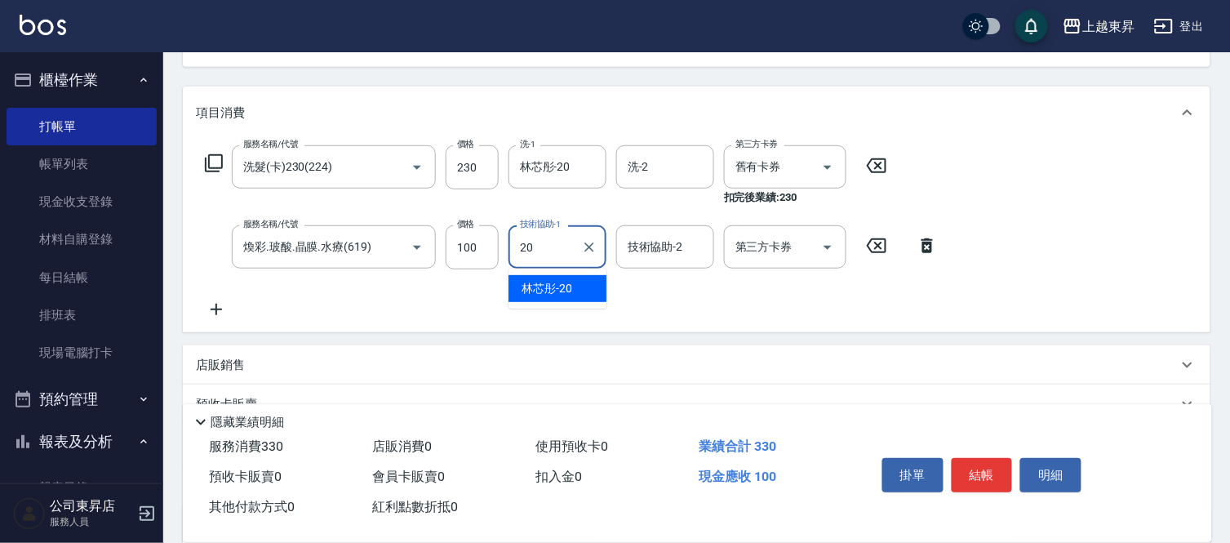
type input "林芯彤-20"
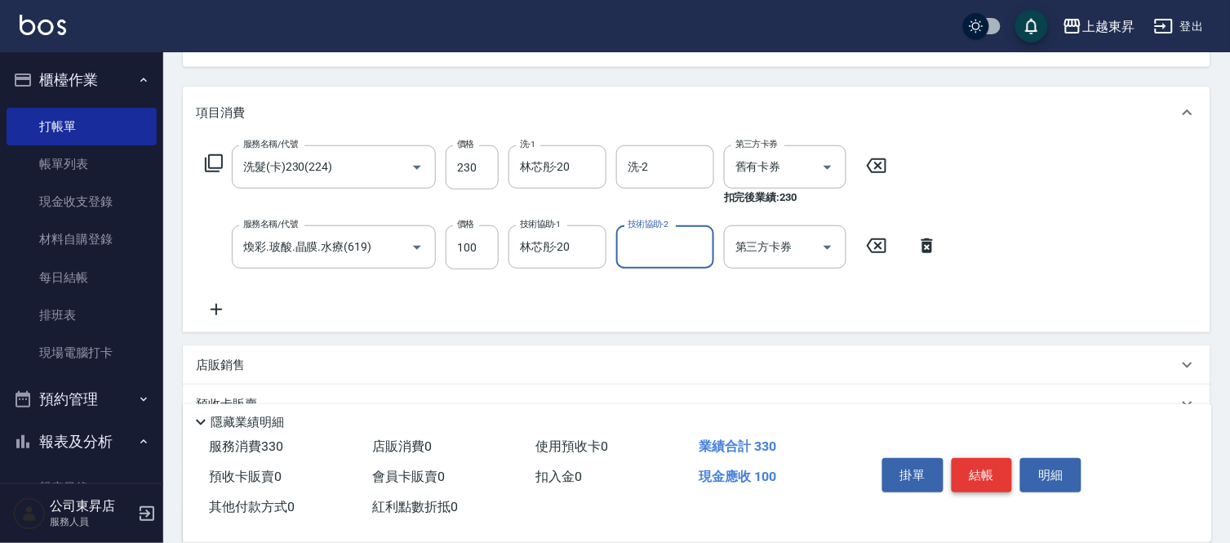
click at [980, 468] on button "結帳" at bounding box center [982, 475] width 61 height 34
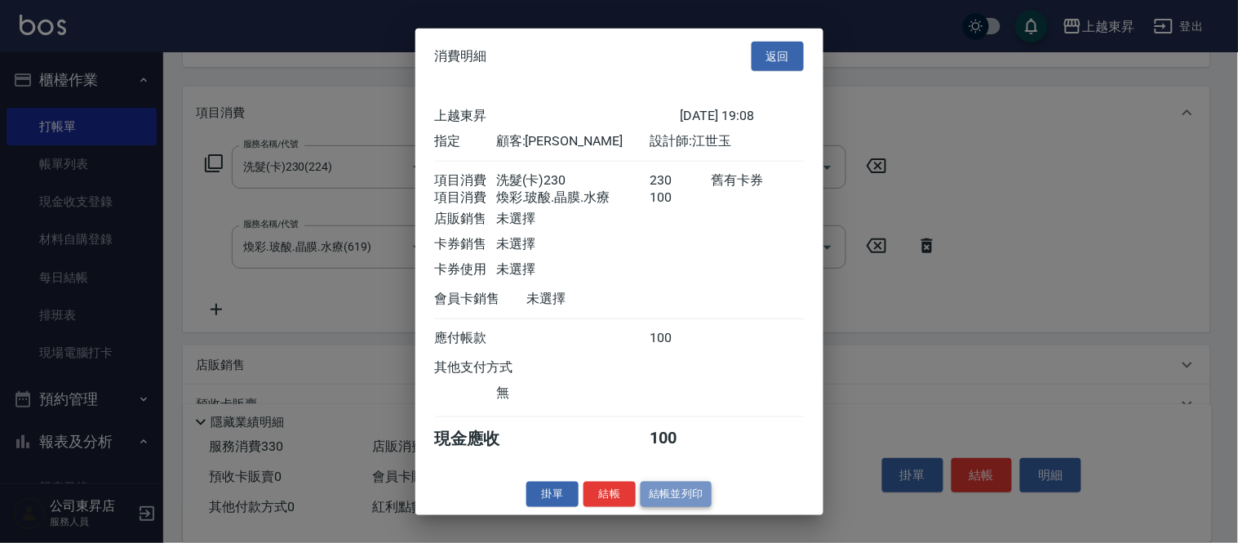
click at [668, 502] on button "結帳並列印" at bounding box center [676, 494] width 71 height 25
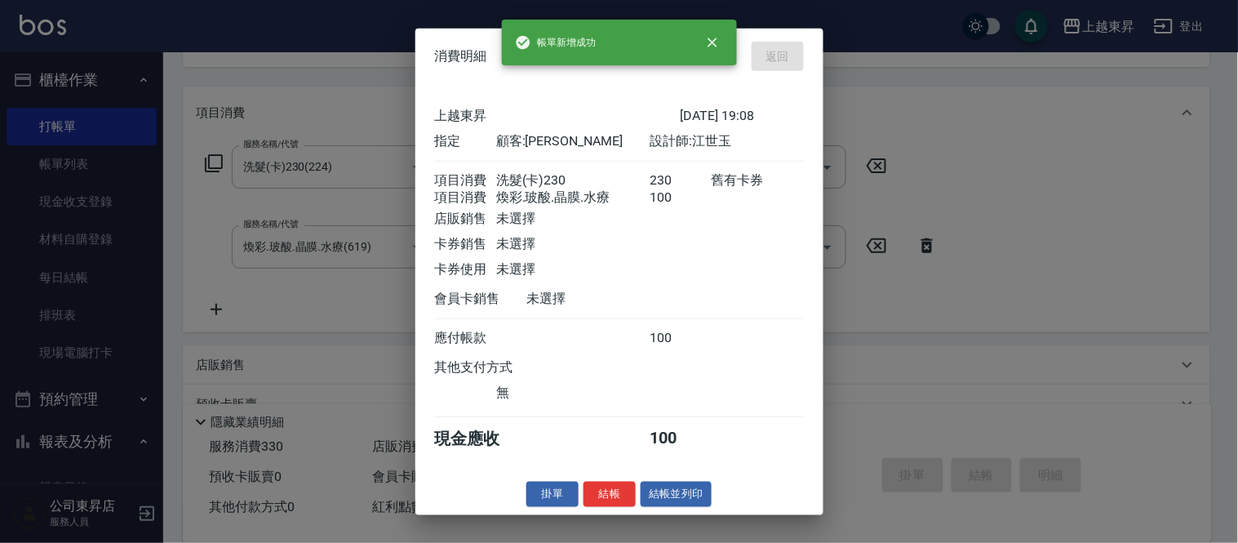
type input "[DATE] 19:09"
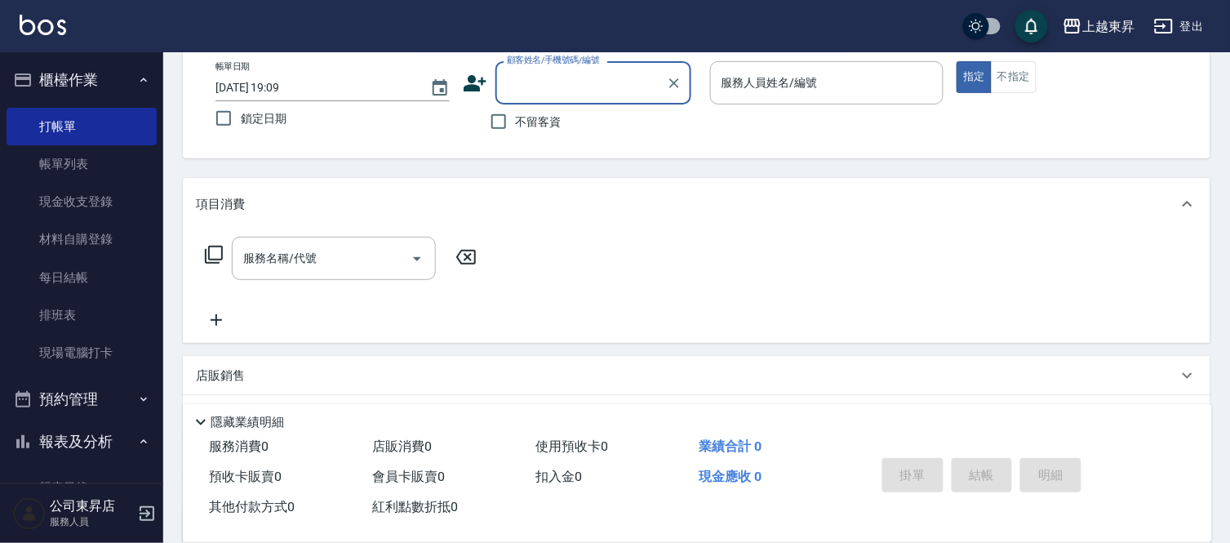
scroll to position [0, 0]
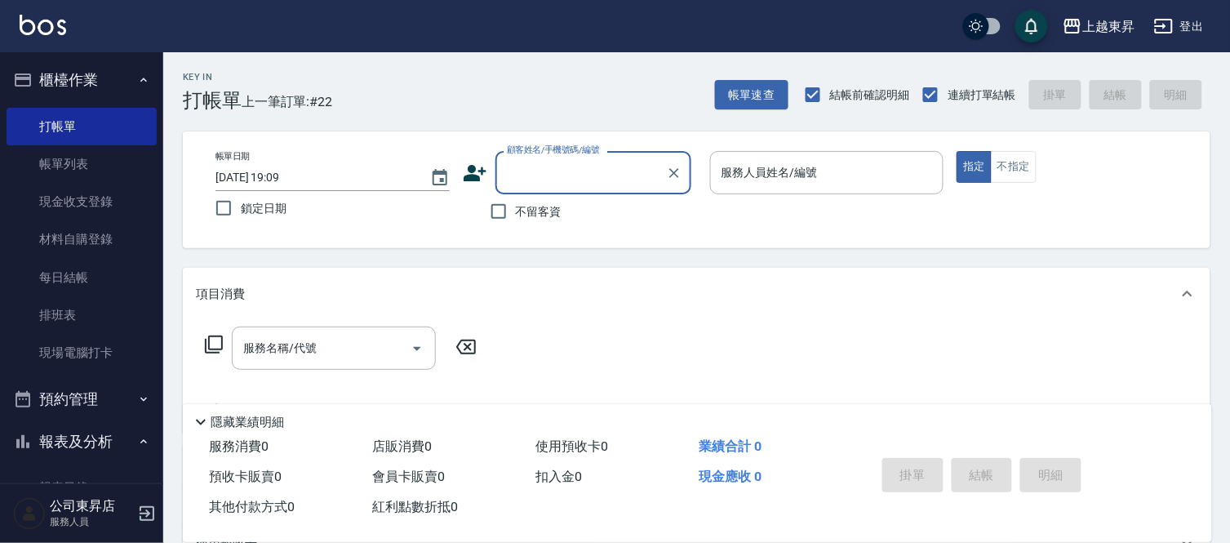
drag, startPoint x: 529, startPoint y: 174, endPoint x: 496, endPoint y: 178, distance: 32.9
click at [528, 174] on input "顧客姓名/手機號碼/編號" at bounding box center [581, 172] width 157 height 29
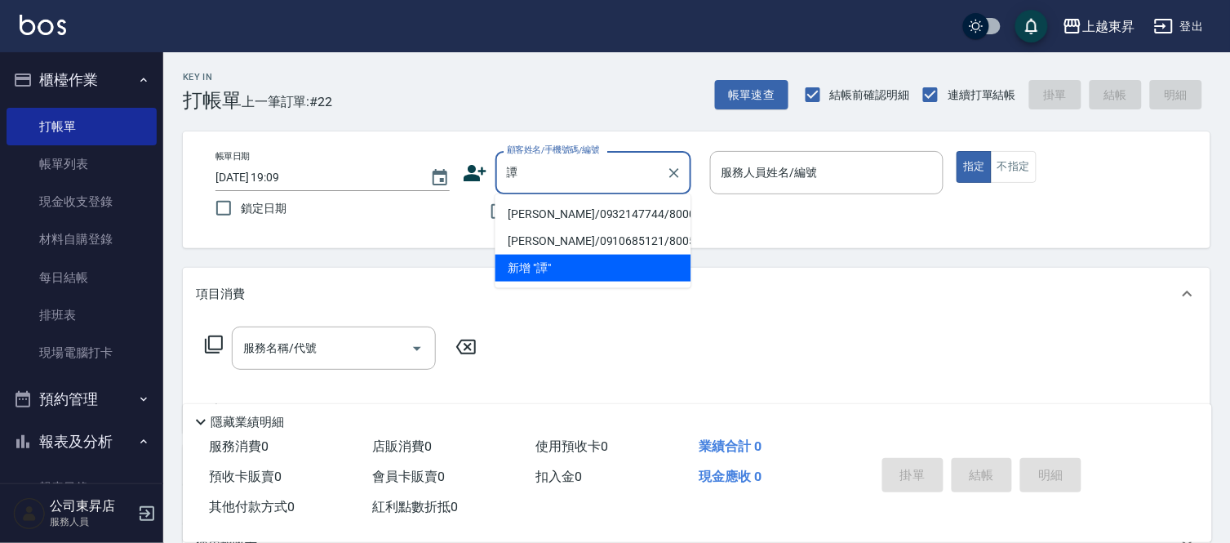
click at [558, 207] on li "[PERSON_NAME]/0932147744/80005" at bounding box center [593, 214] width 196 height 27
type input "[PERSON_NAME]/0932147744/80005"
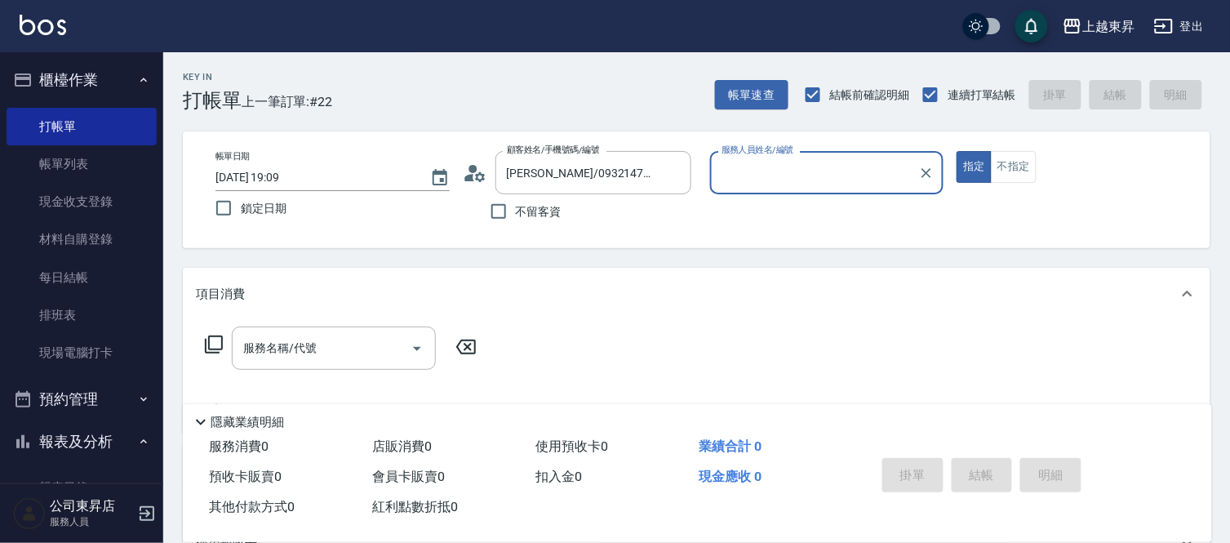
type input "[PERSON_NAME]-08"
click at [270, 346] on div "服務名稱/代號 服務名稱/代號" at bounding box center [334, 347] width 204 height 43
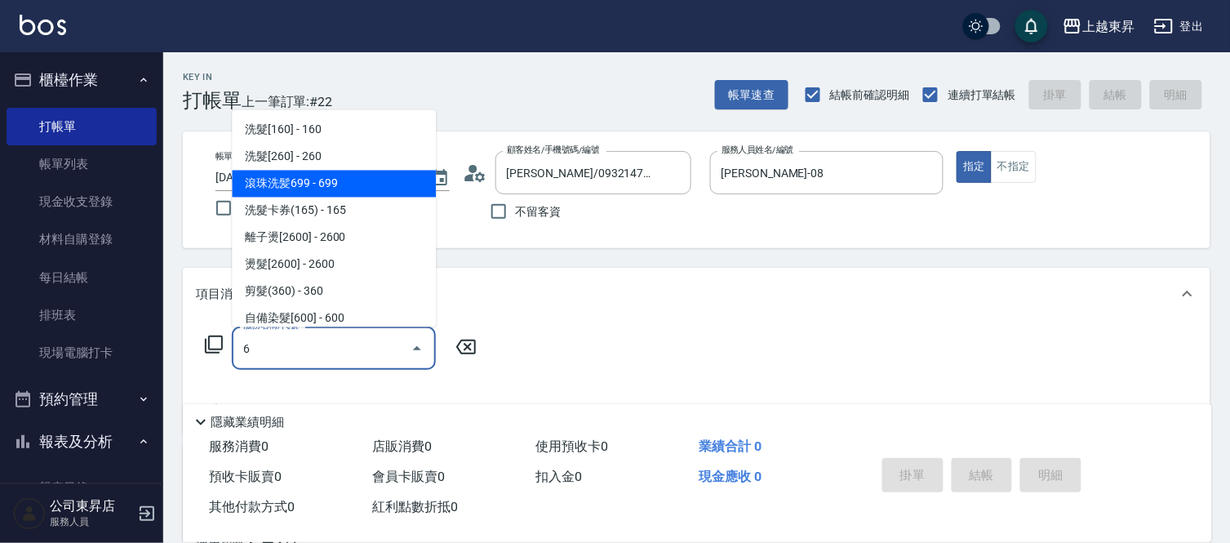
click at [313, 182] on span "滾珠洗髪699 - 699" at bounding box center [334, 184] width 204 height 27
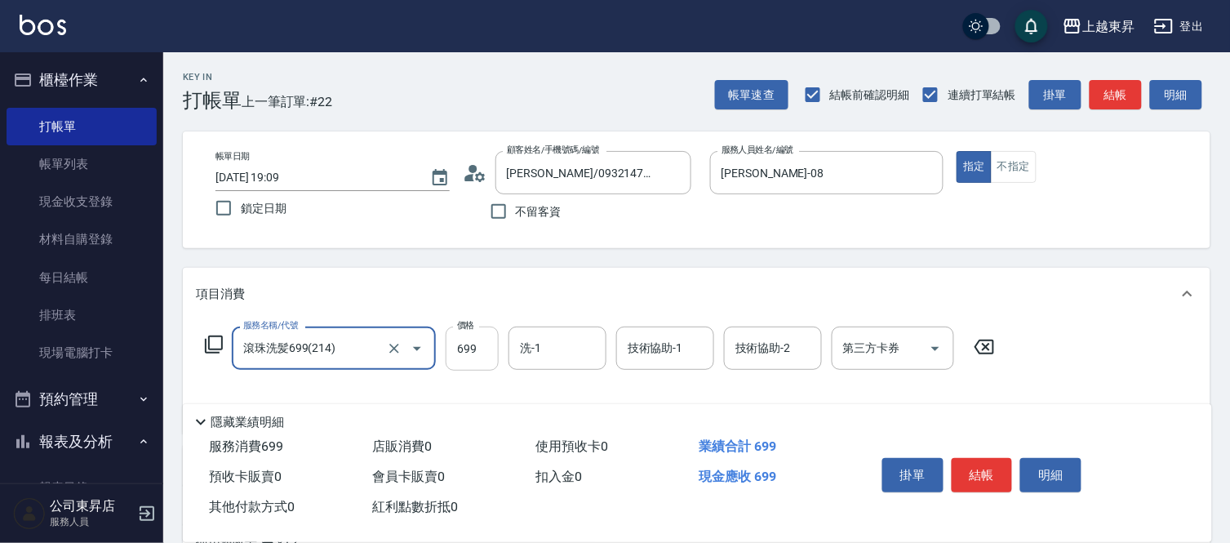
type input "滾珠洗髪699(214)"
click at [479, 362] on input "699" at bounding box center [472, 348] width 53 height 44
type input "700"
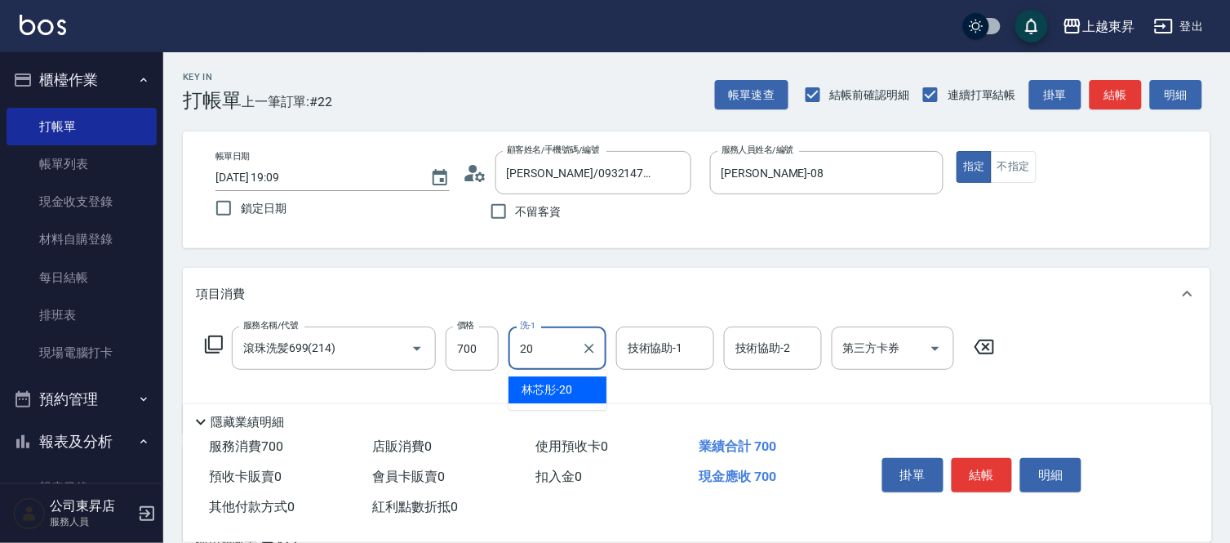
type input "林芯彤-20"
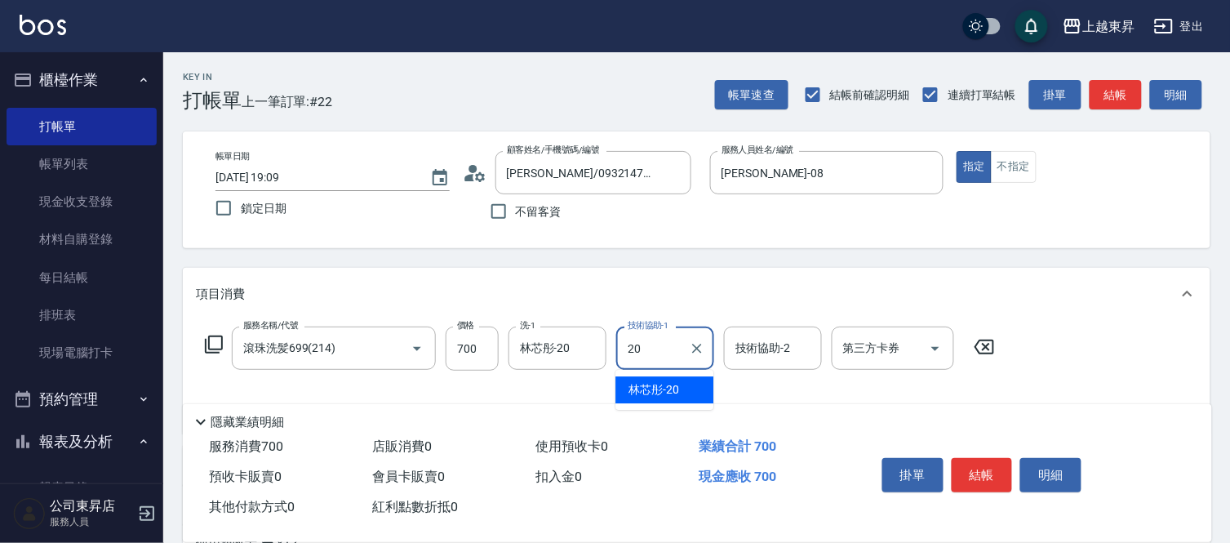
type input "林芯彤-20"
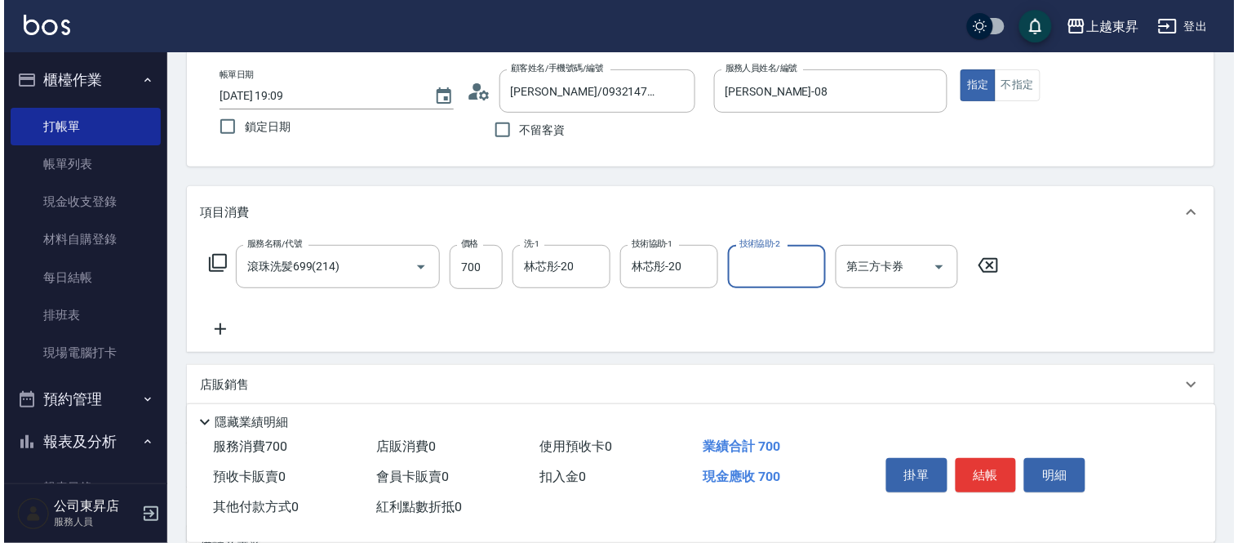
scroll to position [181, 0]
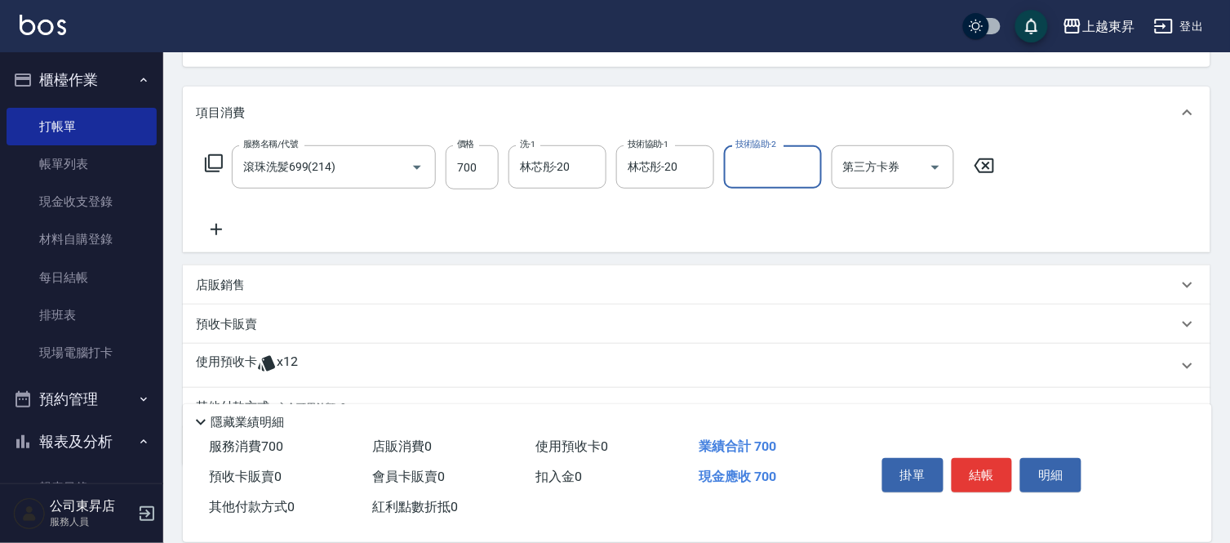
click at [218, 231] on icon at bounding box center [216, 230] width 41 height 20
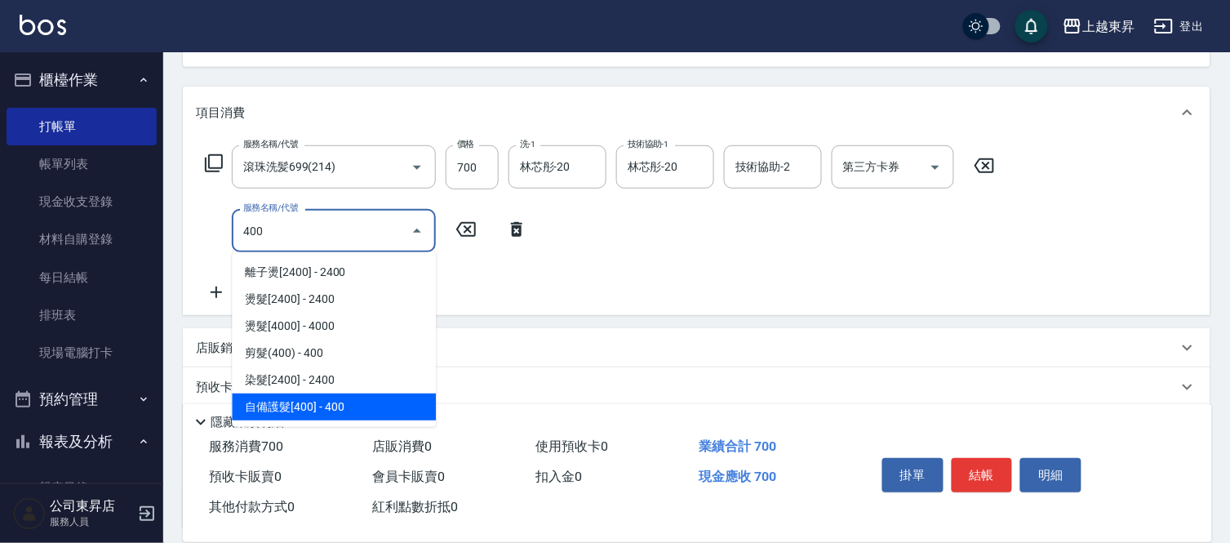
click at [296, 406] on span "自備護髮[400] - 400" at bounding box center [334, 406] width 204 height 27
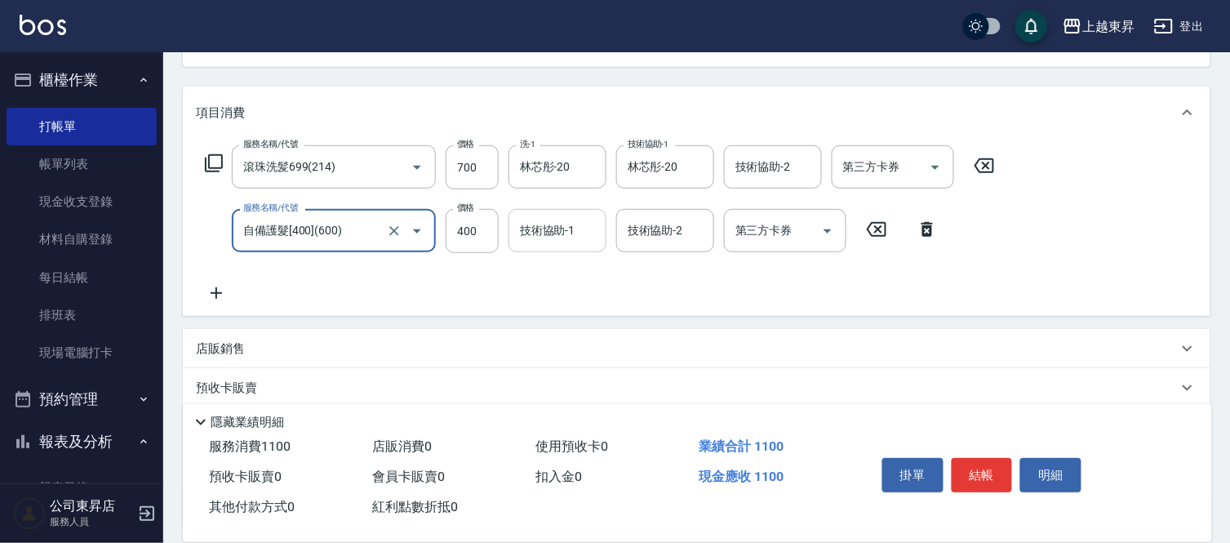
type input "自備護髮[400](600)"
click at [572, 237] on div "技術協助-1 技術協助-1" at bounding box center [557, 230] width 98 height 43
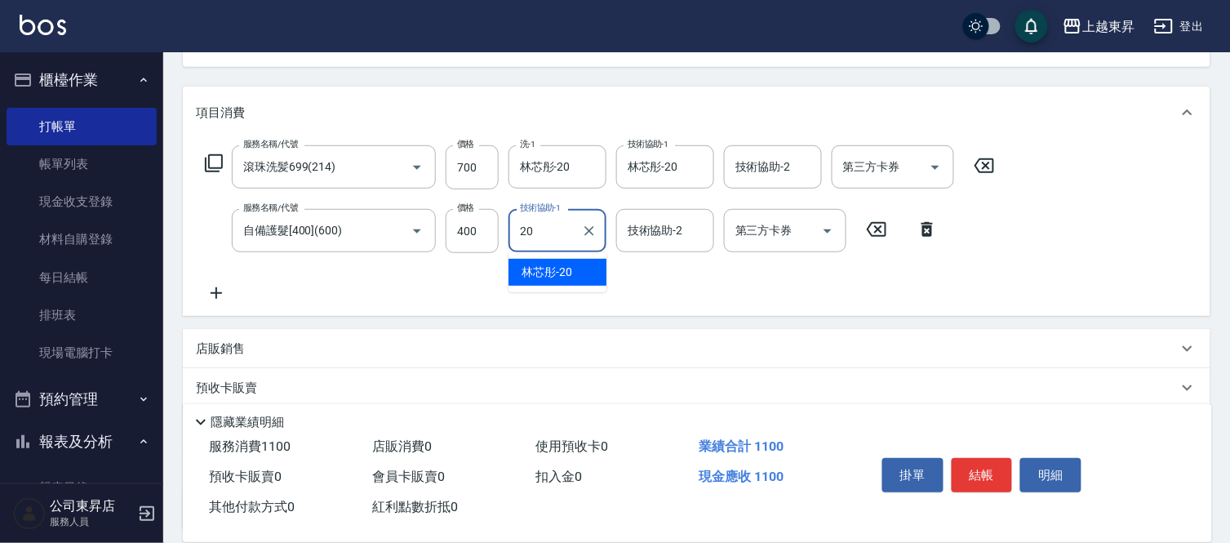
type input "林芯彤-20"
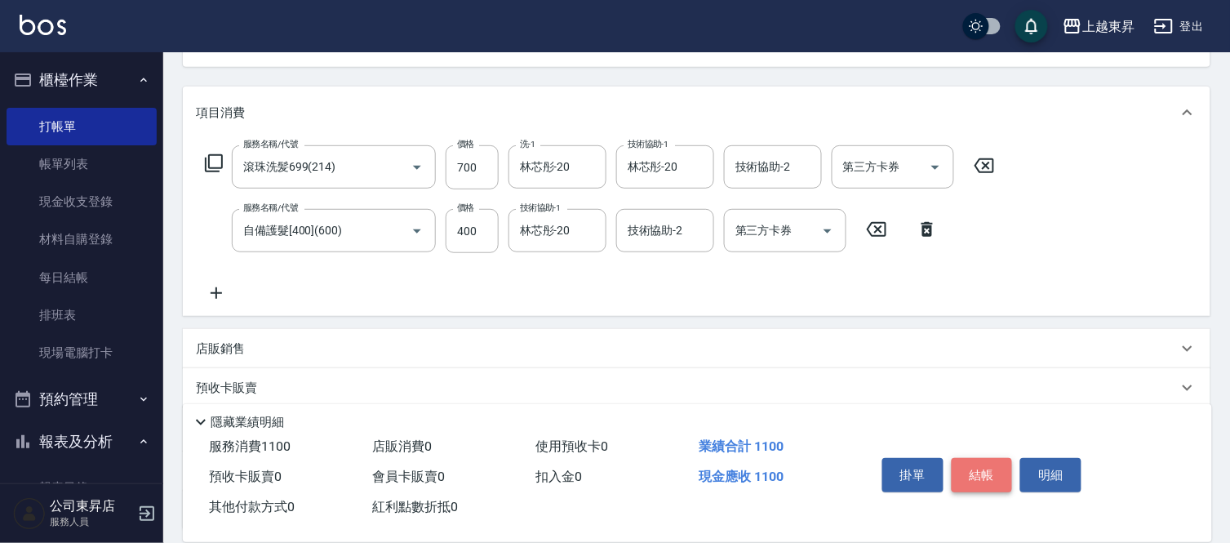
click at [988, 471] on button "結帳" at bounding box center [982, 475] width 61 height 34
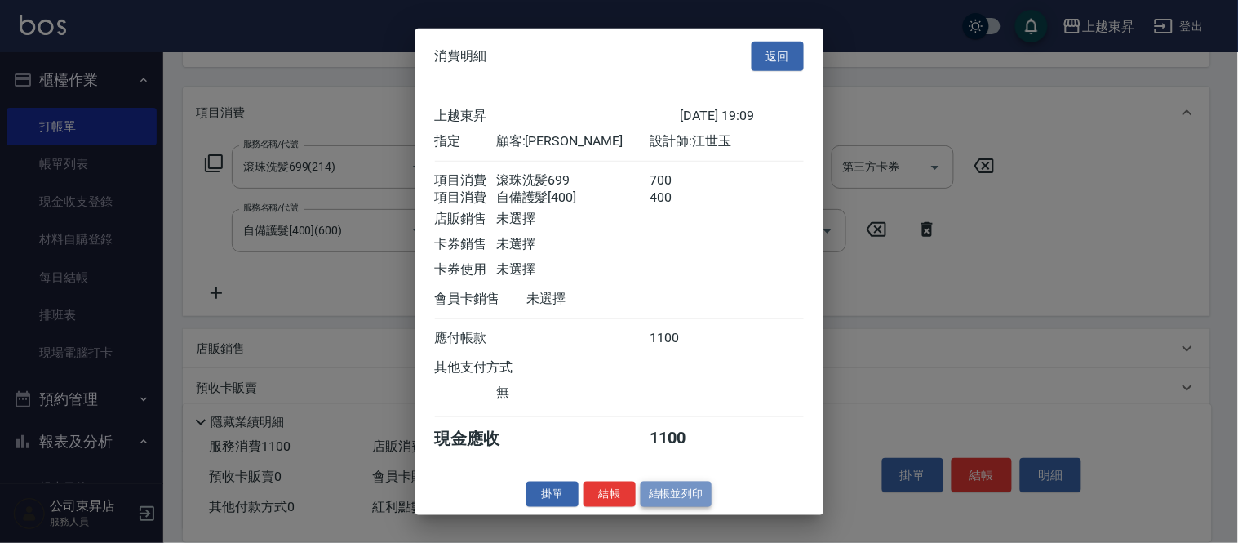
click at [690, 500] on button "結帳並列印" at bounding box center [676, 494] width 71 height 25
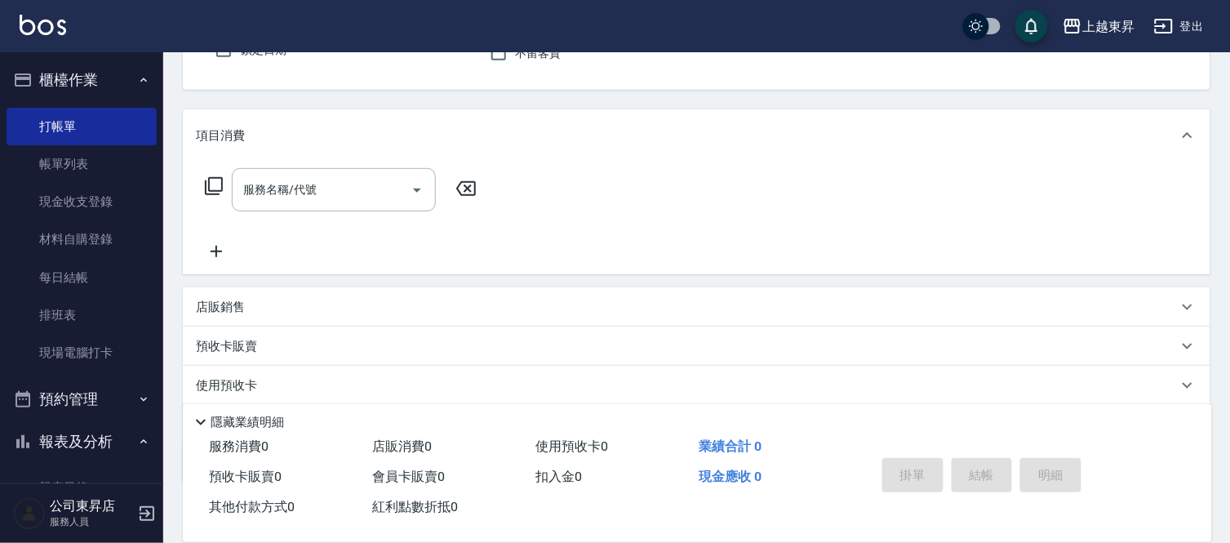
scroll to position [68, 0]
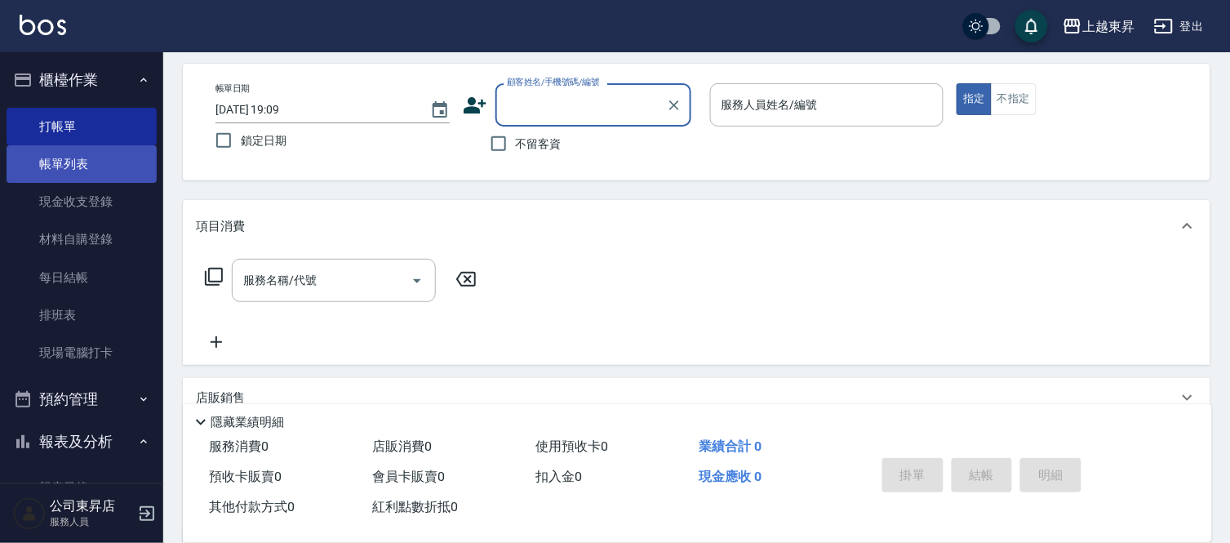
click at [88, 166] on link "帳單列表" at bounding box center [82, 164] width 150 height 38
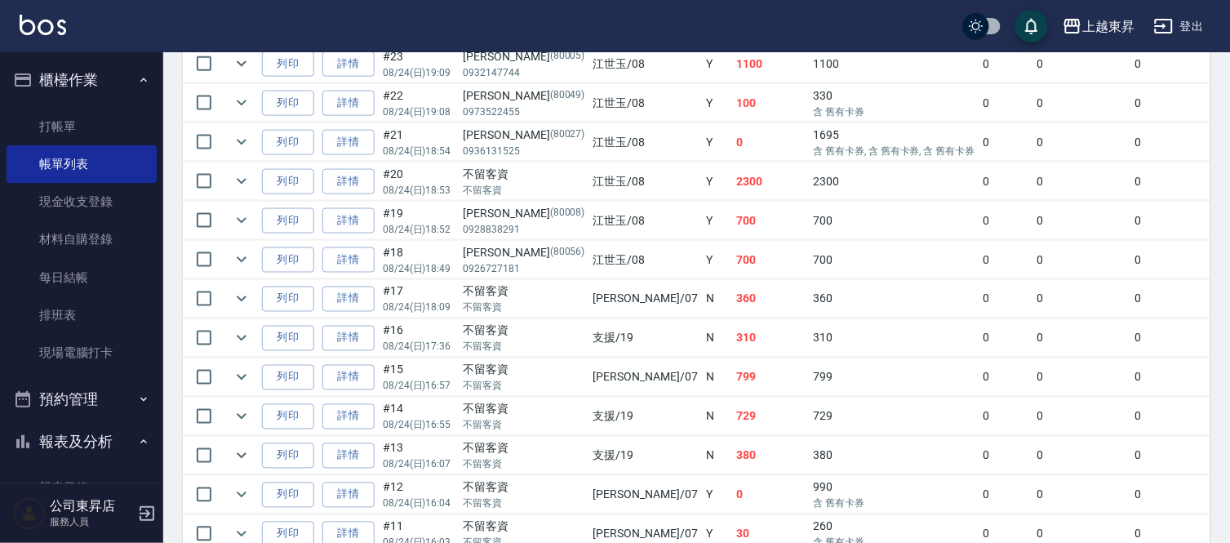
scroll to position [453, 0]
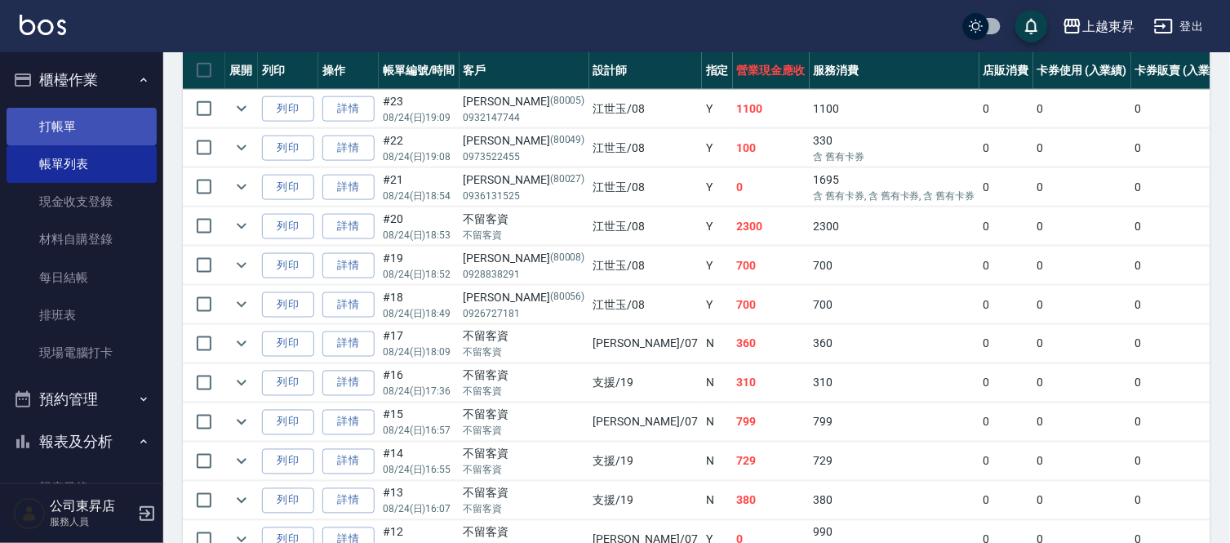
click at [62, 113] on link "打帳單" at bounding box center [82, 127] width 150 height 38
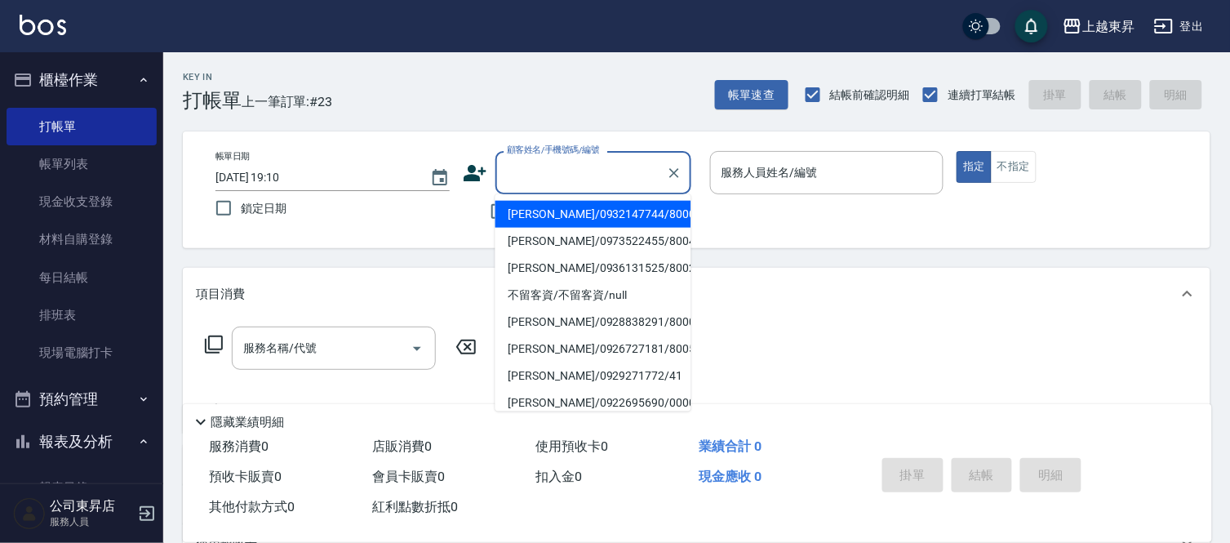
click at [581, 167] on input "顧客姓名/手機號碼/編號" at bounding box center [581, 172] width 157 height 29
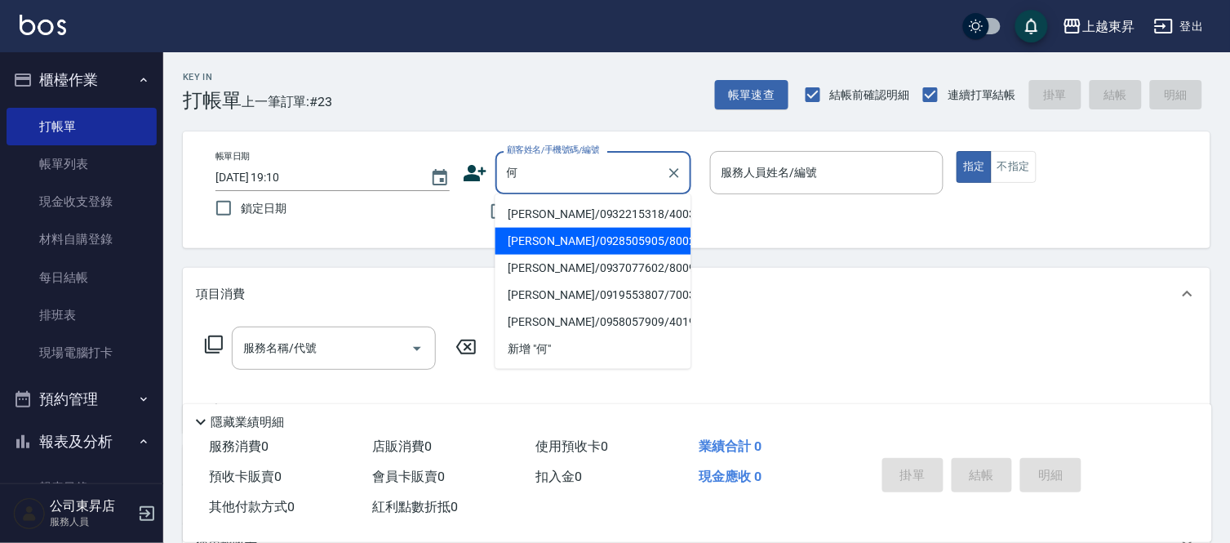
click at [558, 247] on li "[PERSON_NAME]/0928505905/80028" at bounding box center [593, 241] width 196 height 27
type input "[PERSON_NAME]/0928505905/80028"
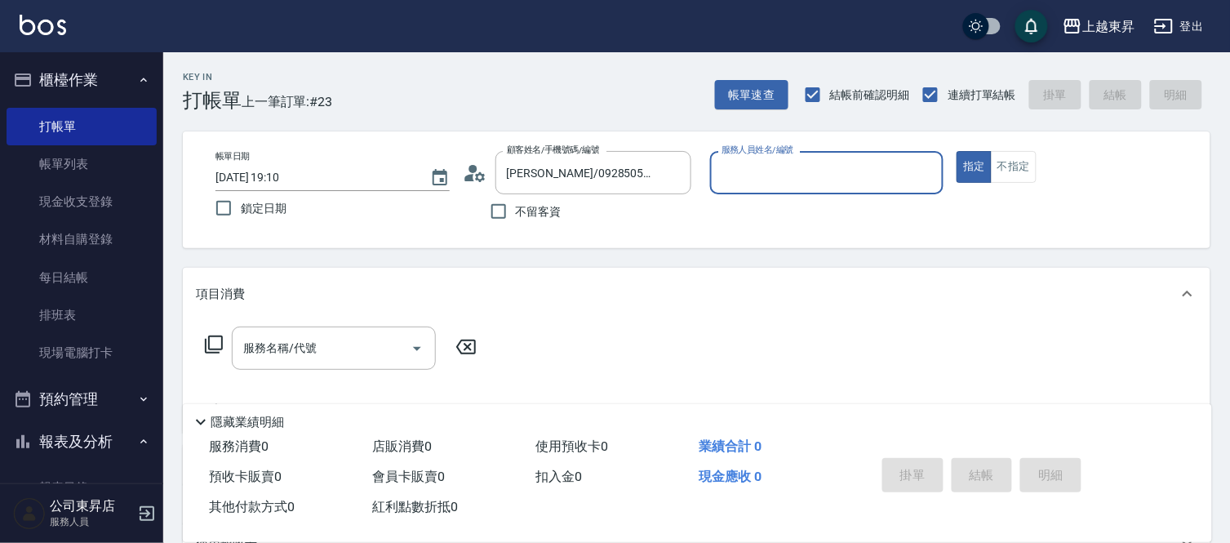
type input "[PERSON_NAME]-08"
click at [371, 346] on input "服務名稱/代號" at bounding box center [321, 348] width 165 height 29
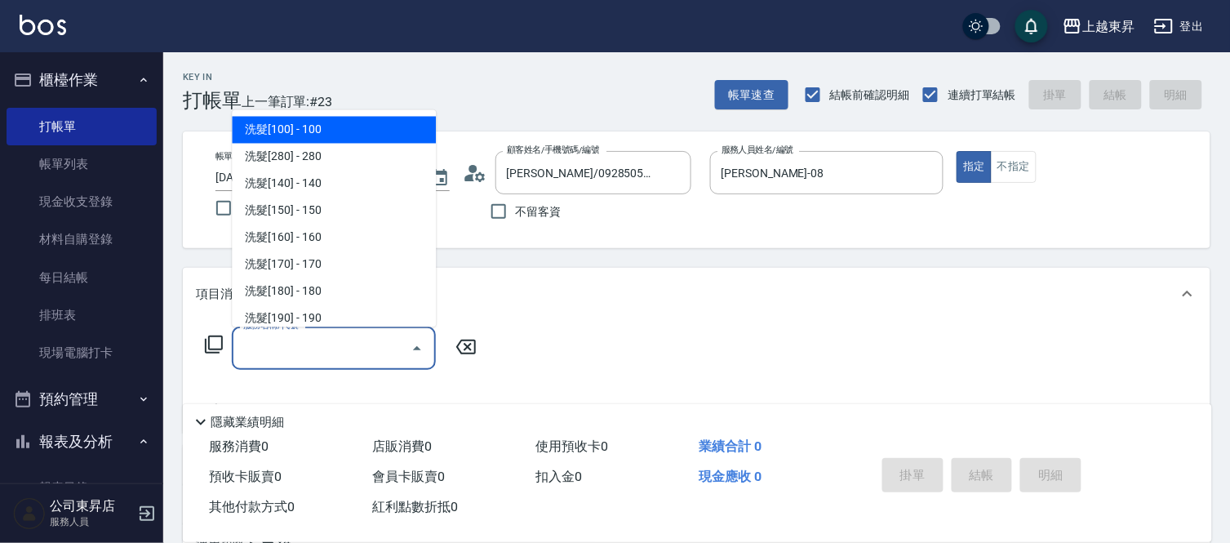
click at [322, 123] on span "洗髮[100] - 100" at bounding box center [334, 130] width 204 height 27
type input "洗髮[100](201)"
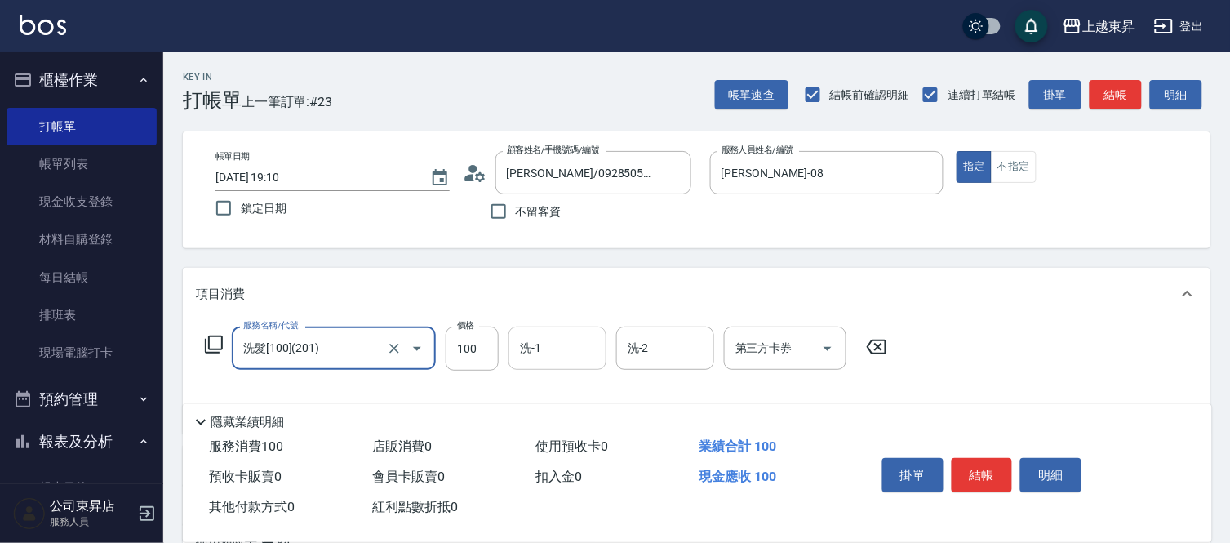
click at [545, 344] on input "洗-1" at bounding box center [557, 348] width 83 height 29
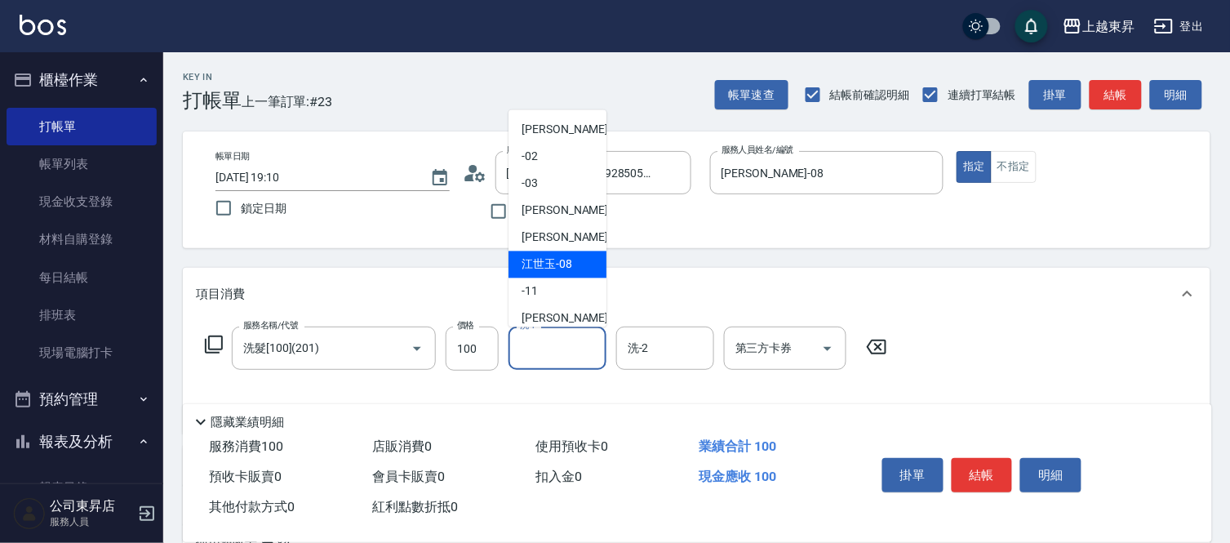
click at [563, 265] on span "[PERSON_NAME]-08" at bounding box center [547, 264] width 51 height 17
type input "[PERSON_NAME]-08"
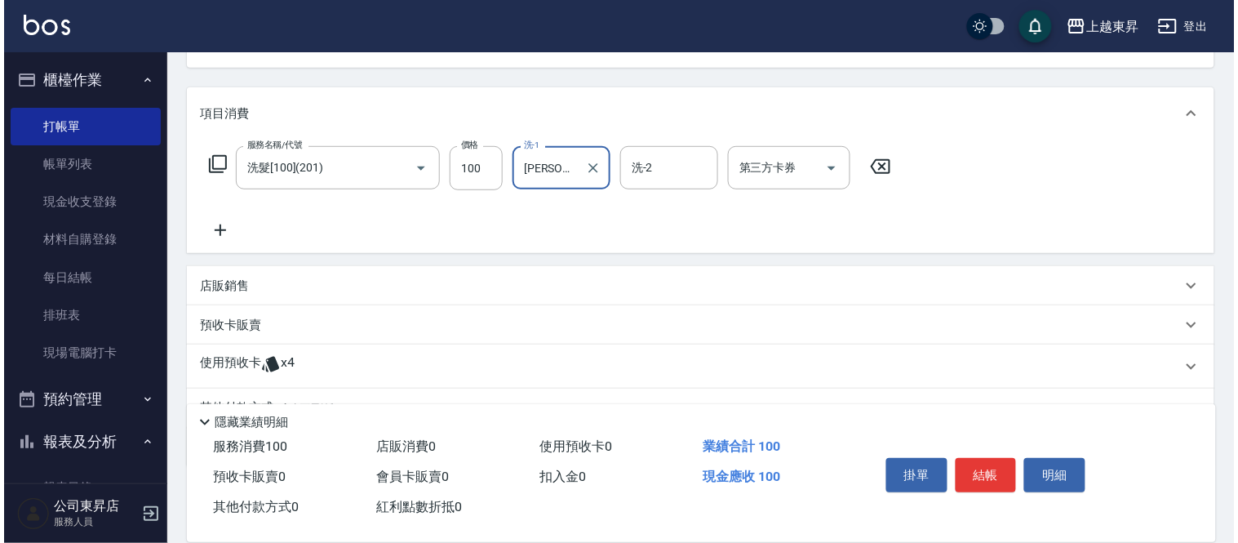
scroll to position [181, 0]
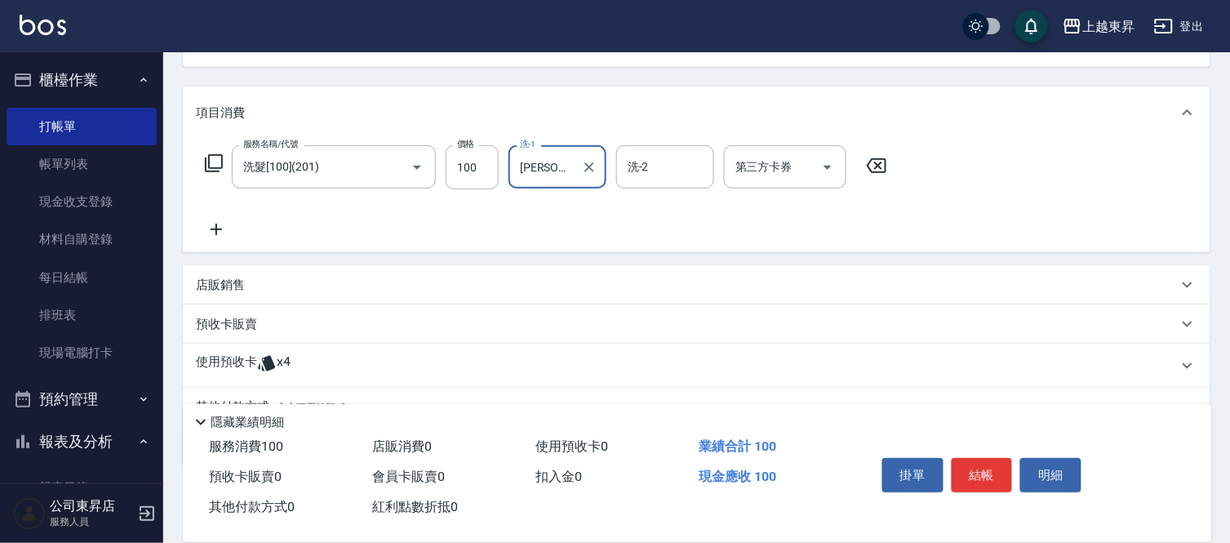
click at [208, 225] on icon at bounding box center [216, 230] width 41 height 20
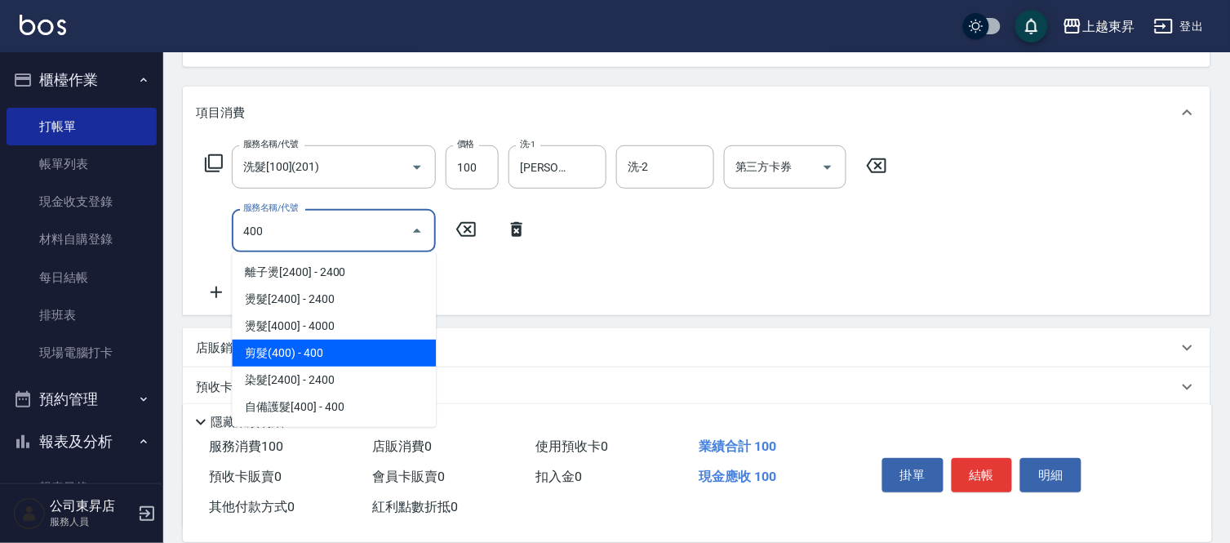
click at [289, 343] on span "剪髮(400) - 400" at bounding box center [334, 353] width 204 height 27
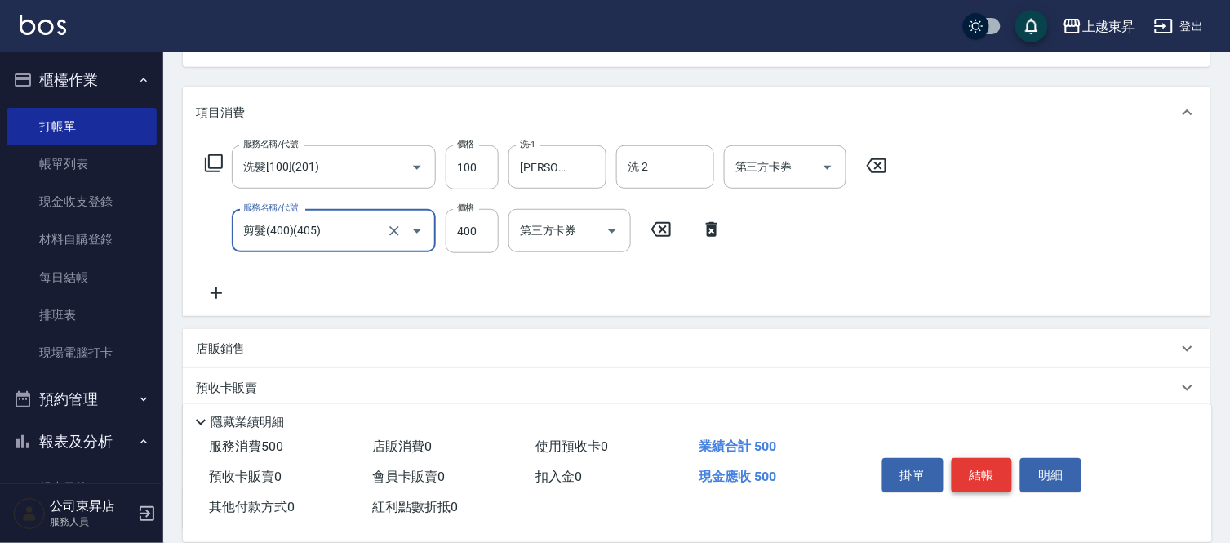
type input "剪髮(400)(405)"
click at [985, 466] on button "結帳" at bounding box center [982, 475] width 61 height 34
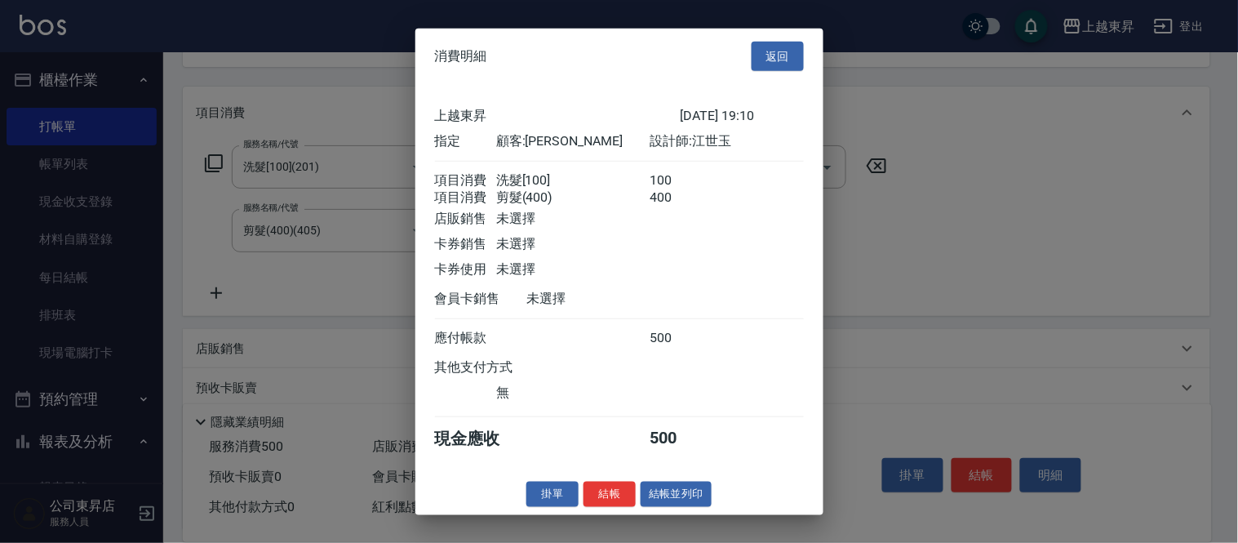
click at [686, 501] on button "結帳並列印" at bounding box center [676, 494] width 71 height 25
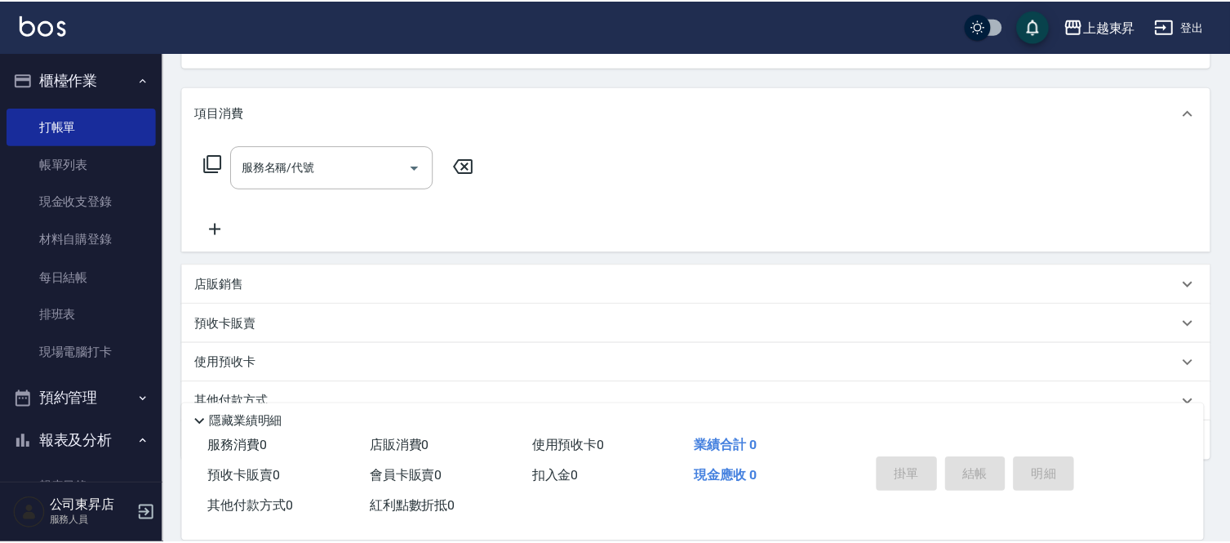
scroll to position [158, 0]
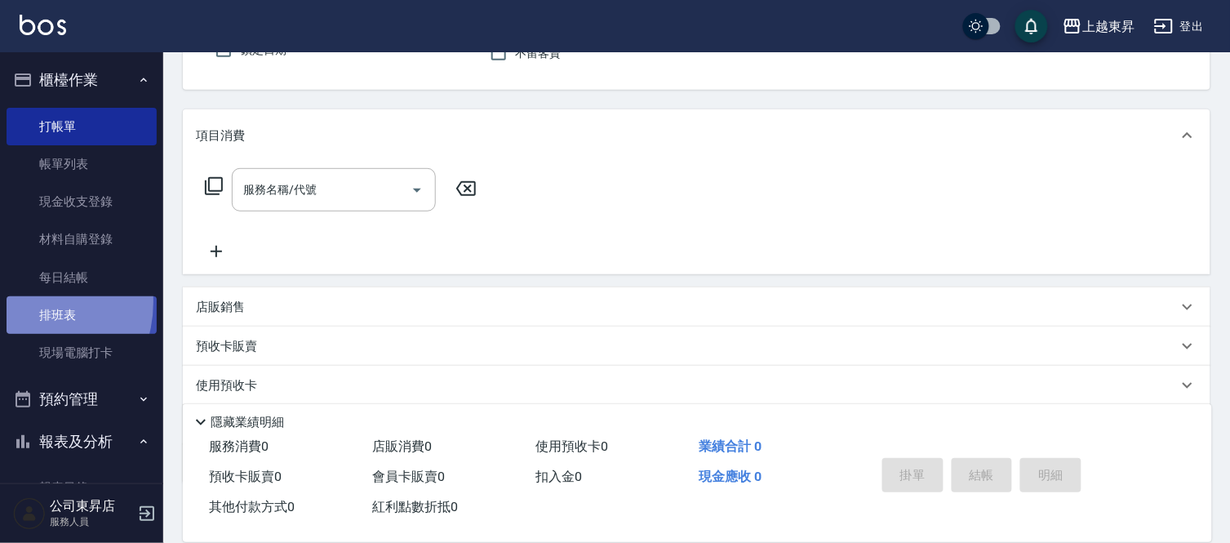
click at [25, 302] on link "排班表" at bounding box center [82, 315] width 150 height 38
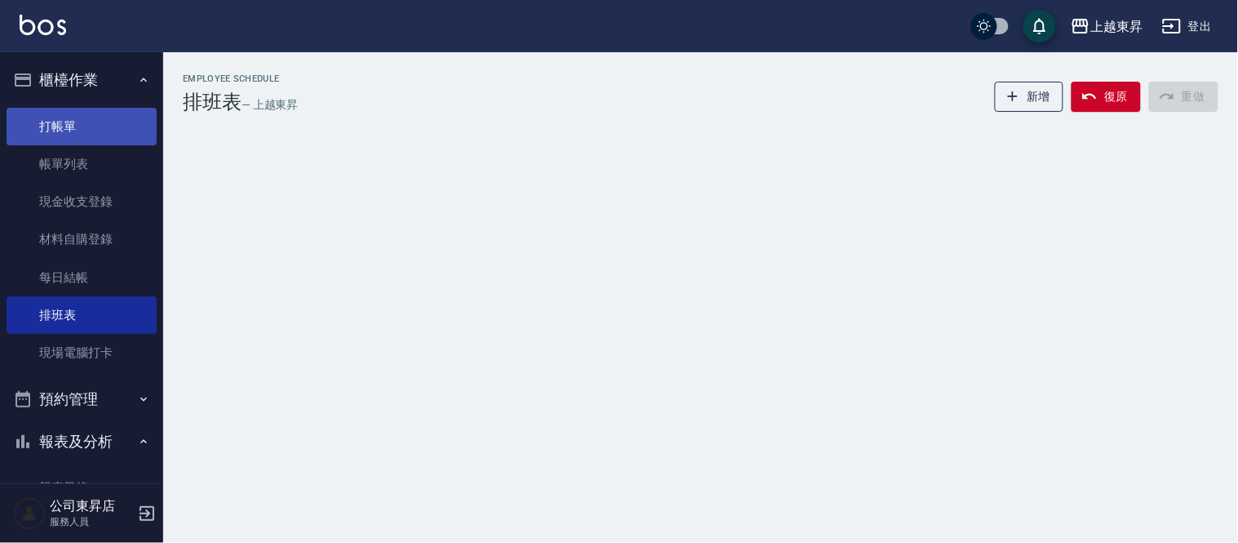
click at [88, 115] on link "打帳單" at bounding box center [82, 127] width 150 height 38
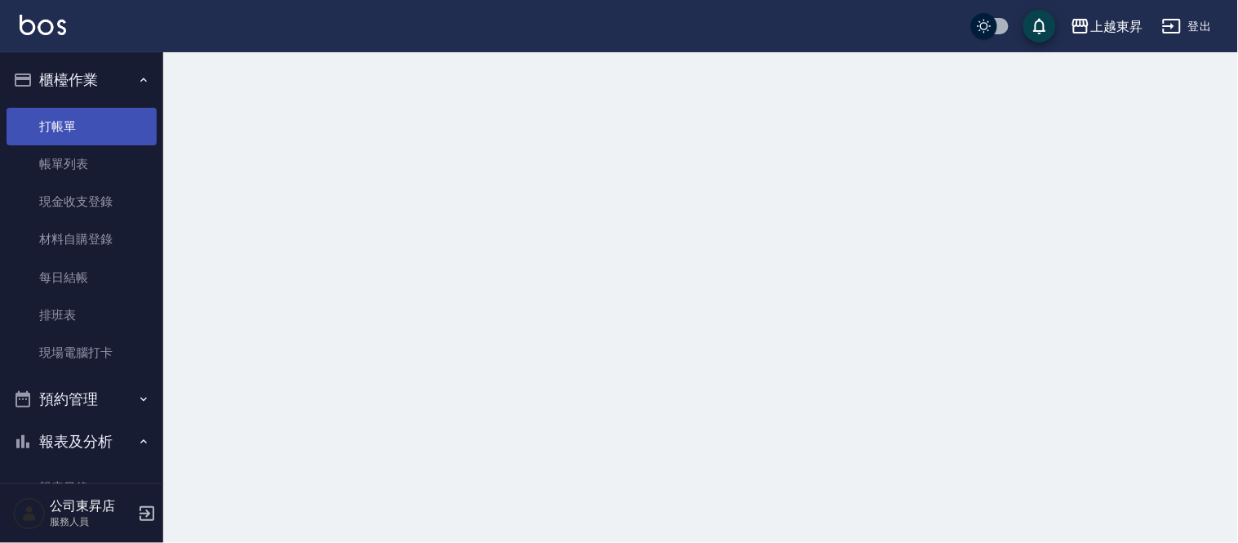
click at [88, 115] on link "打帳單" at bounding box center [82, 127] width 150 height 38
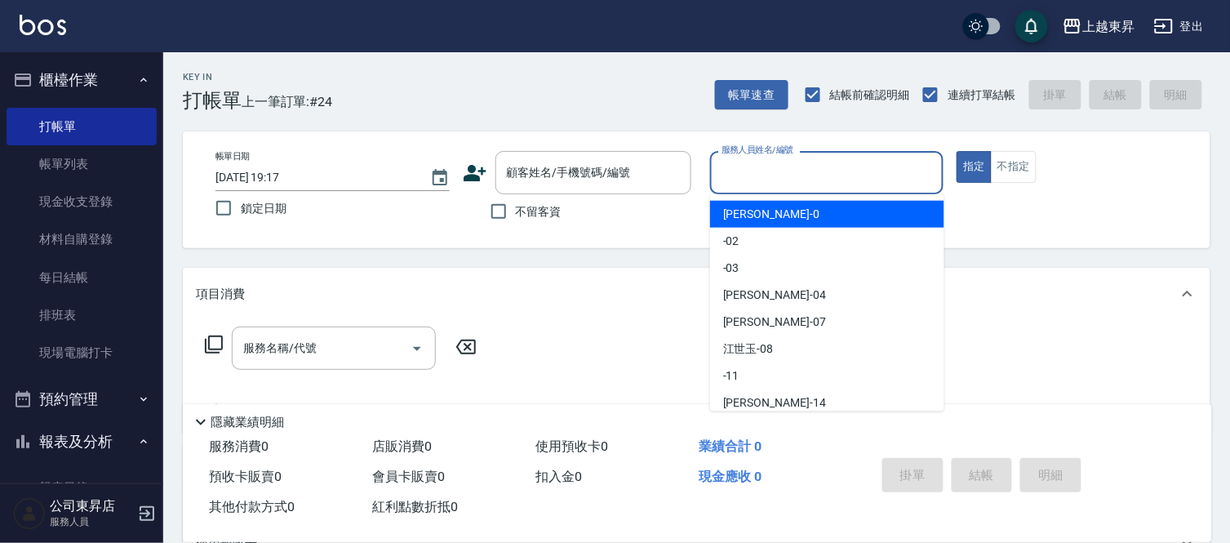
click at [748, 166] on input "服務人員姓名/編號" at bounding box center [827, 172] width 220 height 29
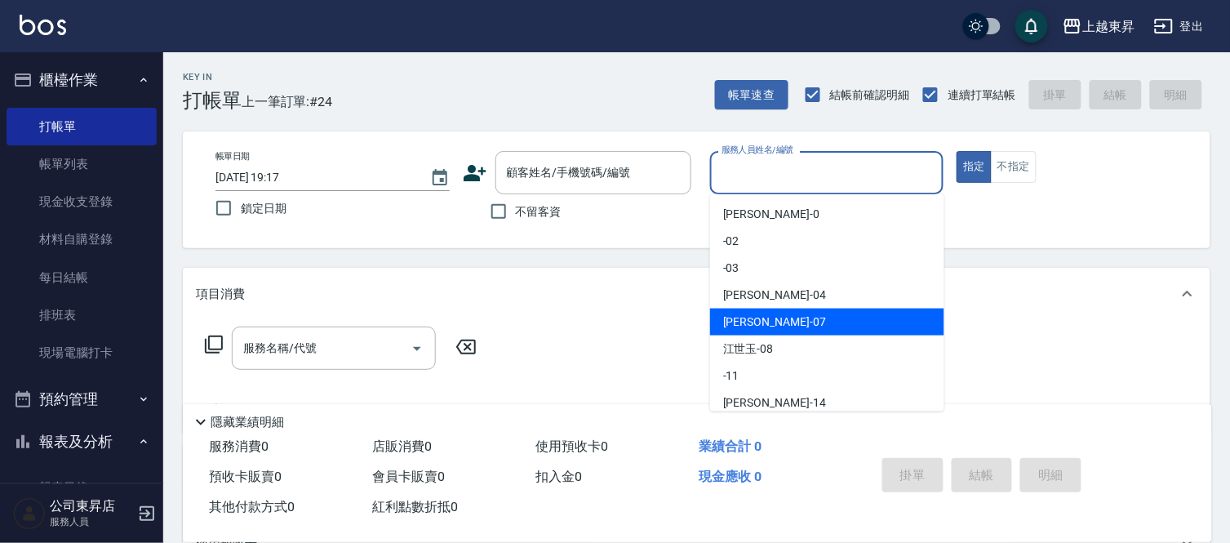
click at [740, 316] on span "[PERSON_NAME] -07" at bounding box center [774, 321] width 103 height 17
type input "[PERSON_NAME]-07"
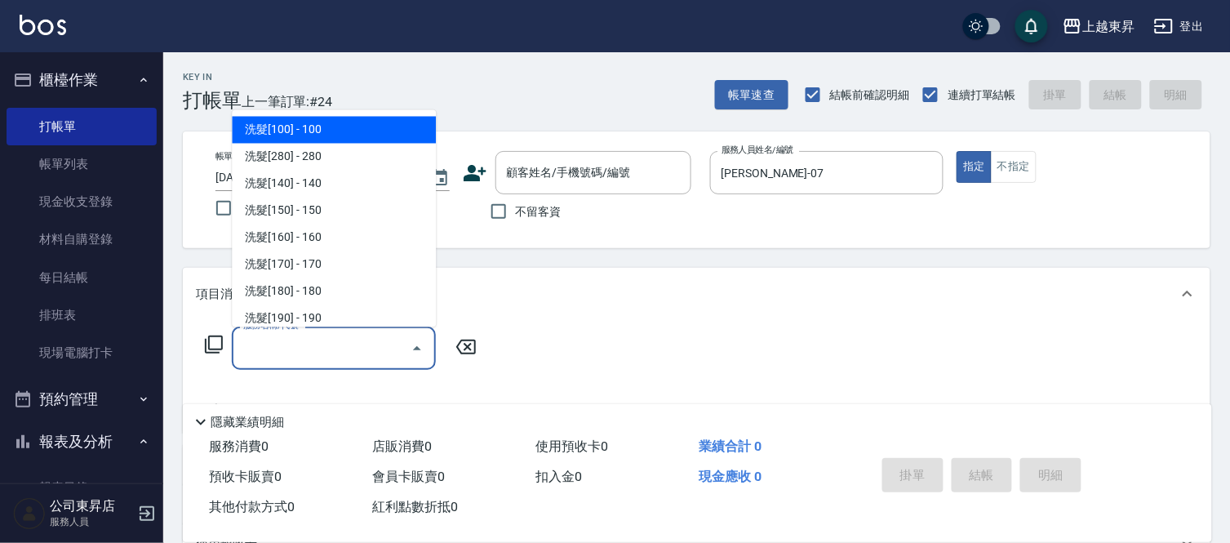
click at [320, 344] on input "服務名稱/代號" at bounding box center [321, 348] width 165 height 29
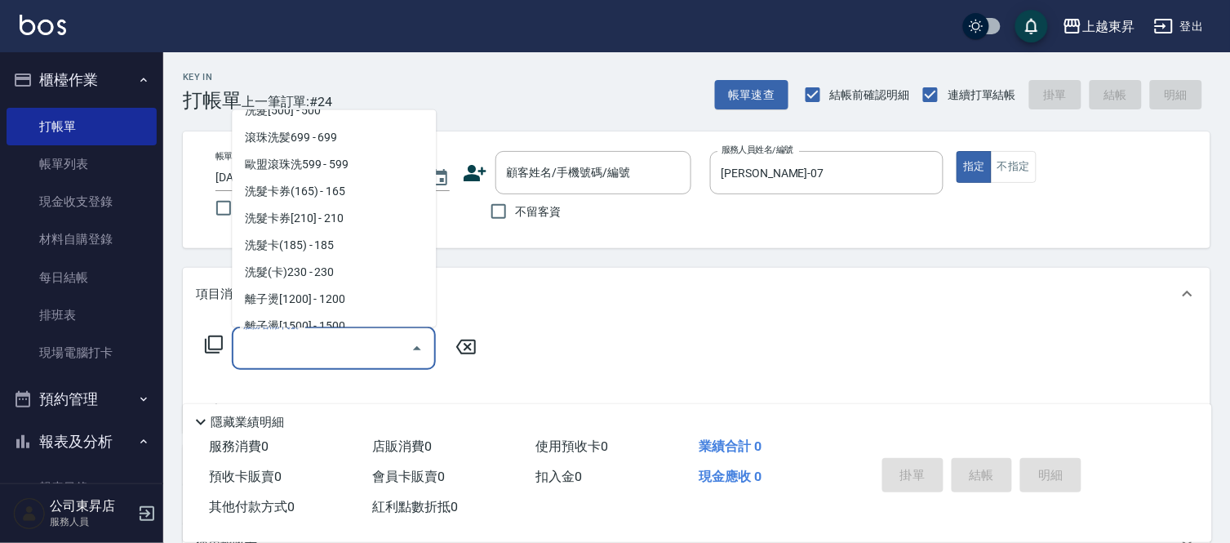
scroll to position [362, 0]
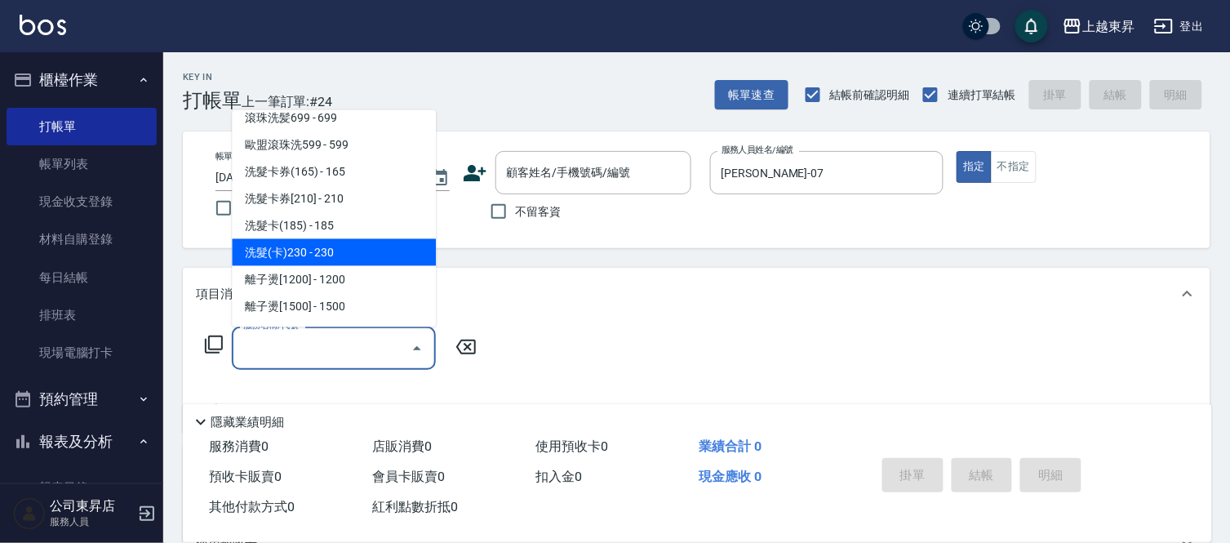
click at [335, 249] on span "洗髮(卡)230 - 230" at bounding box center [334, 252] width 204 height 27
type input "洗髮(卡)230(224)"
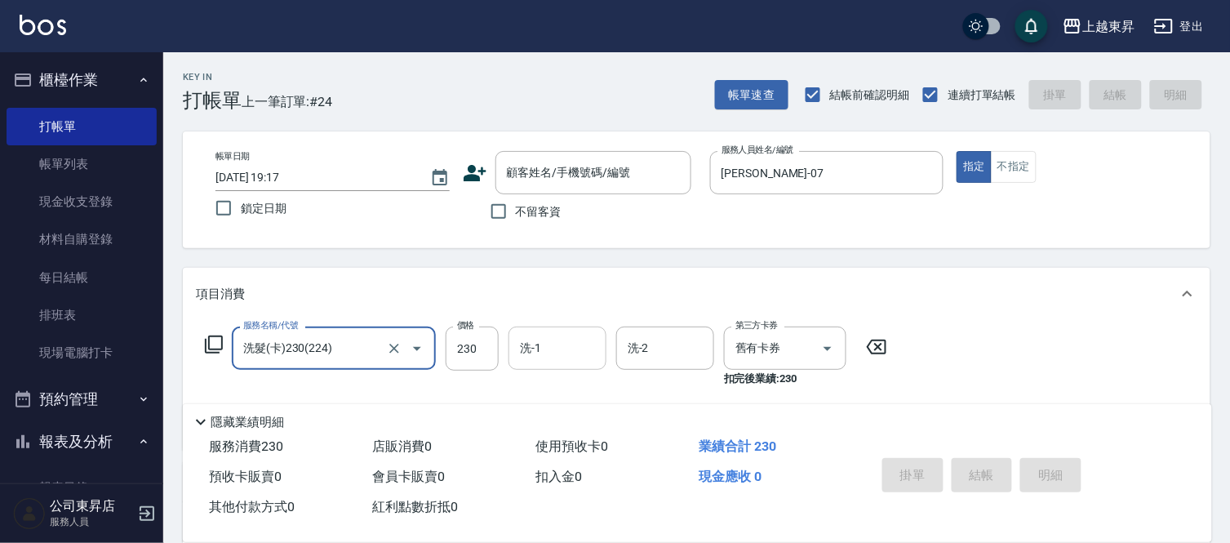
click at [543, 348] on input "洗-1" at bounding box center [557, 348] width 83 height 29
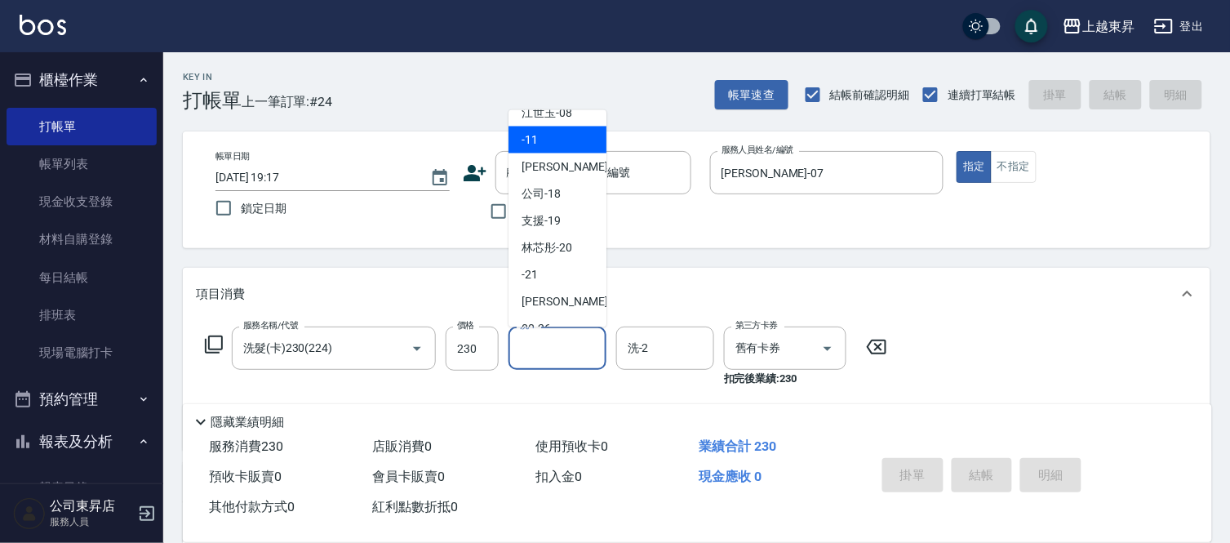
scroll to position [181, 0]
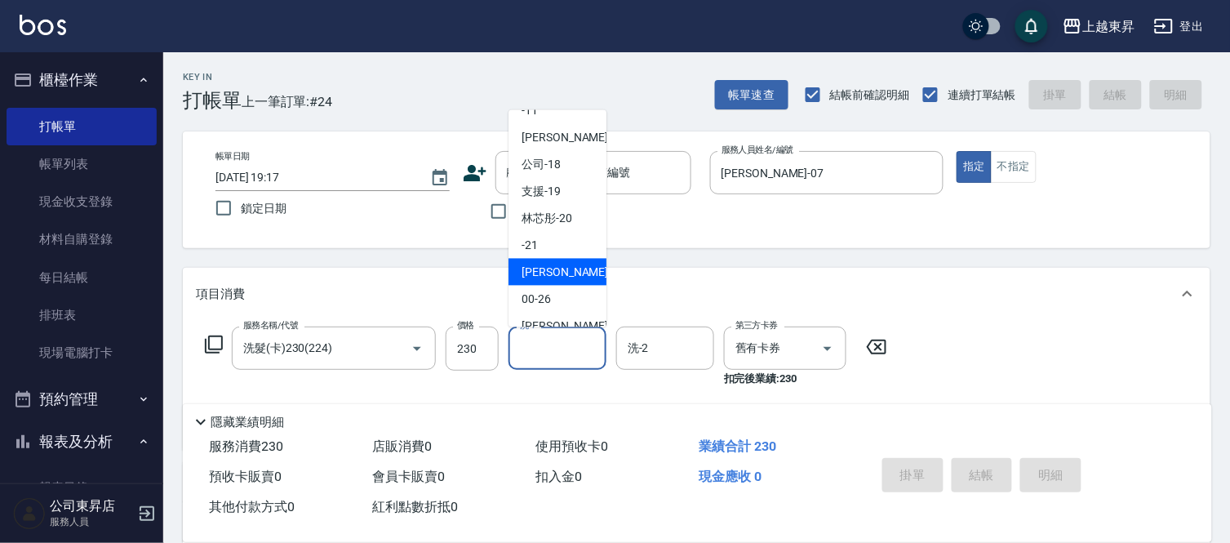
click at [565, 266] on span "[PERSON_NAME]-22" at bounding box center [573, 272] width 103 height 17
type input "[PERSON_NAME]-22"
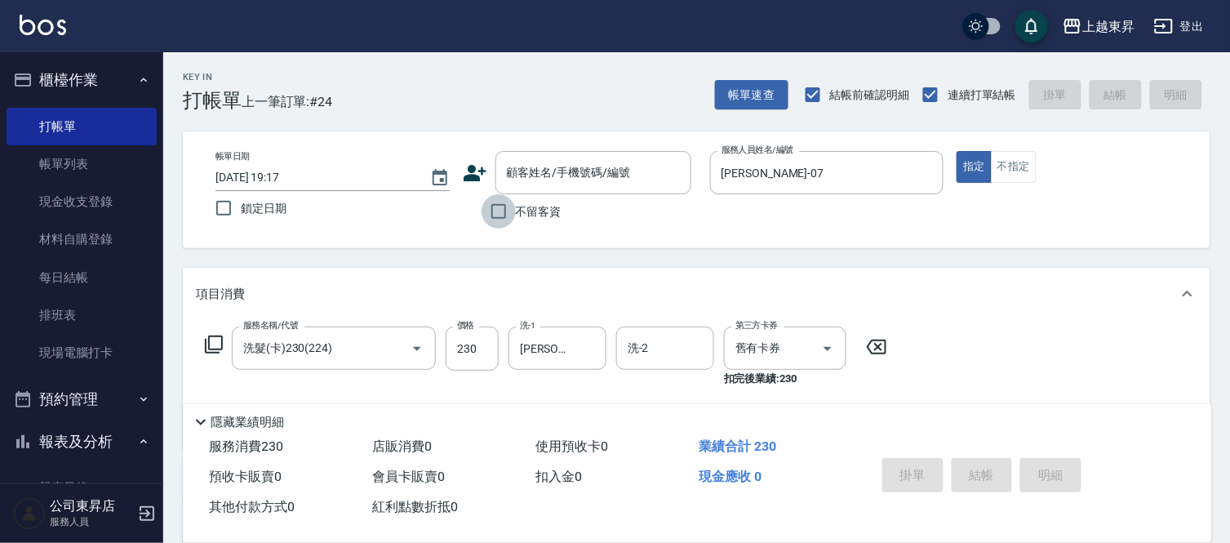
click at [498, 213] on input "不留客資" at bounding box center [499, 211] width 34 height 34
checkbox input "true"
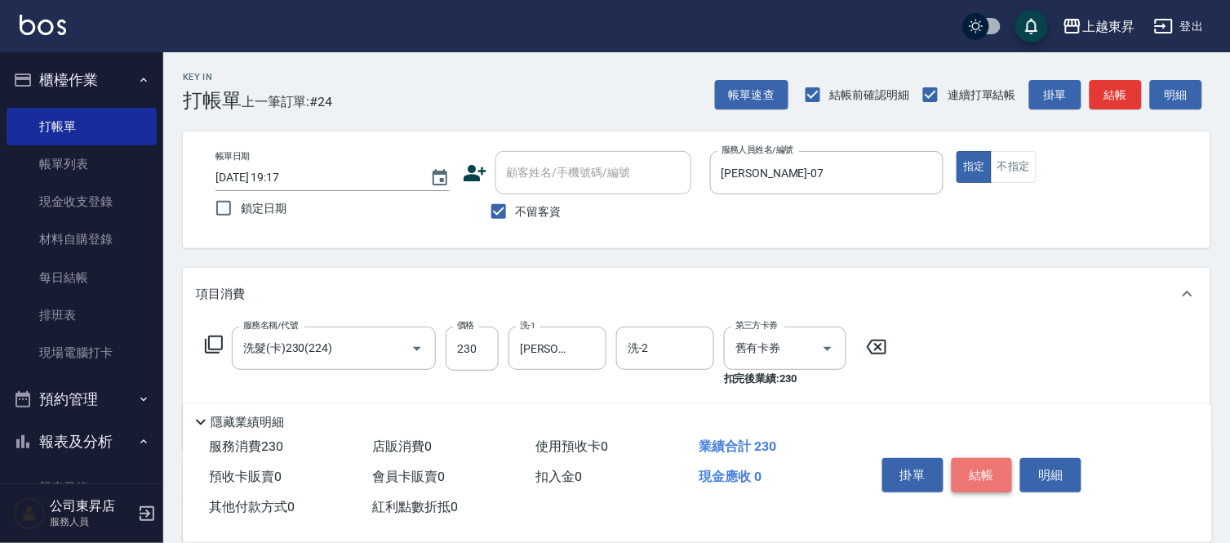
click at [970, 463] on button "結帳" at bounding box center [982, 475] width 61 height 34
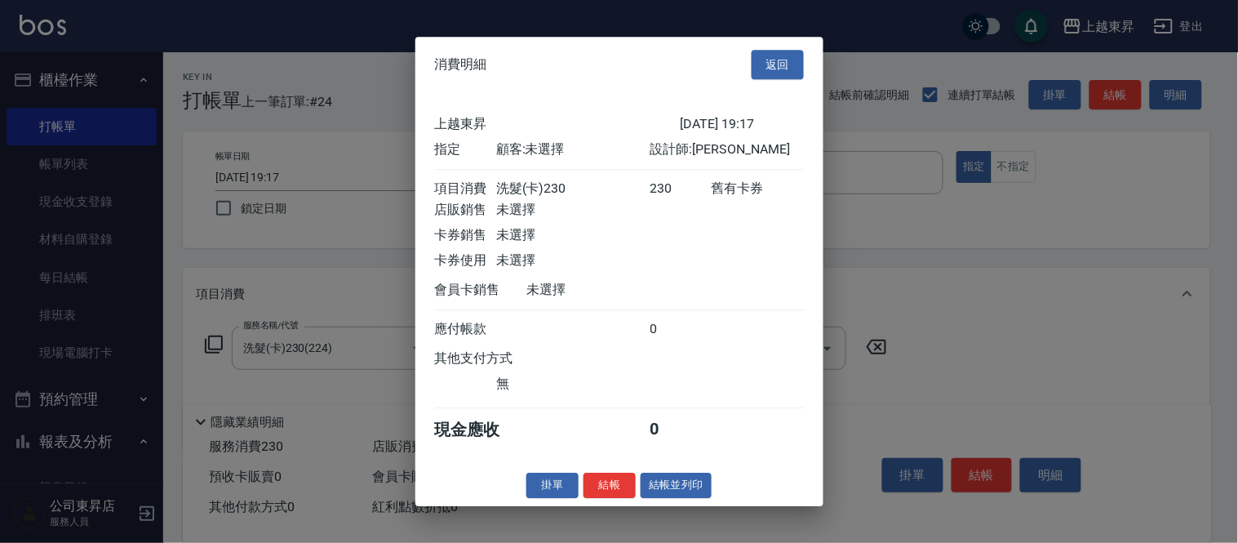
click at [662, 493] on button "結帳並列印" at bounding box center [676, 485] width 71 height 25
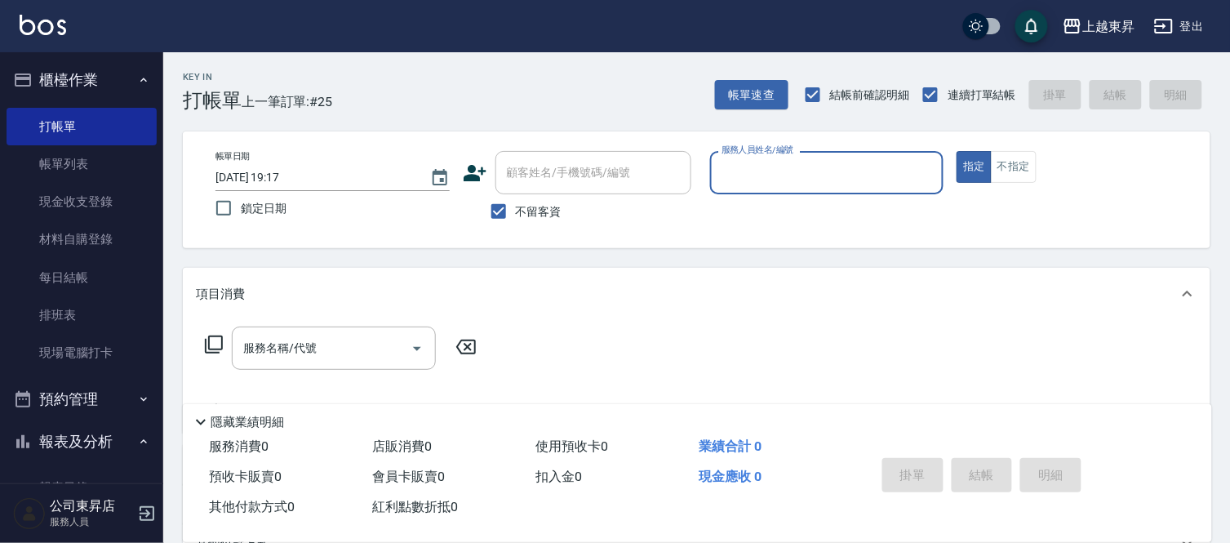
click at [764, 170] on input "服務人員姓名/編號" at bounding box center [827, 172] width 220 height 29
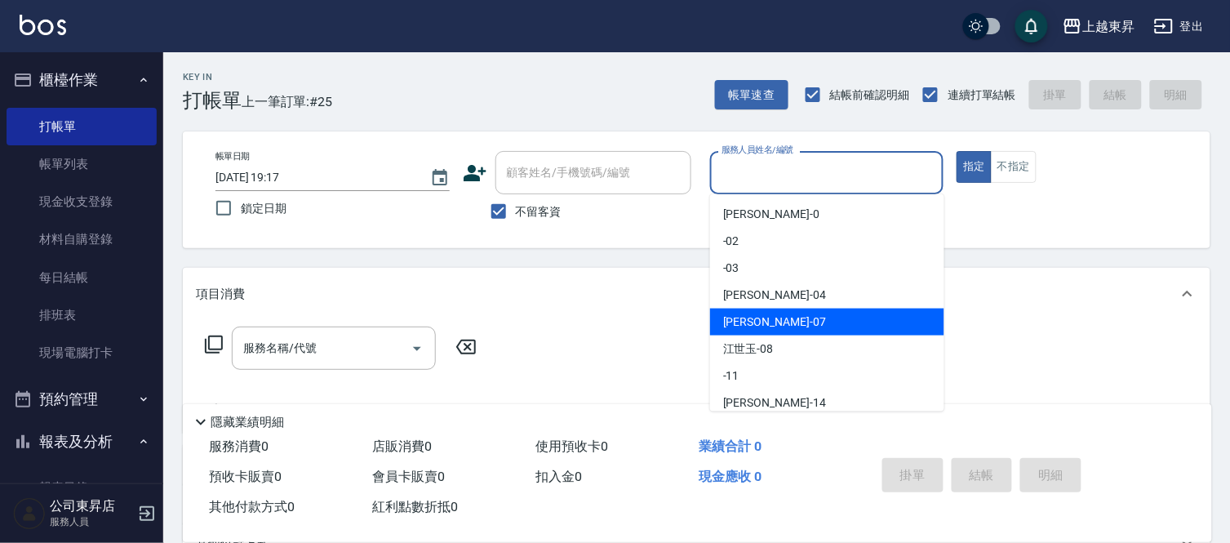
click at [740, 323] on span "[PERSON_NAME] -07" at bounding box center [774, 321] width 103 height 17
type input "[PERSON_NAME]-07"
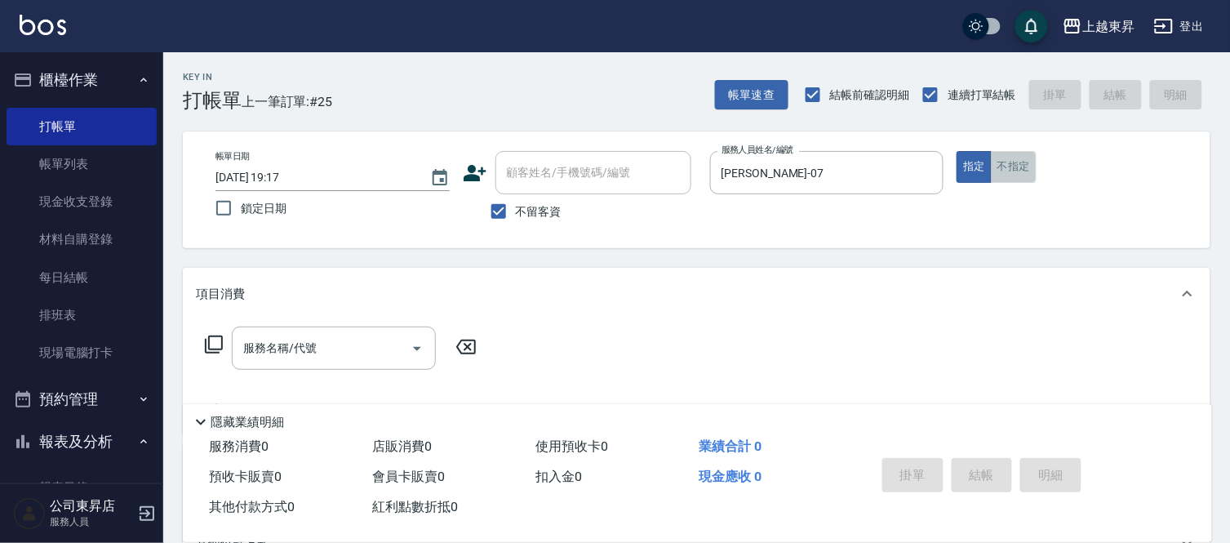
click at [1016, 171] on button "不指定" at bounding box center [1014, 167] width 46 height 32
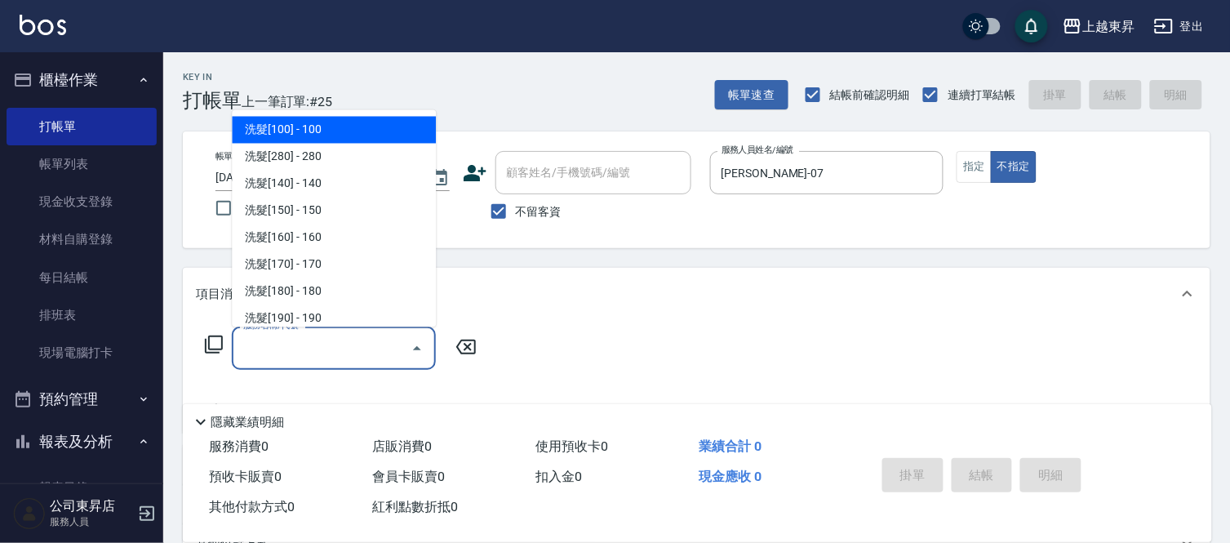
drag, startPoint x: 337, startPoint y: 340, endPoint x: 320, endPoint y: 339, distance: 17.2
click at [338, 341] on input "服務名稱/代號" at bounding box center [321, 348] width 165 height 29
click at [340, 125] on span "洗髮[100] - 100" at bounding box center [334, 130] width 204 height 27
type input "洗髮[100](201)"
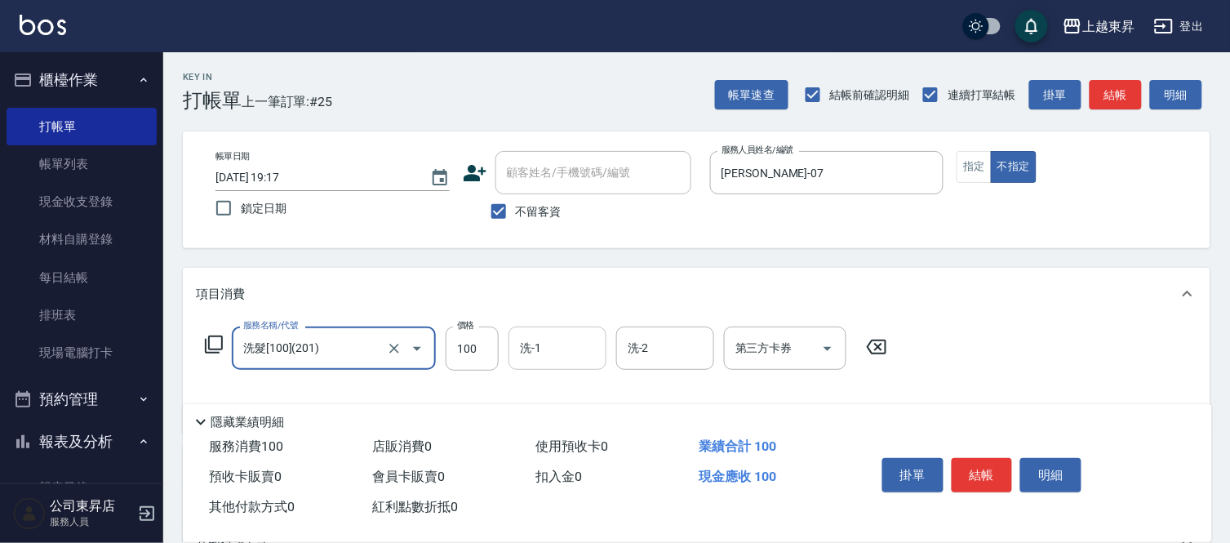
click at [558, 345] on input "洗-1" at bounding box center [557, 348] width 83 height 29
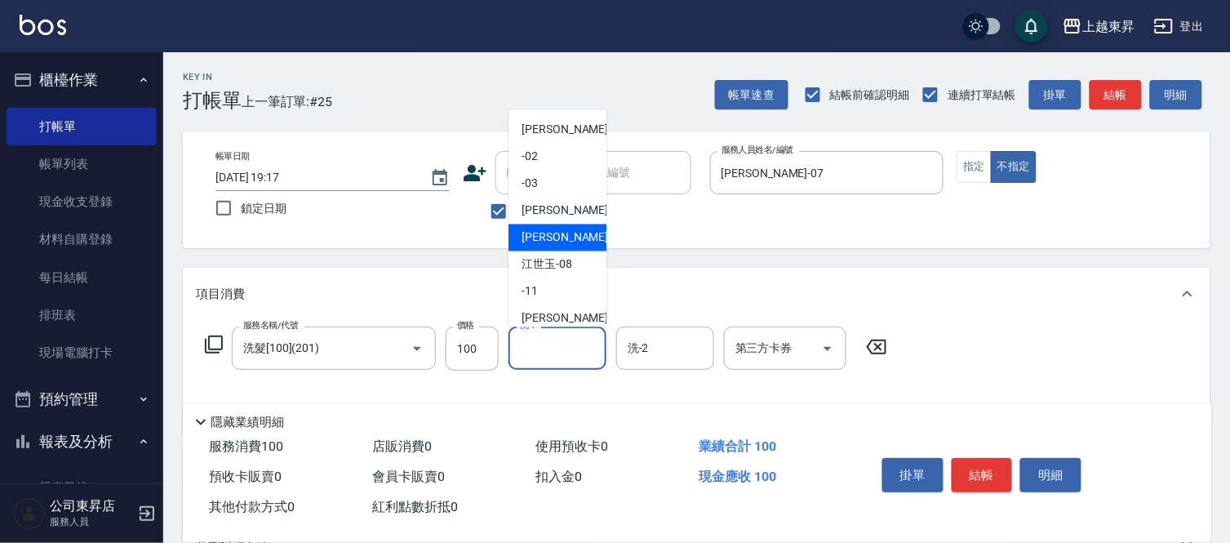
click at [551, 234] on span "[PERSON_NAME] -07" at bounding box center [573, 237] width 103 height 17
type input "[PERSON_NAME]-07"
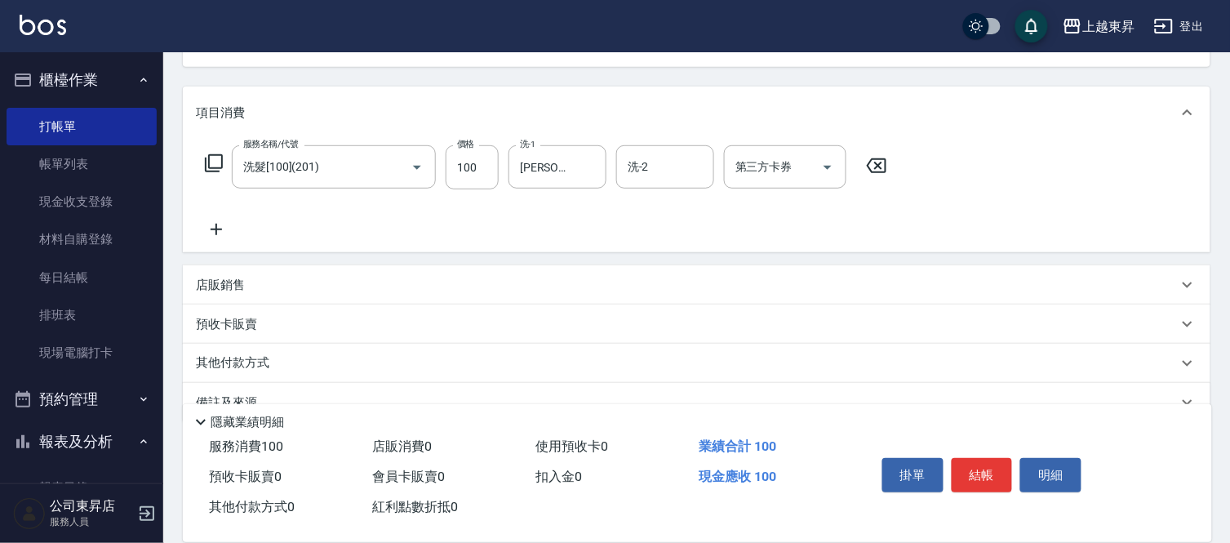
click at [217, 227] on icon at bounding box center [216, 230] width 41 height 20
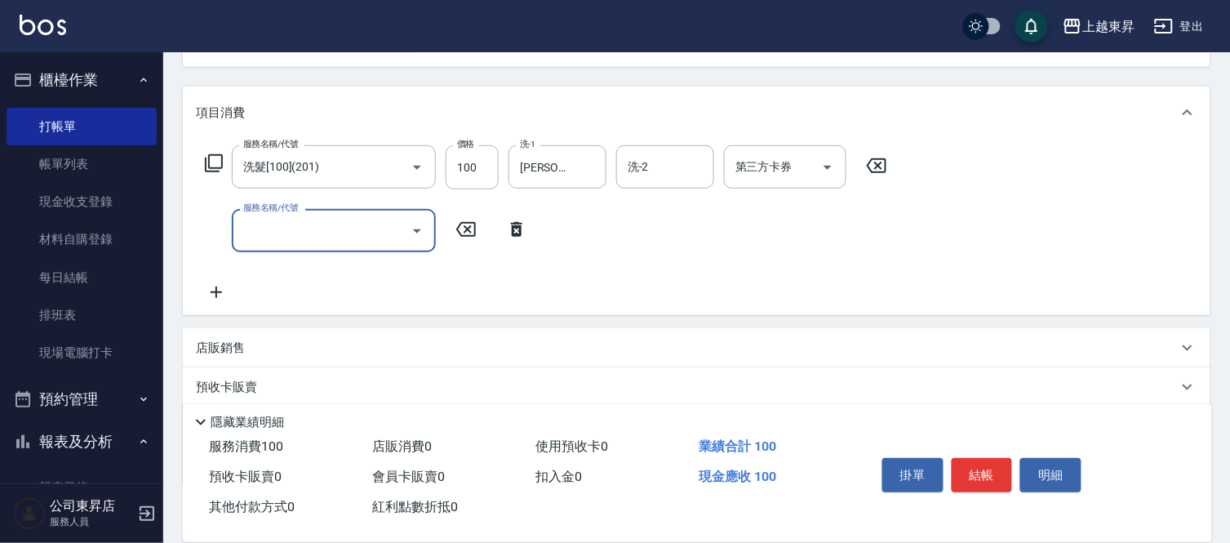
click at [267, 224] on input "服務名稱/代號" at bounding box center [321, 230] width 165 height 29
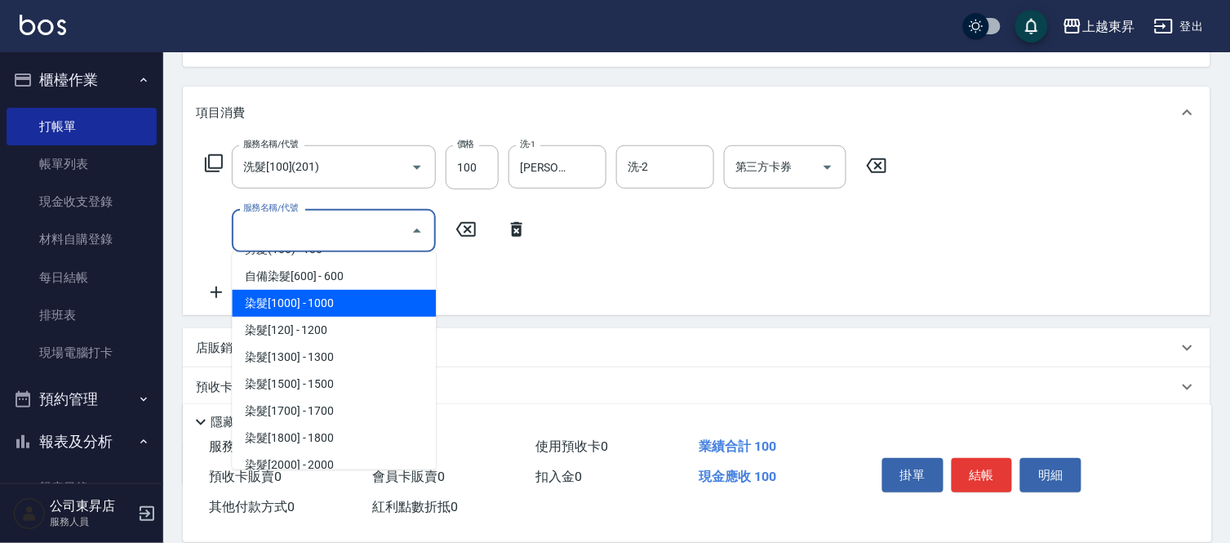
scroll to position [1813, 0]
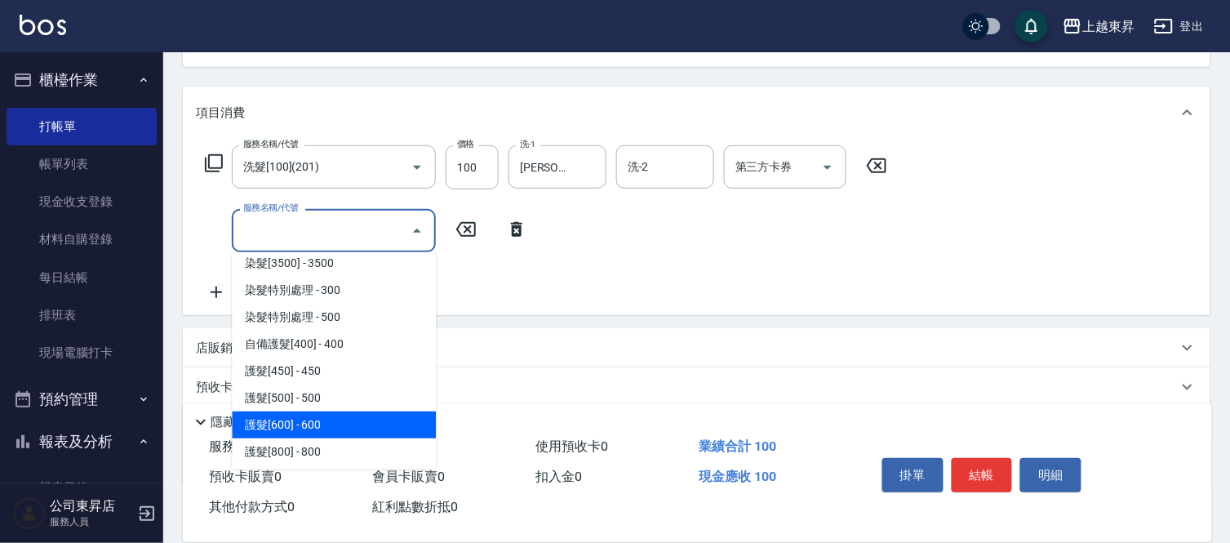
drag, startPoint x: 332, startPoint y: 421, endPoint x: 308, endPoint y: 352, distance: 73.6
click at [323, 421] on span "護髮[600] - 600" at bounding box center [334, 424] width 204 height 27
type input "護髮[600](603)"
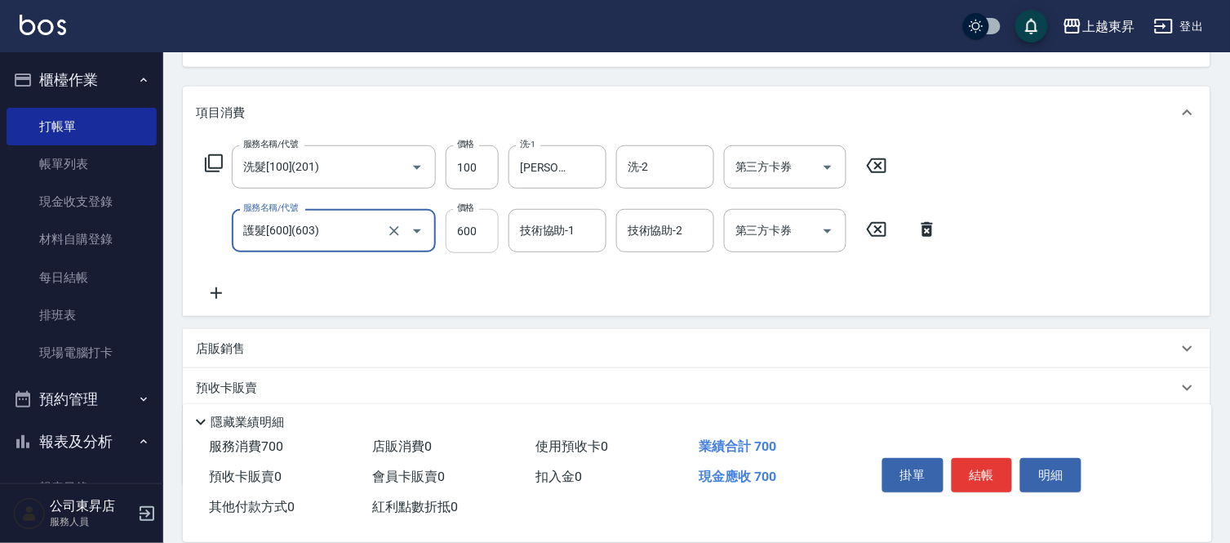
click at [461, 232] on input "600" at bounding box center [472, 231] width 53 height 44
type input "799"
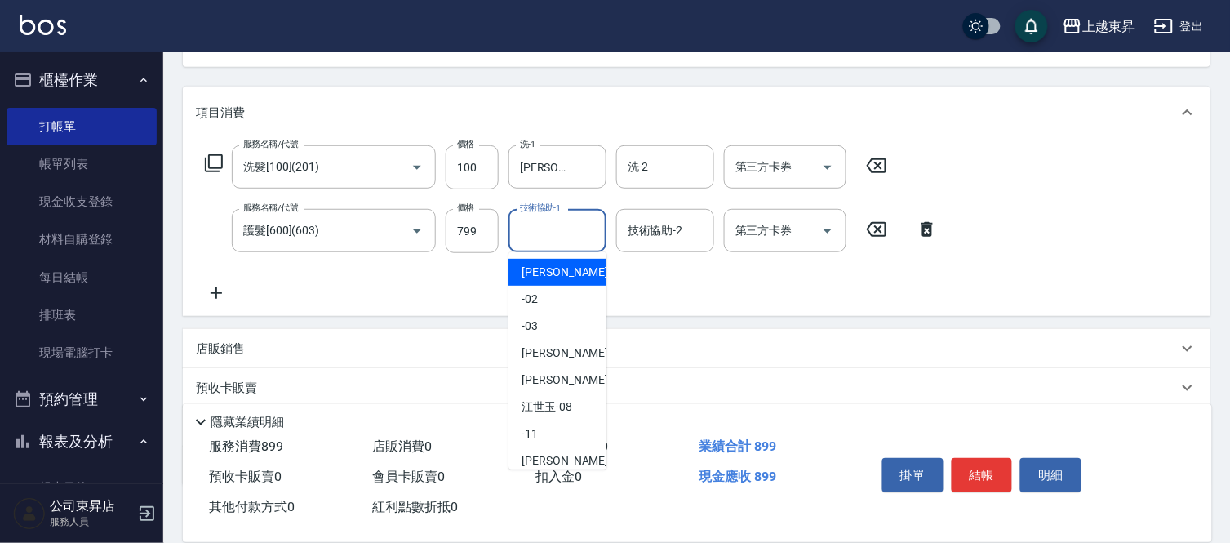
click at [572, 225] on input "技術協助-1" at bounding box center [557, 230] width 83 height 29
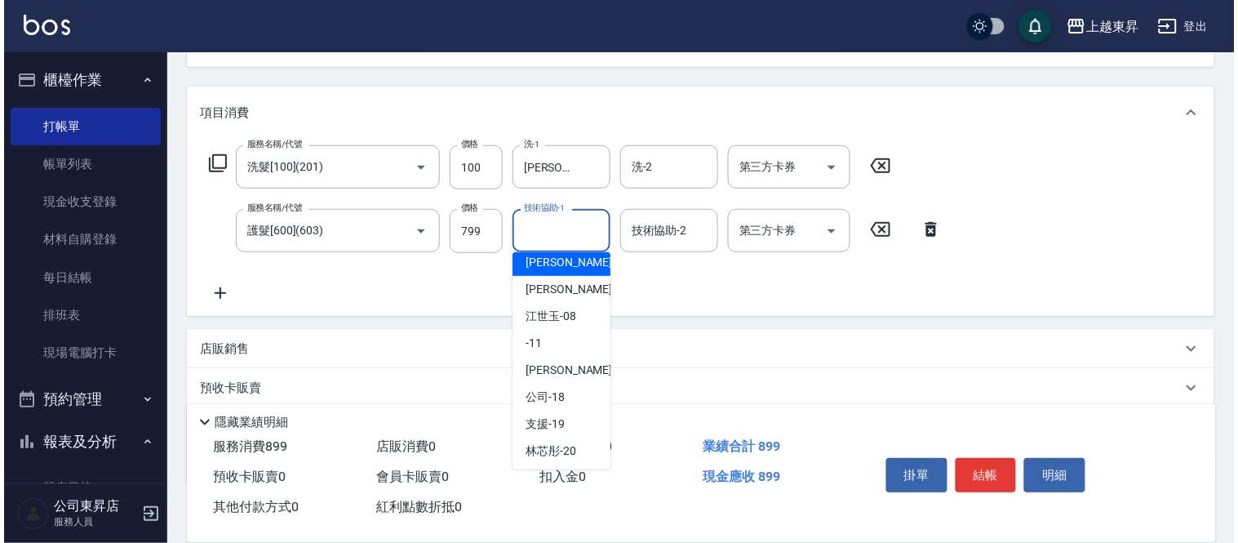
scroll to position [181, 0]
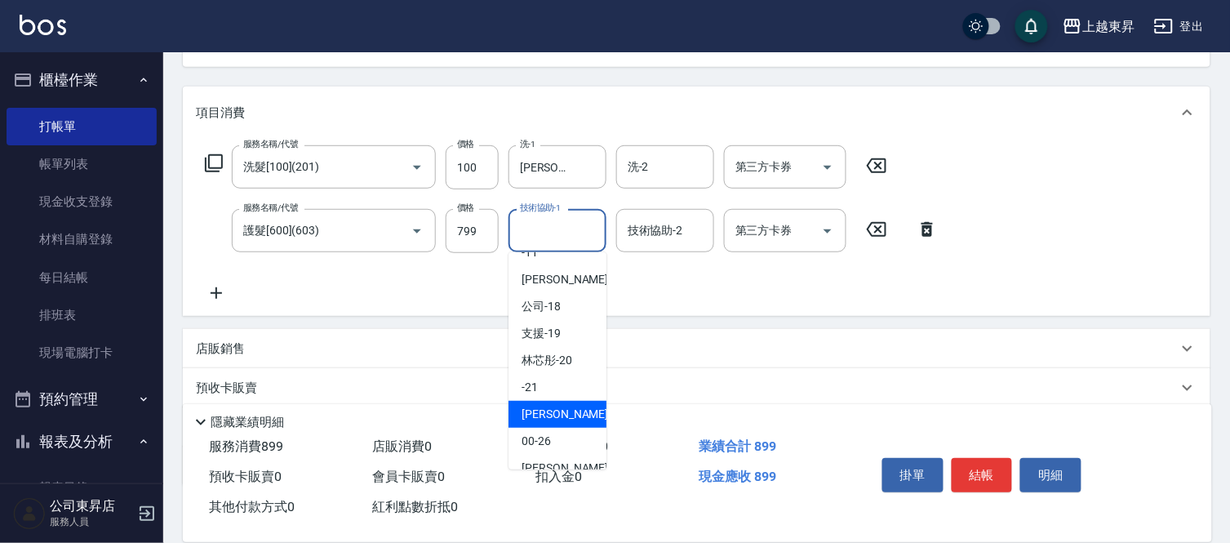
click at [551, 410] on span "[PERSON_NAME]-22" at bounding box center [573, 414] width 103 height 17
type input "[PERSON_NAME]-22"
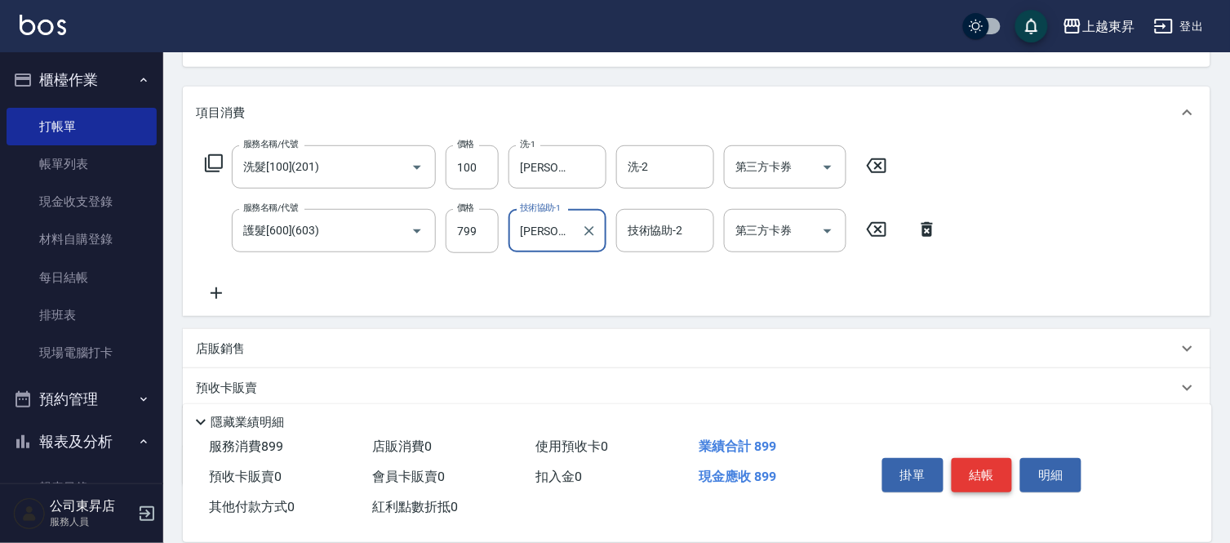
click at [979, 470] on button "結帳" at bounding box center [982, 475] width 61 height 34
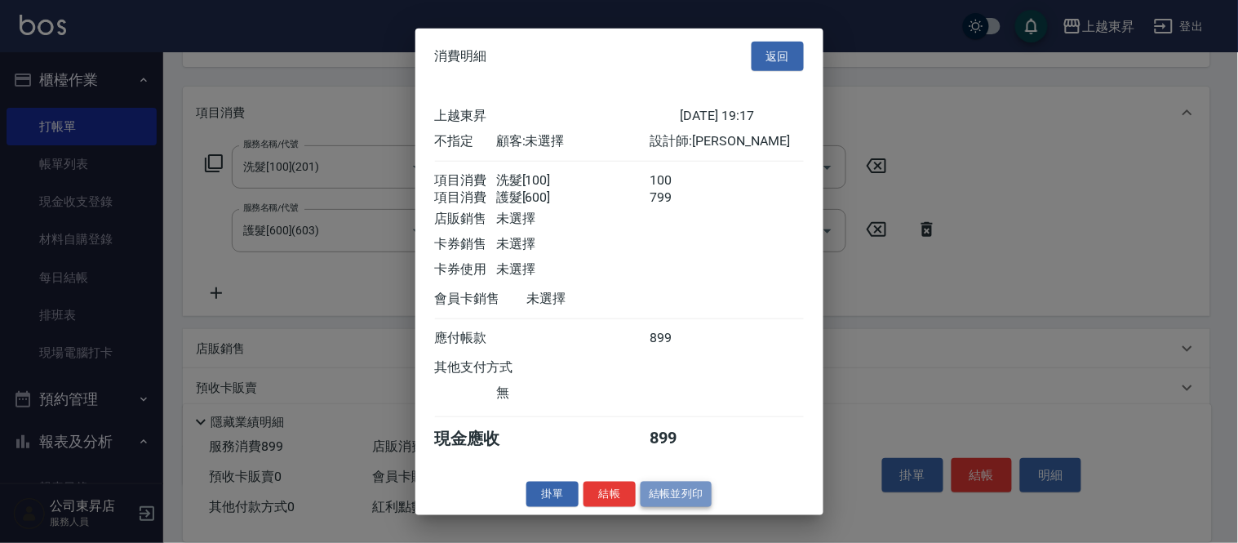
click at [676, 504] on button "結帳並列印" at bounding box center [676, 494] width 71 height 25
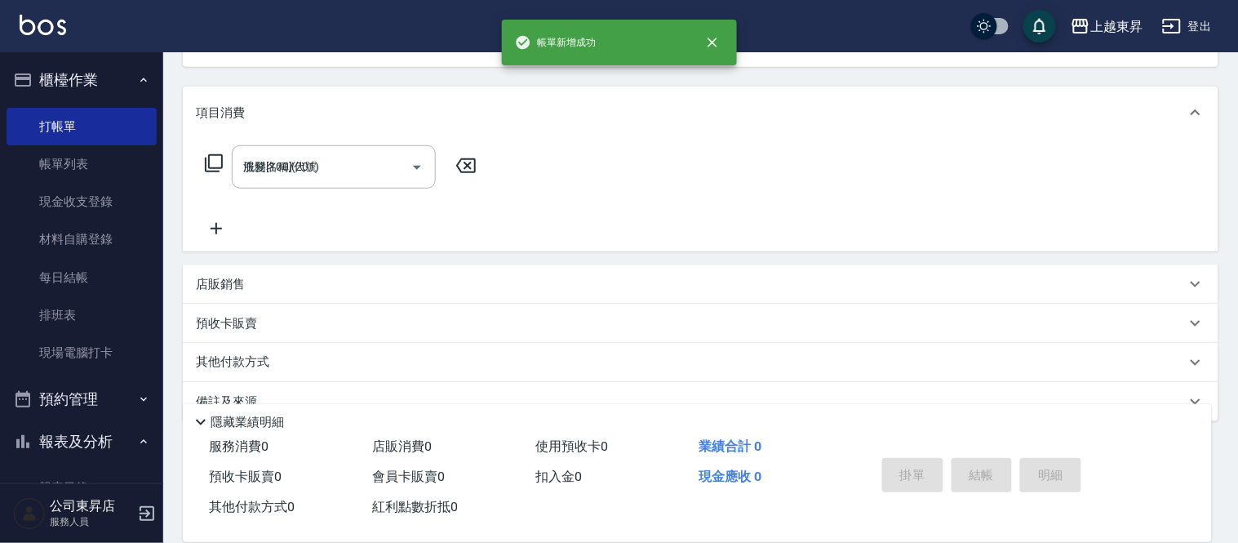
type input "[DATE] 19:18"
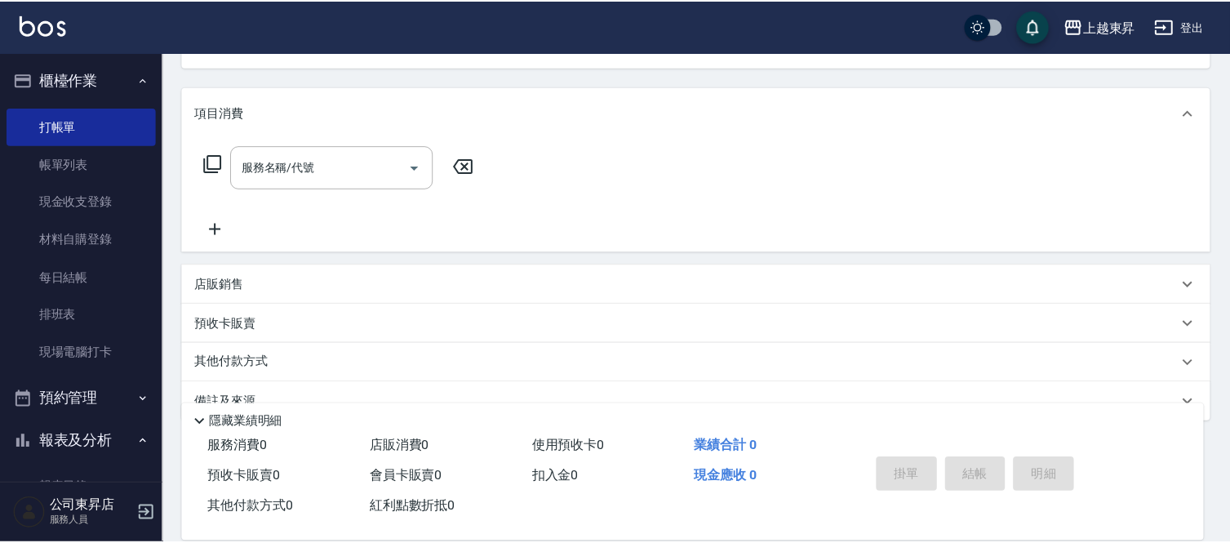
scroll to position [158, 0]
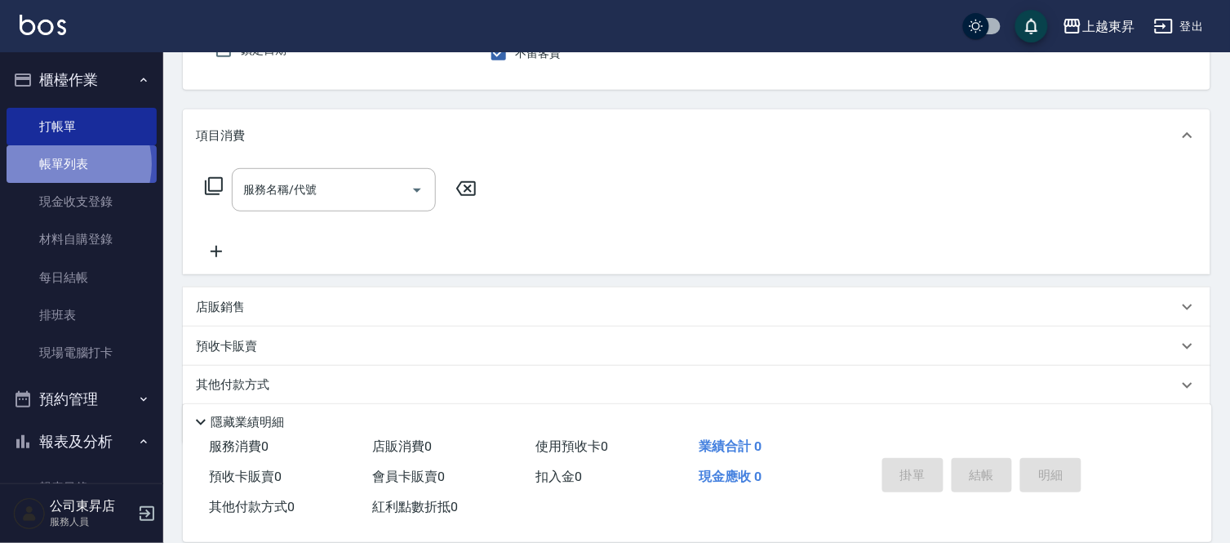
click at [68, 164] on link "帳單列表" at bounding box center [82, 164] width 150 height 38
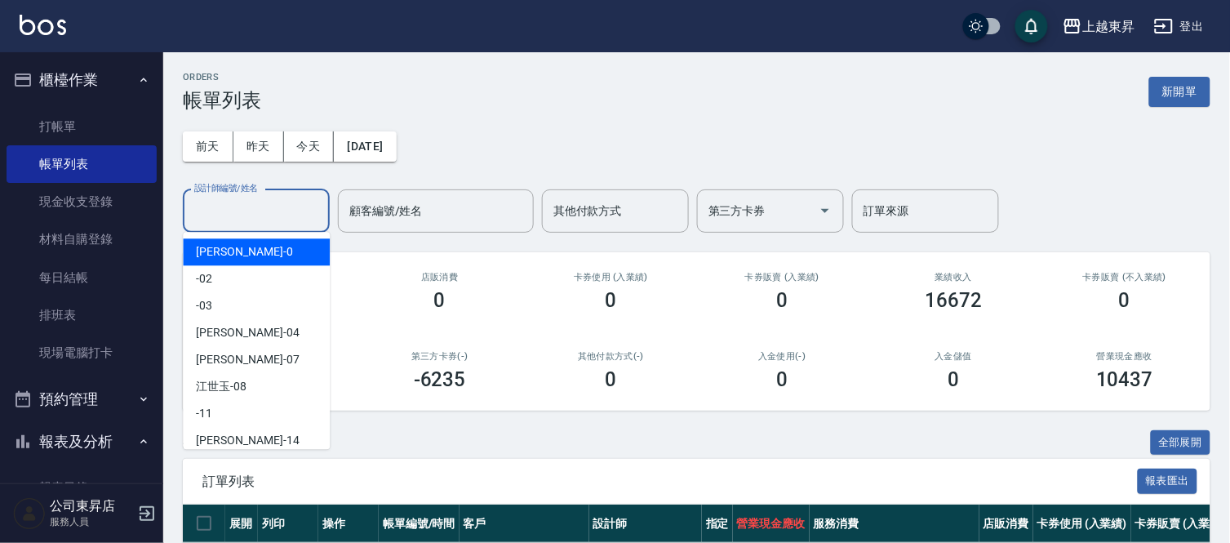
click at [220, 206] on input "設計師編號/姓名" at bounding box center [256, 211] width 132 height 29
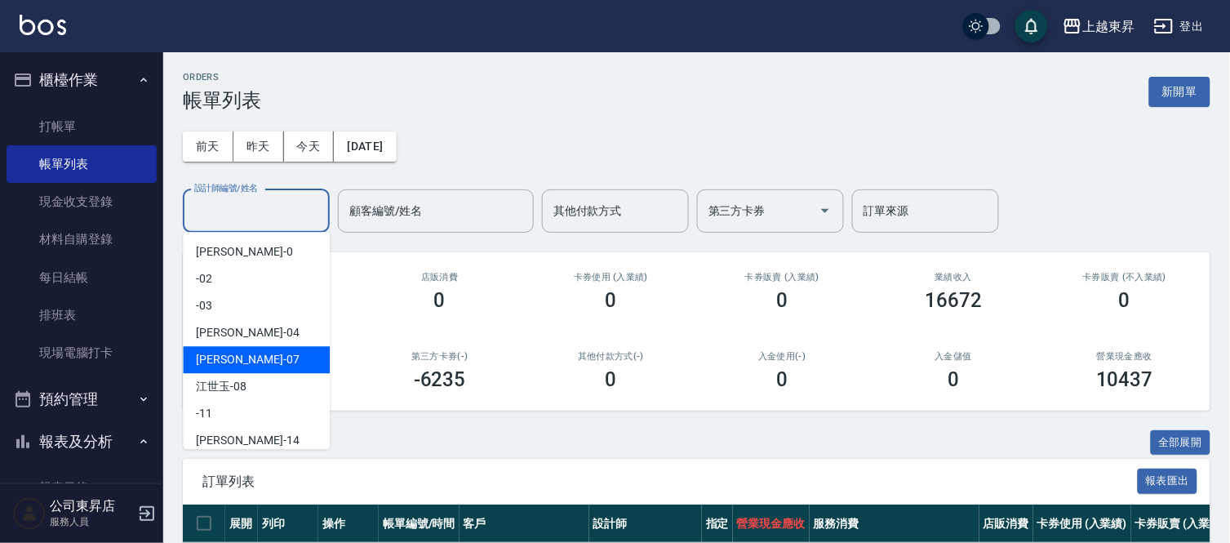
click at [207, 352] on span "[PERSON_NAME] -07" at bounding box center [247, 359] width 103 height 17
type input "[PERSON_NAME]-07"
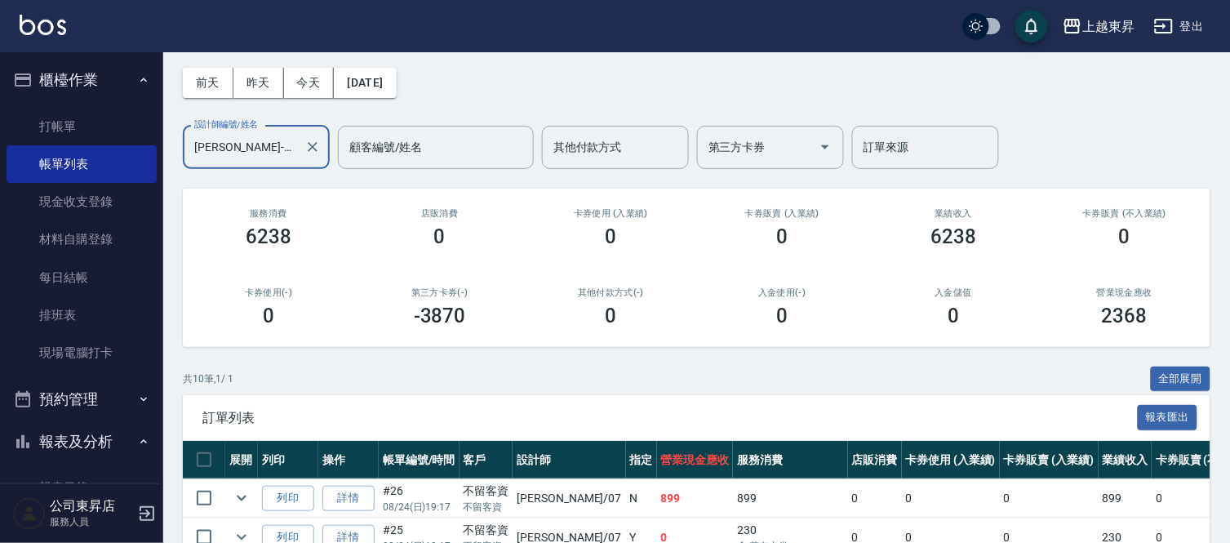
scroll to position [17, 0]
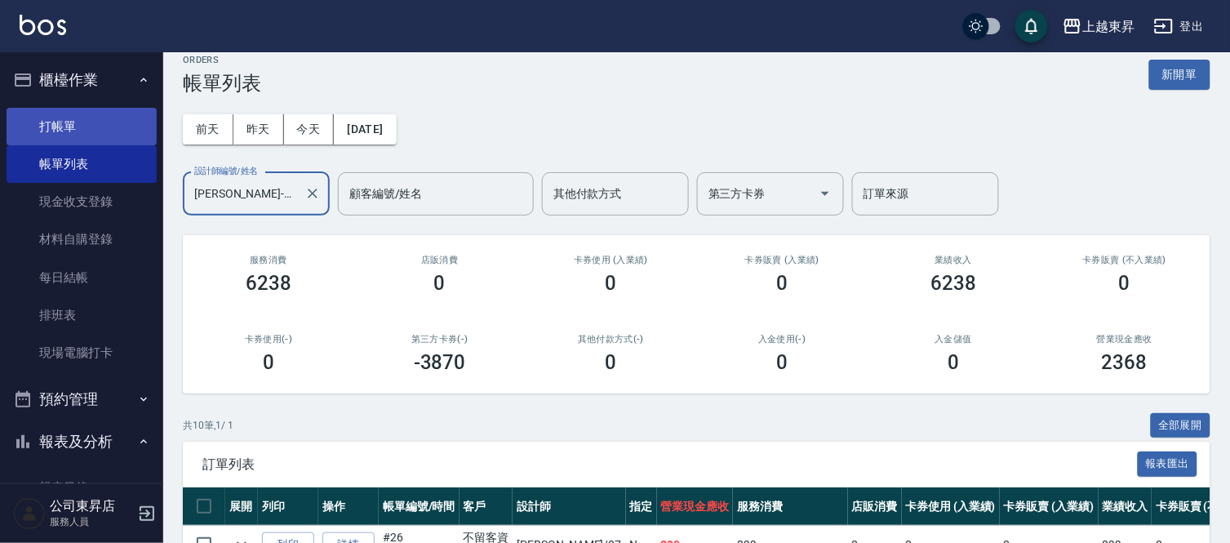
click at [67, 124] on link "打帳單" at bounding box center [82, 127] width 150 height 38
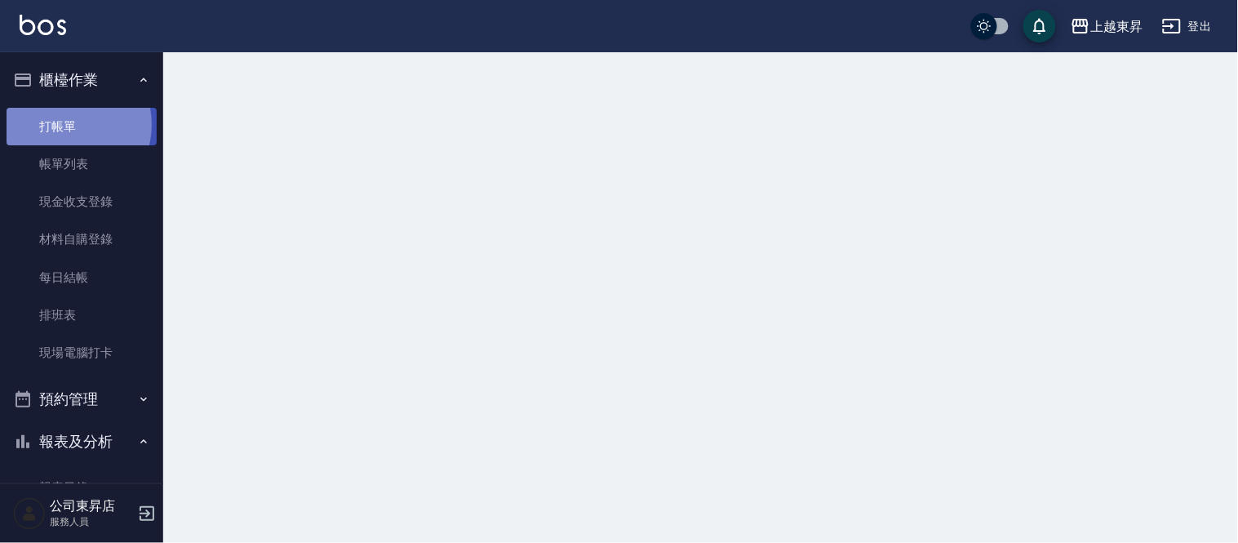
click at [65, 124] on link "打帳單" at bounding box center [82, 127] width 150 height 38
